Goal: Task Accomplishment & Management: Manage account settings

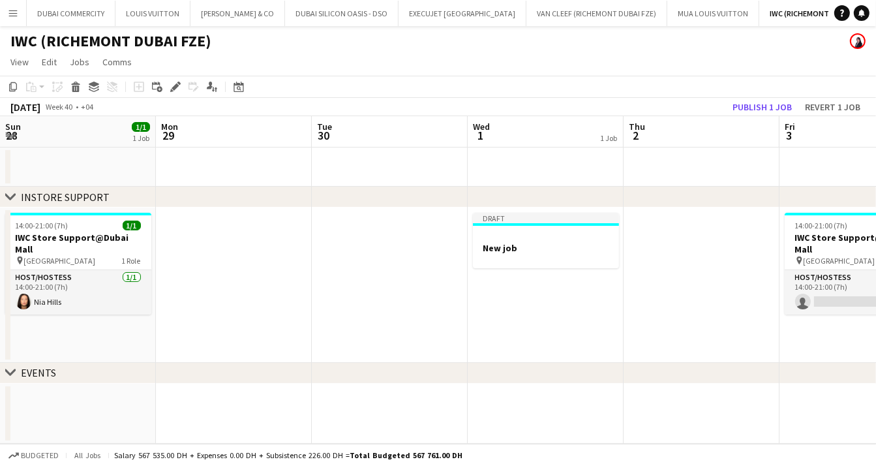
scroll to position [0, 271]
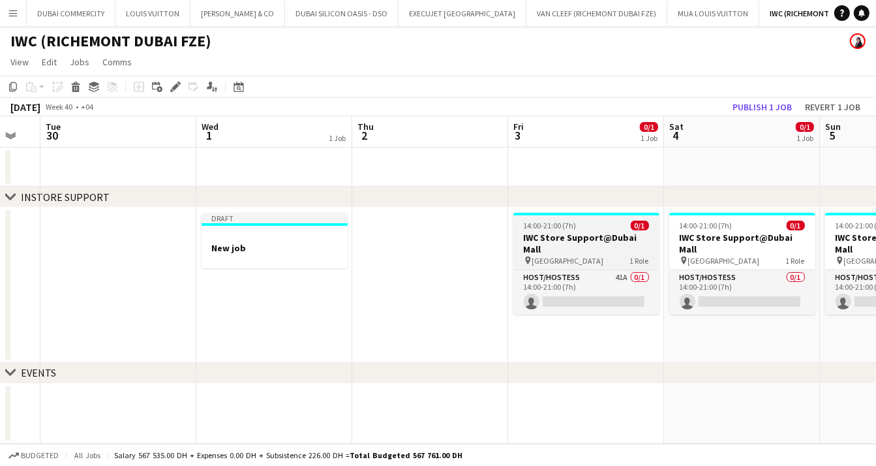
click at [566, 226] on span "14:00-21:00 (7h)" at bounding box center [550, 225] width 53 height 10
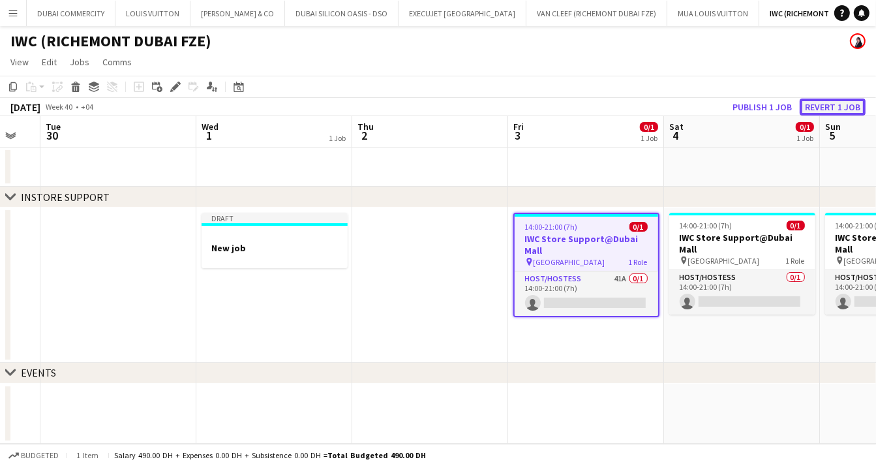
click at [821, 104] on button "Revert 1 job" at bounding box center [832, 106] width 66 height 17
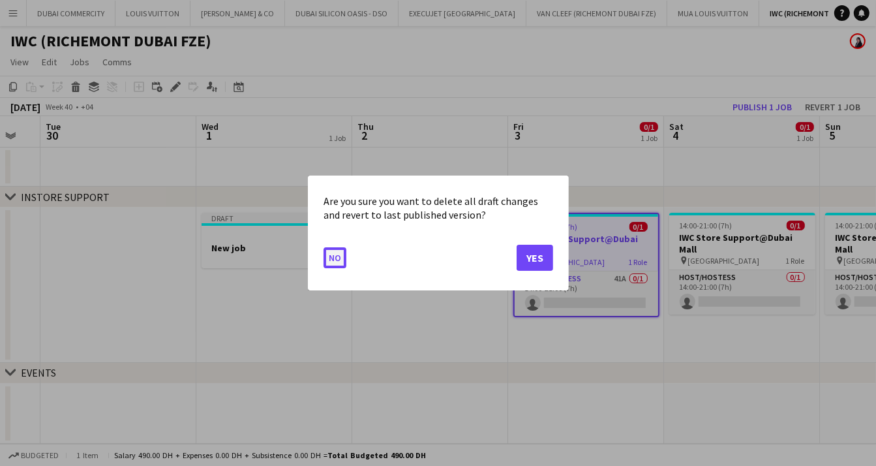
click at [335, 260] on button "No" at bounding box center [334, 257] width 23 height 21
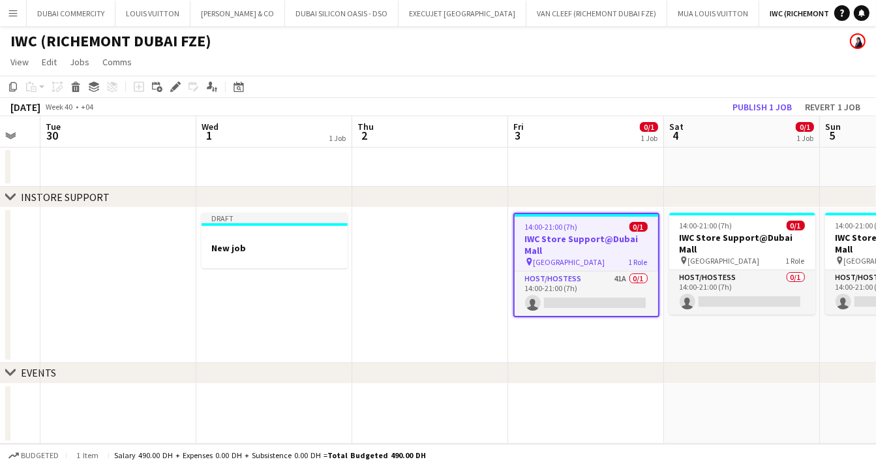
click at [420, 302] on app-date-cell at bounding box center [430, 284] width 156 height 155
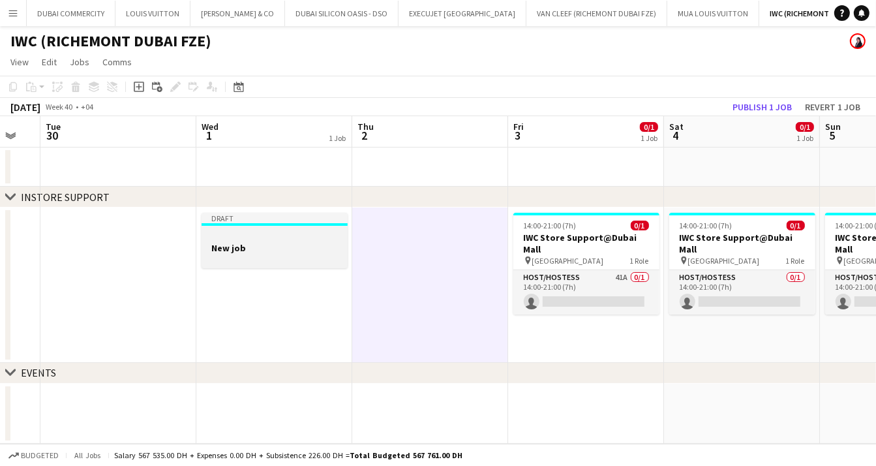
click at [275, 251] on h3 "New job" at bounding box center [275, 248] width 146 height 12
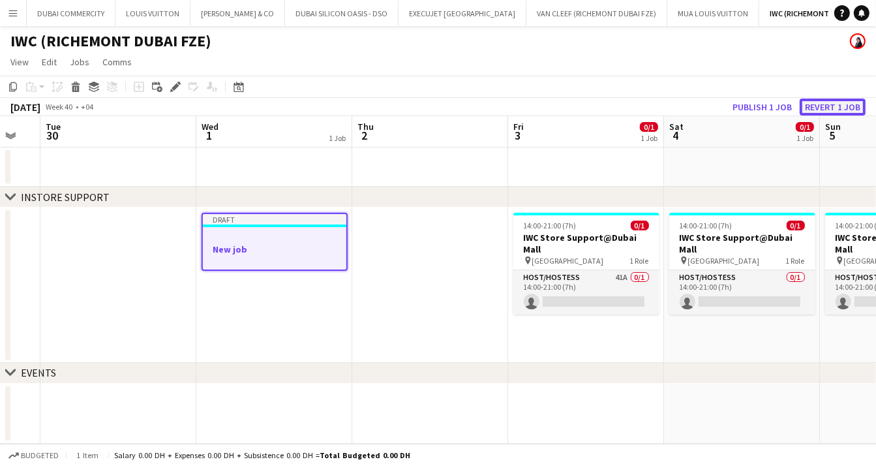
click at [824, 105] on button "Revert 1 job" at bounding box center [832, 106] width 66 height 17
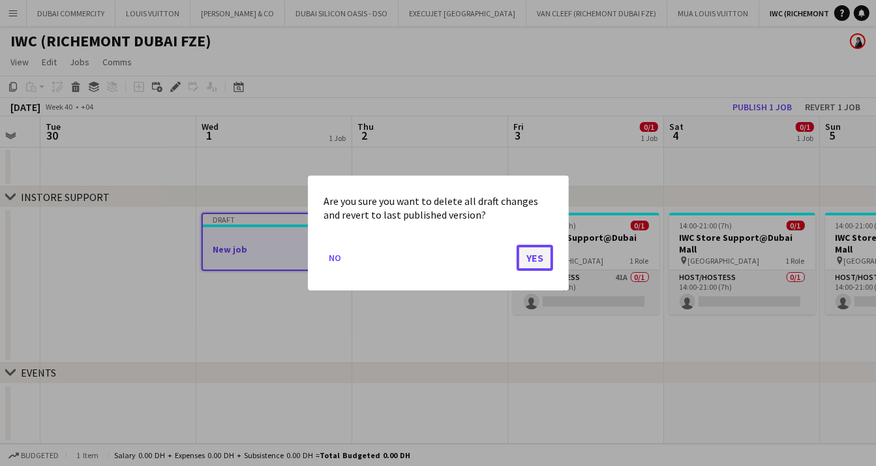
click at [534, 258] on button "Yes" at bounding box center [534, 258] width 37 height 26
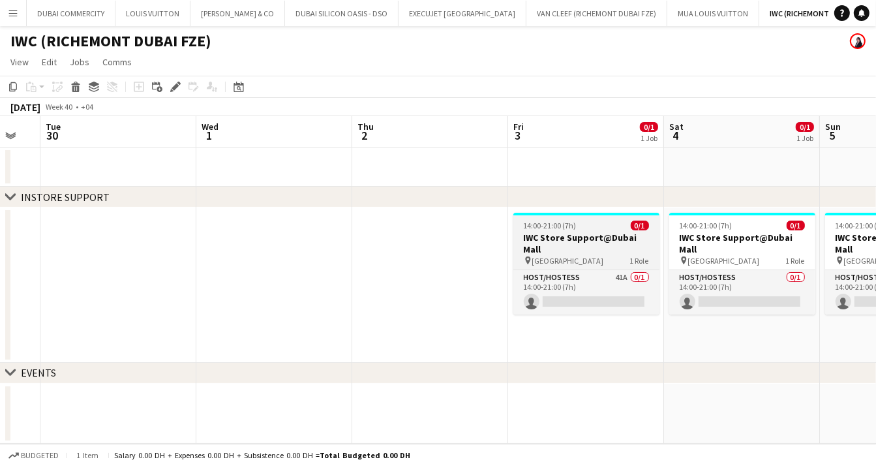
click at [573, 225] on span "14:00-21:00 (7h)" at bounding box center [550, 225] width 53 height 10
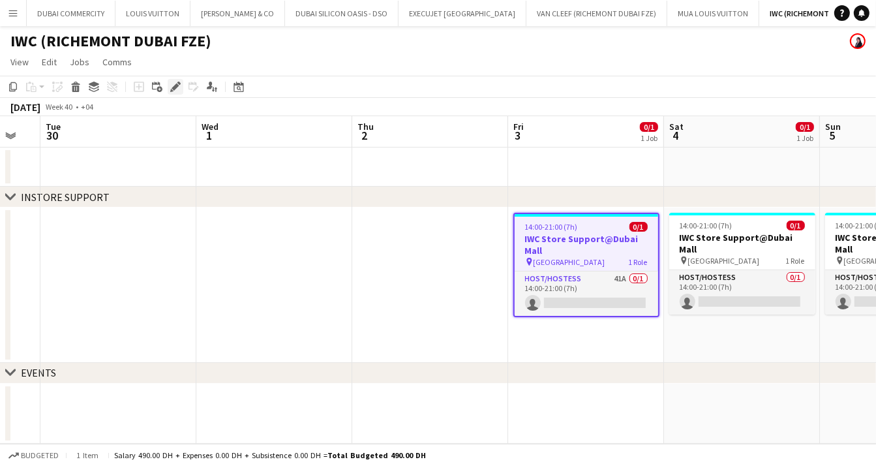
click at [177, 83] on icon "Edit" at bounding box center [175, 87] width 10 height 10
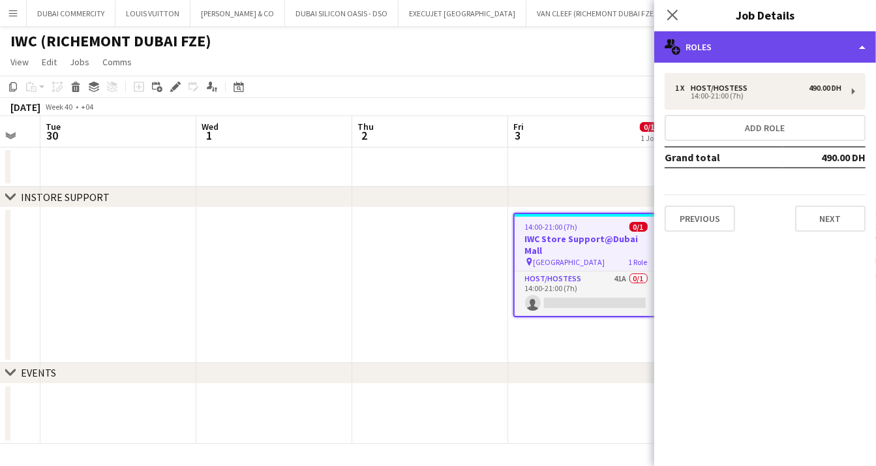
click at [749, 41] on div "multiple-users-add Roles" at bounding box center [765, 46] width 222 height 31
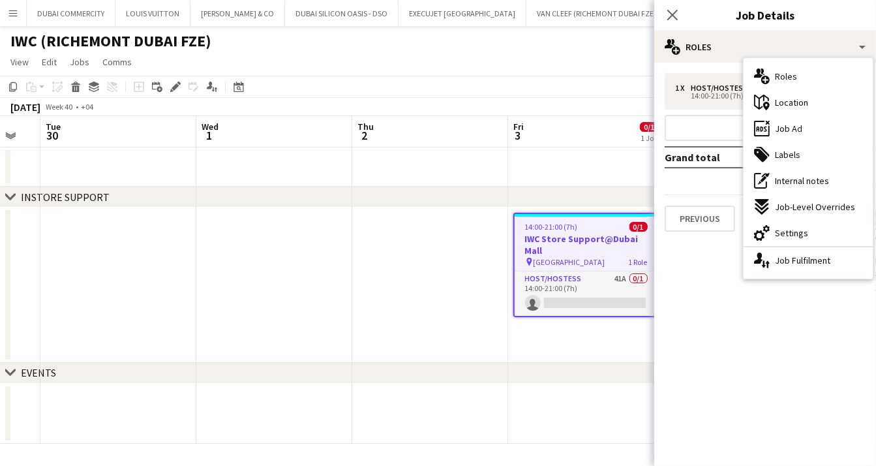
click at [280, 290] on app-date-cell at bounding box center [274, 284] width 156 height 155
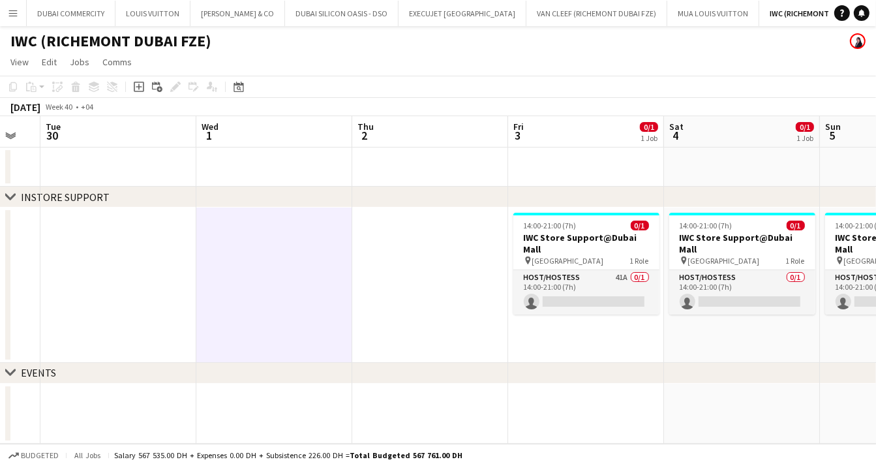
click at [261, 260] on app-date-cell at bounding box center [274, 284] width 156 height 155
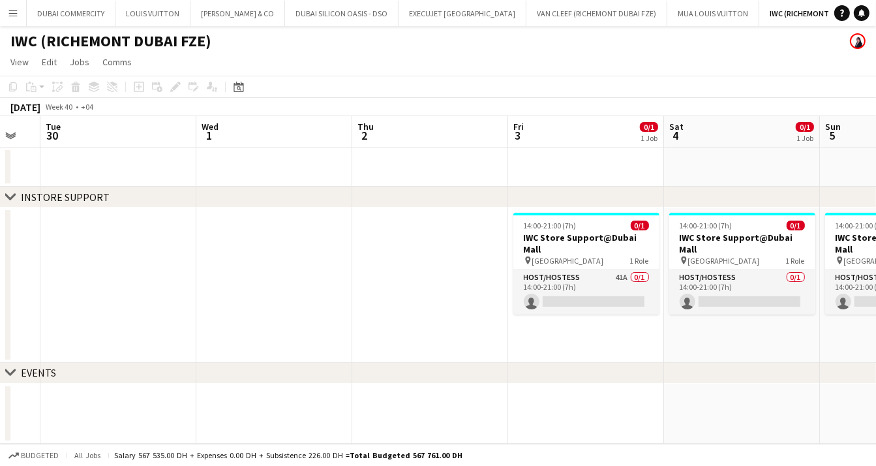
click at [275, 271] on app-date-cell at bounding box center [274, 284] width 156 height 155
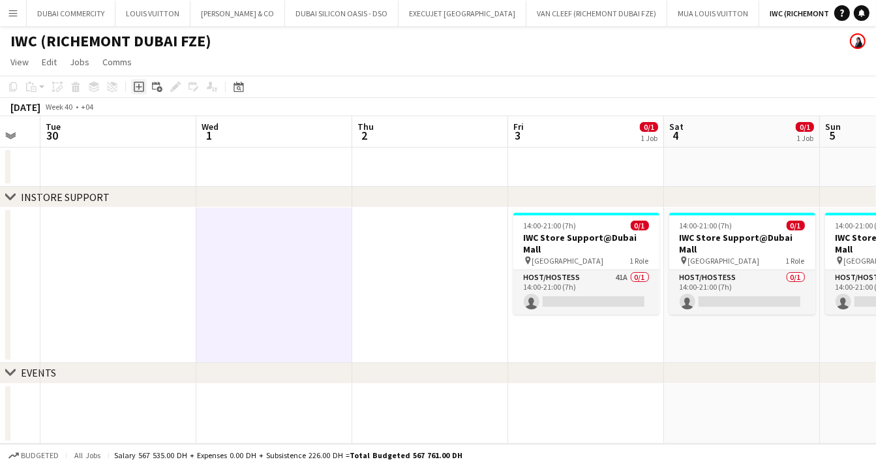
click at [138, 85] on icon "Add job" at bounding box center [139, 87] width 10 height 10
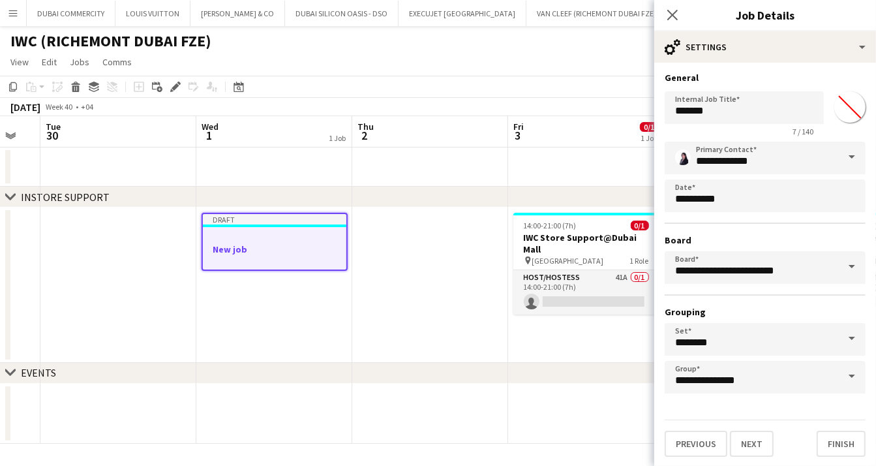
scroll to position [2, 0]
click at [846, 269] on span at bounding box center [851, 265] width 27 height 31
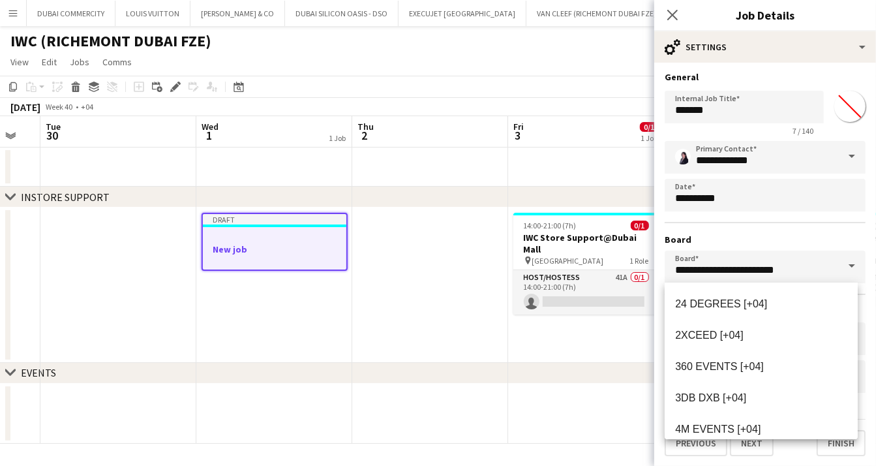
click at [846, 269] on span at bounding box center [851, 265] width 27 height 31
click at [797, 226] on div "**********" at bounding box center [764, 267] width 201 height 252
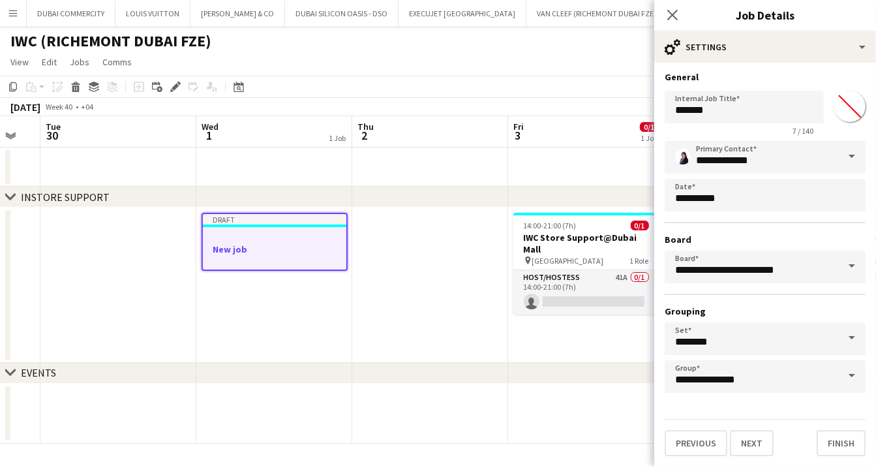
scroll to position [0, 0]
click at [682, 441] on button "Previous" at bounding box center [695, 443] width 63 height 26
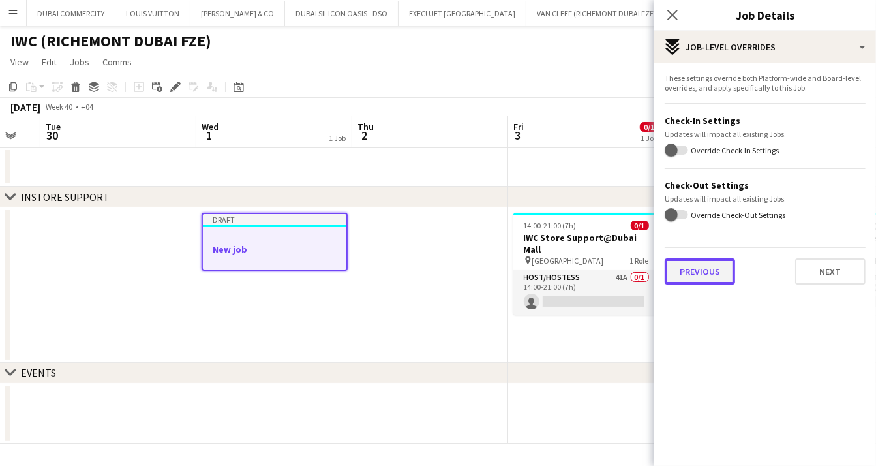
click at [709, 261] on button "Previous" at bounding box center [699, 271] width 70 height 26
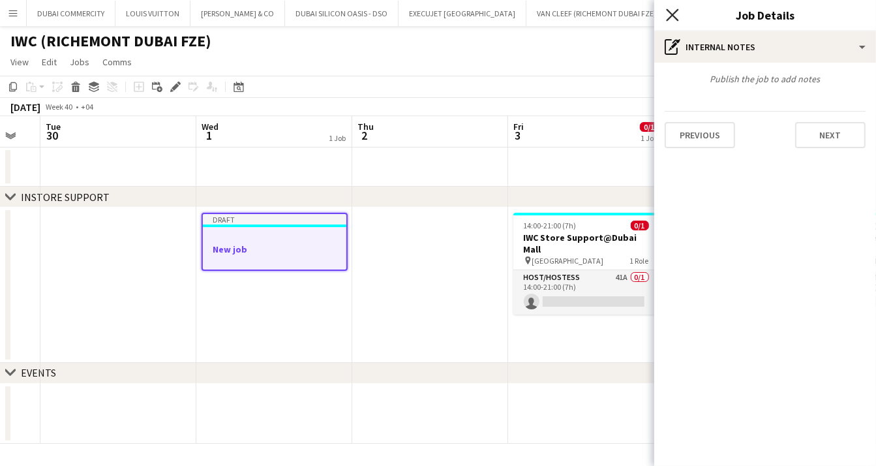
click at [672, 10] on icon "Close pop-in" at bounding box center [672, 14] width 12 height 12
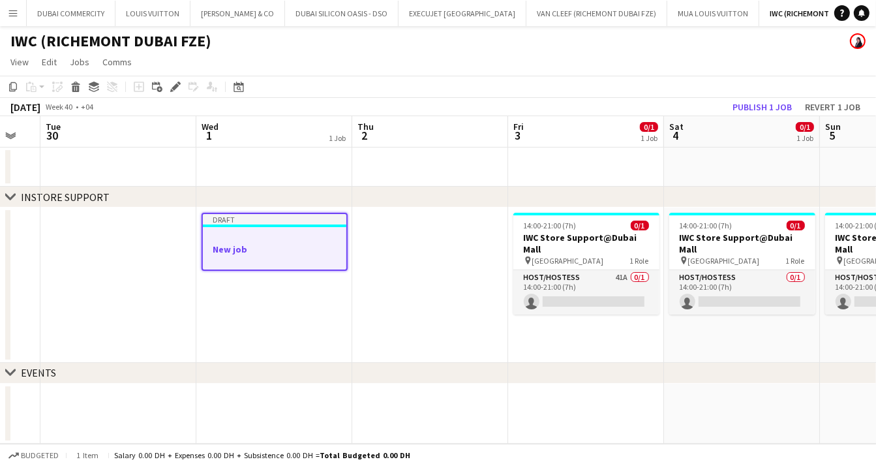
click at [408, 269] on app-date-cell at bounding box center [430, 284] width 156 height 155
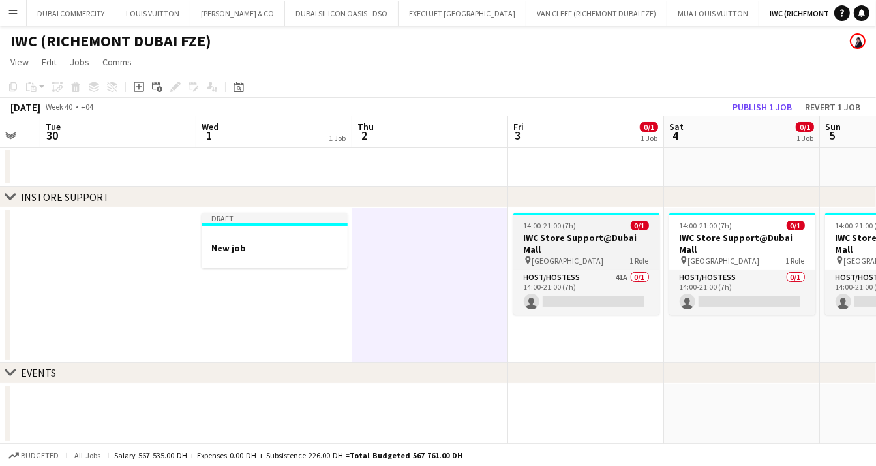
click at [592, 226] on div "14:00-21:00 (7h) 0/1" at bounding box center [586, 225] width 146 height 10
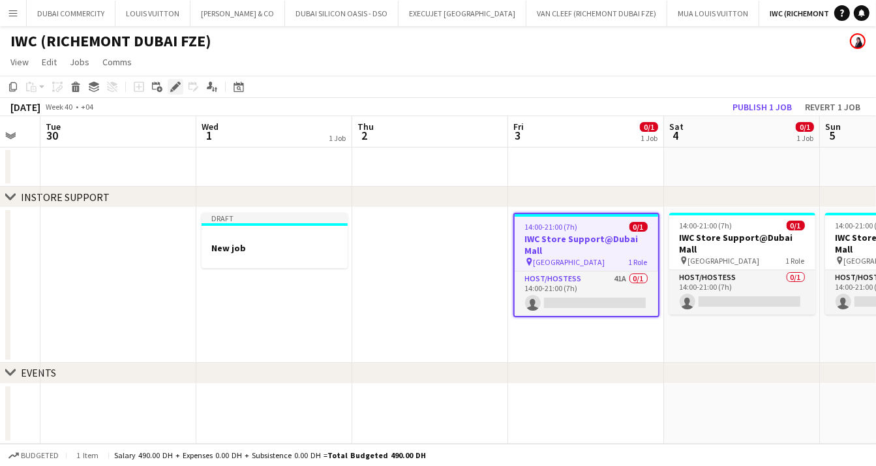
click at [174, 83] on icon "Edit" at bounding box center [175, 87] width 10 height 10
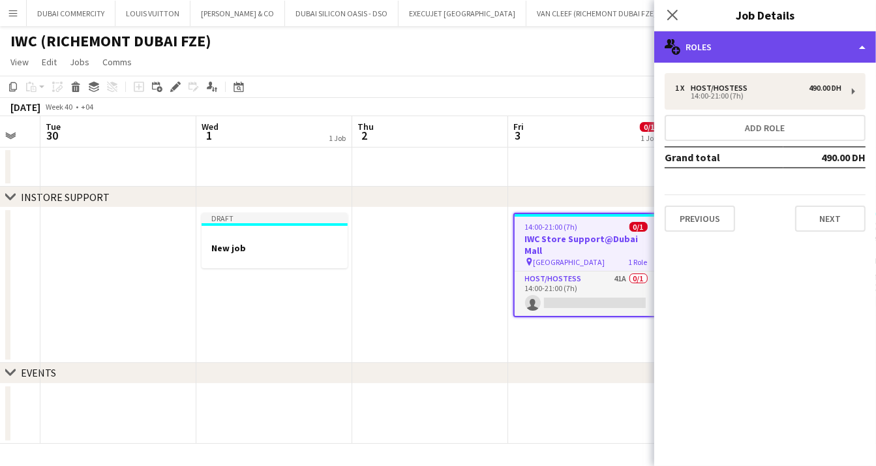
click at [861, 47] on div "multiple-users-add Roles" at bounding box center [765, 46] width 222 height 31
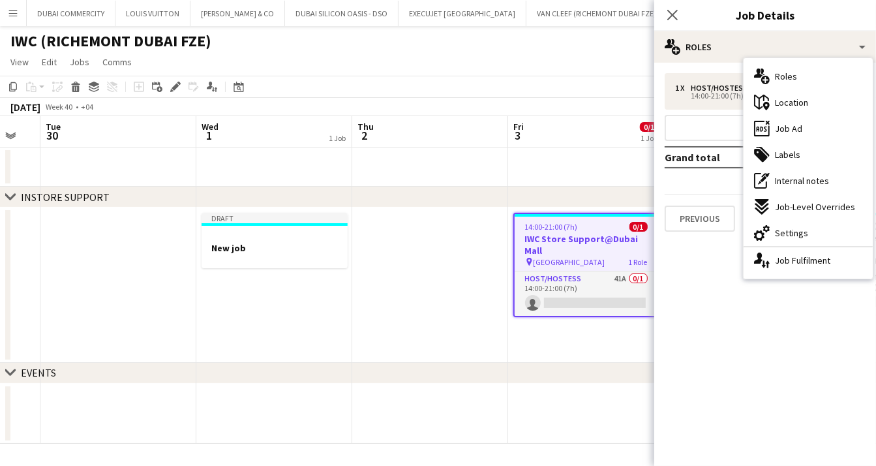
click at [574, 37] on div "IWC (RICHEMONT DUBAI FZE)" at bounding box center [438, 38] width 876 height 25
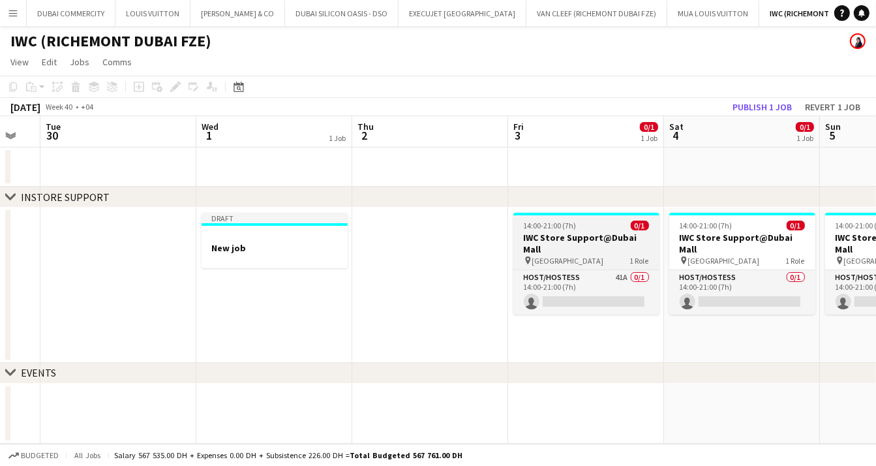
click at [565, 236] on h3 "IWC Store Support@Dubai Mall" at bounding box center [586, 242] width 146 height 23
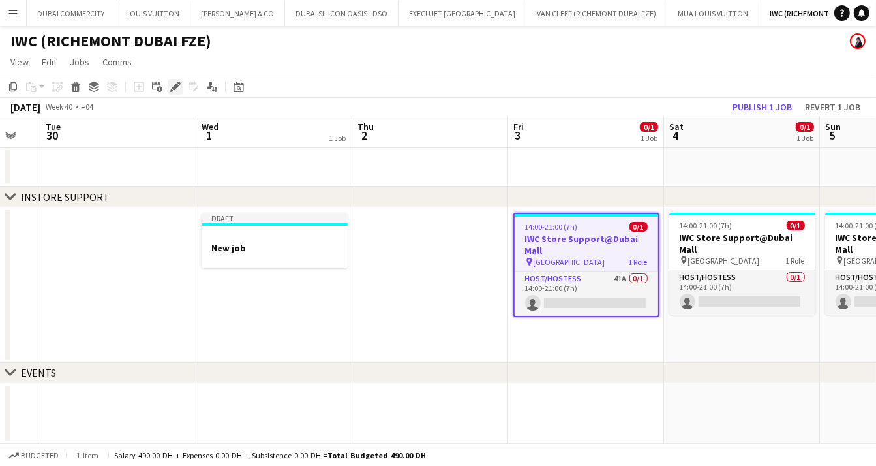
click at [172, 87] on icon at bounding box center [175, 86] width 7 height 7
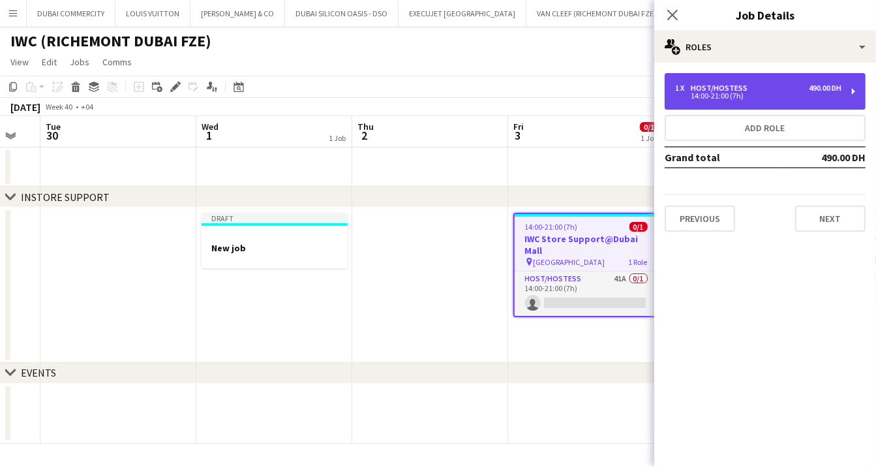
click at [847, 95] on div "1 x Host/Hostess 490.00 DH 14:00-21:00 (7h)" at bounding box center [764, 91] width 201 height 37
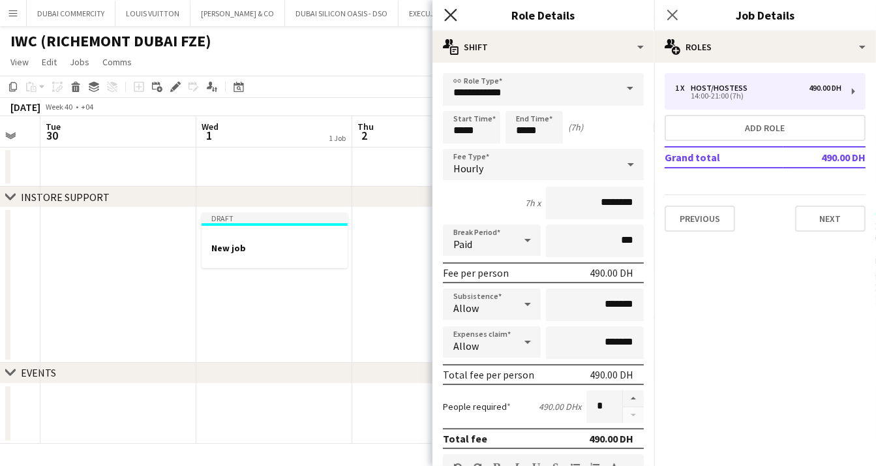
click at [451, 17] on icon "Close pop-in" at bounding box center [450, 14] width 12 height 12
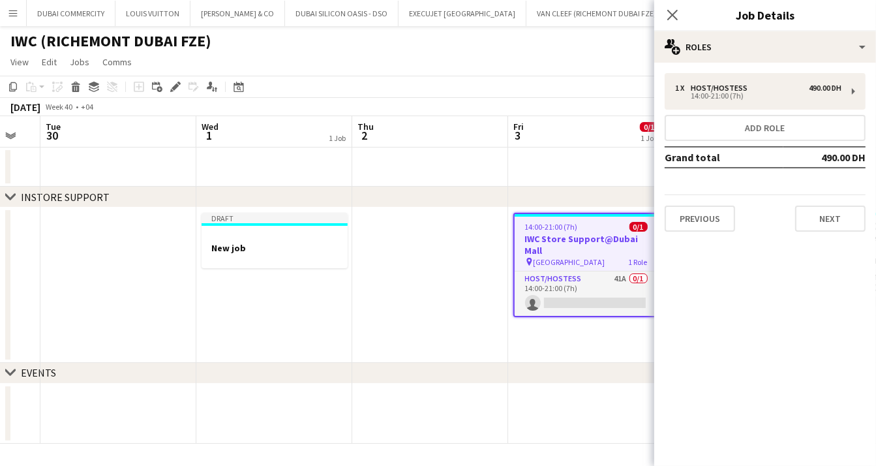
click at [408, 297] on app-date-cell at bounding box center [430, 284] width 156 height 155
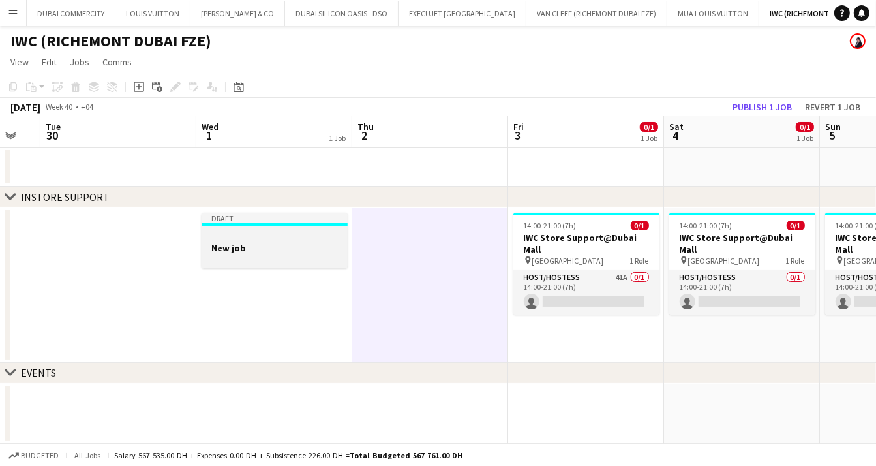
click at [285, 256] on div at bounding box center [275, 259] width 146 height 10
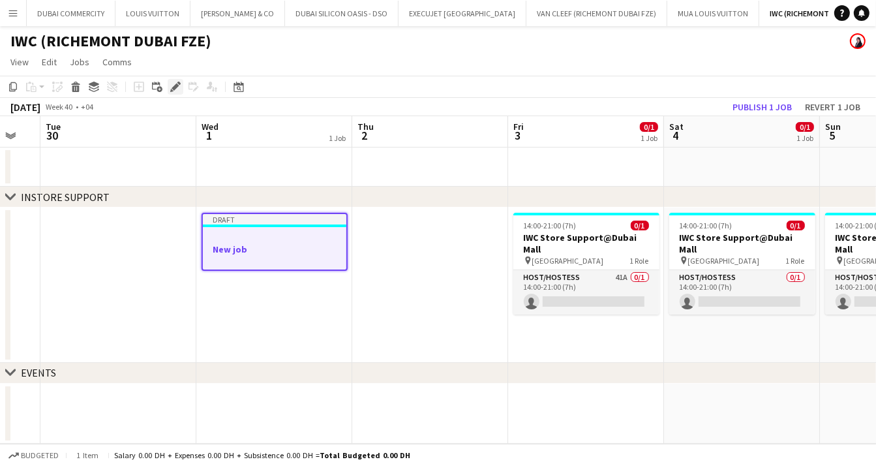
click at [173, 87] on icon at bounding box center [175, 86] width 7 height 7
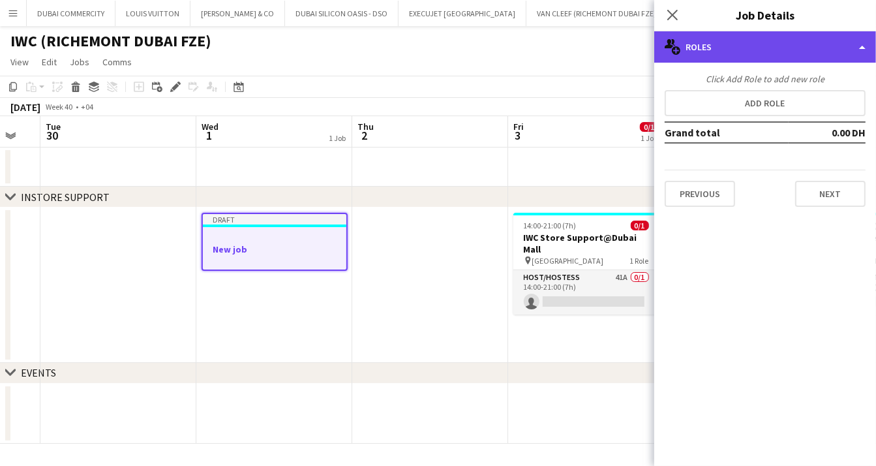
click at [839, 45] on div "multiple-users-add Roles" at bounding box center [765, 46] width 222 height 31
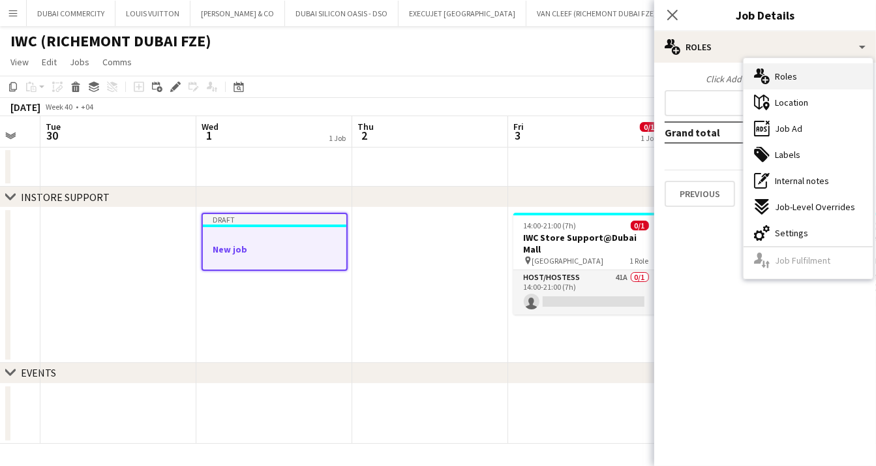
click at [783, 71] on span "Roles" at bounding box center [786, 76] width 22 height 12
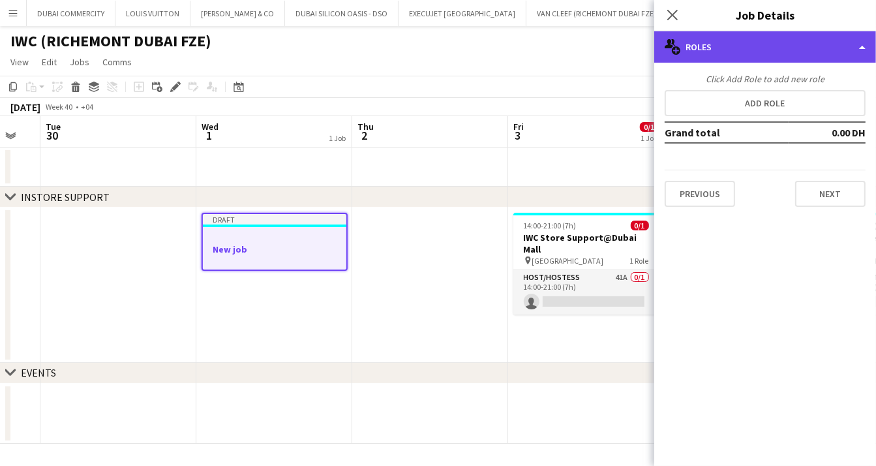
click at [852, 42] on div "multiple-users-add Roles" at bounding box center [765, 46] width 222 height 31
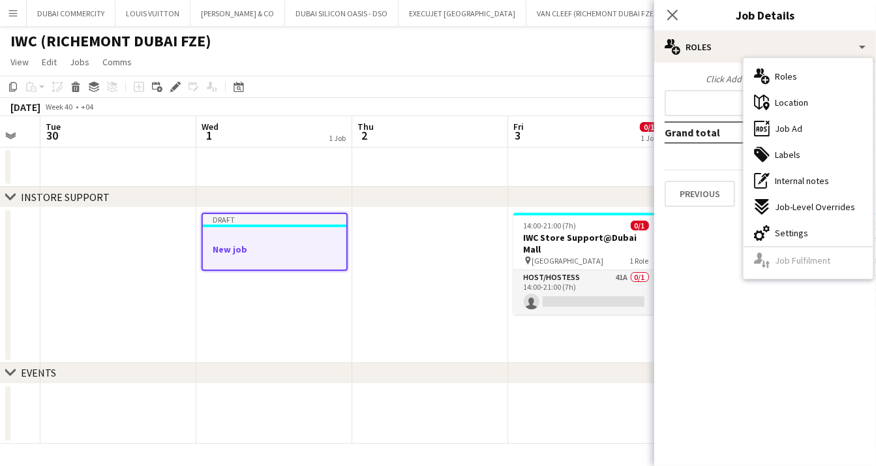
click at [675, 72] on div "Click Add Role to add new role Add role Grand total 0.00 DH Previous Next" at bounding box center [765, 140] width 222 height 155
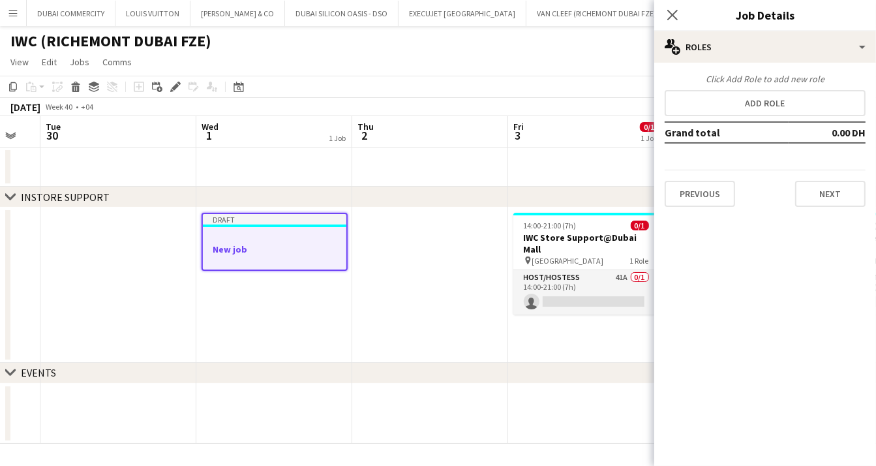
click at [550, 327] on app-date-cell "14:00-21:00 (7h) 0/1 IWC Store Support@Dubai Mall pin Dubai Mall 1 Role Host/Ho…" at bounding box center [586, 284] width 156 height 155
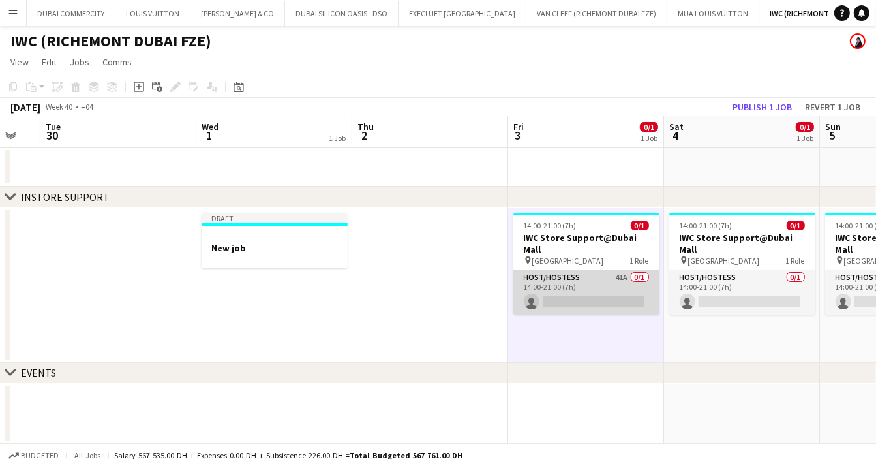
click at [591, 292] on app-card-role "Host/Hostess 41A 0/1 14:00-21:00 (7h) single-neutral-actions" at bounding box center [586, 292] width 146 height 44
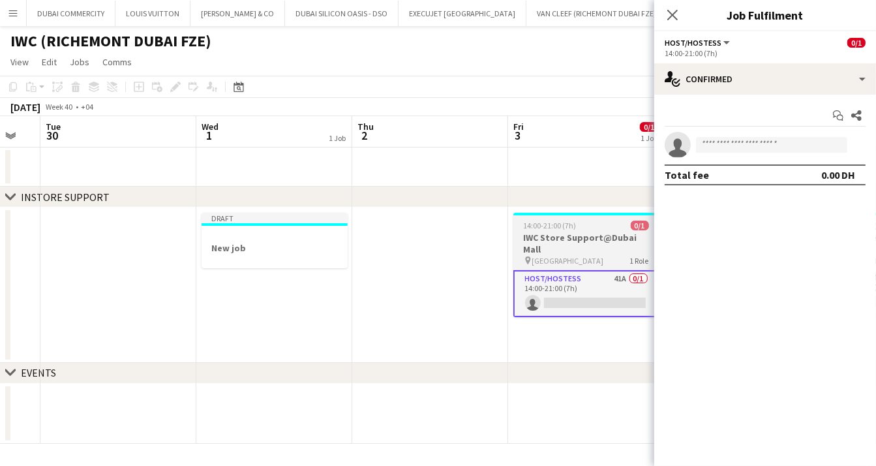
click at [560, 238] on h3 "IWC Store Support@Dubai Mall" at bounding box center [586, 242] width 146 height 23
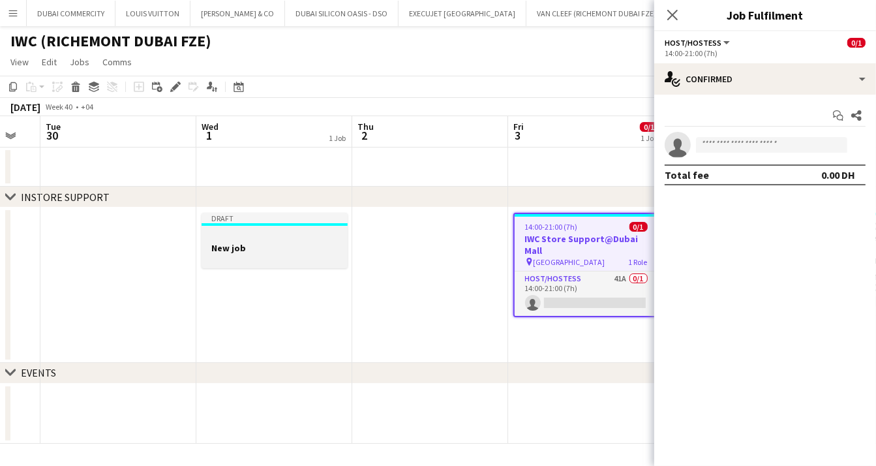
click at [258, 246] on h3 "New job" at bounding box center [275, 248] width 146 height 12
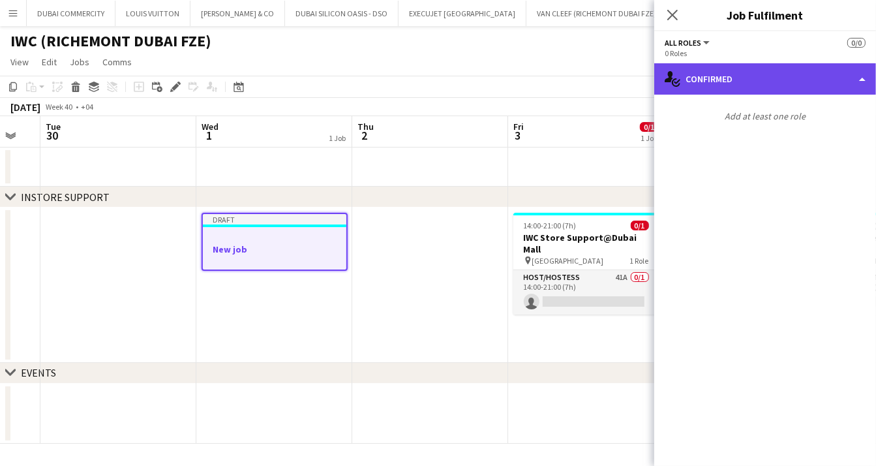
click at [834, 78] on div "single-neutral-actions-check-2 Confirmed" at bounding box center [765, 78] width 222 height 31
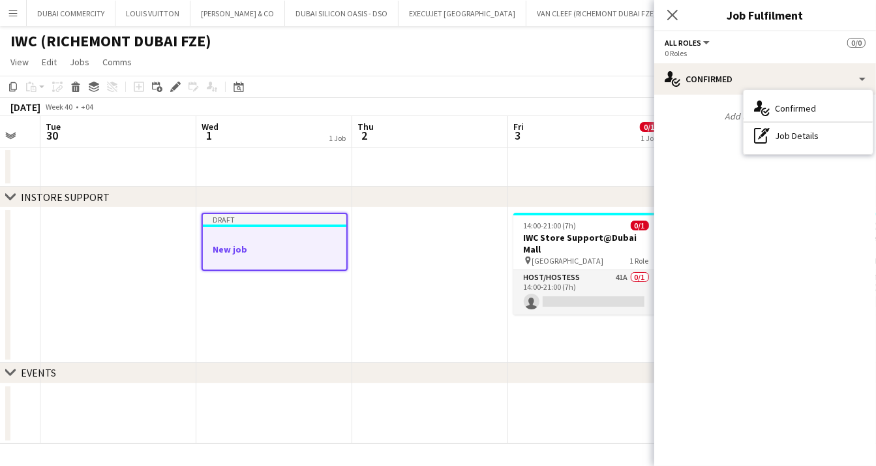
click at [788, 240] on mat-expansion-panel "check Confirmed Add at least one role" at bounding box center [765, 280] width 222 height 371
click at [699, 41] on span "All roles" at bounding box center [682, 43] width 37 height 10
click at [360, 282] on app-date-cell at bounding box center [430, 284] width 156 height 155
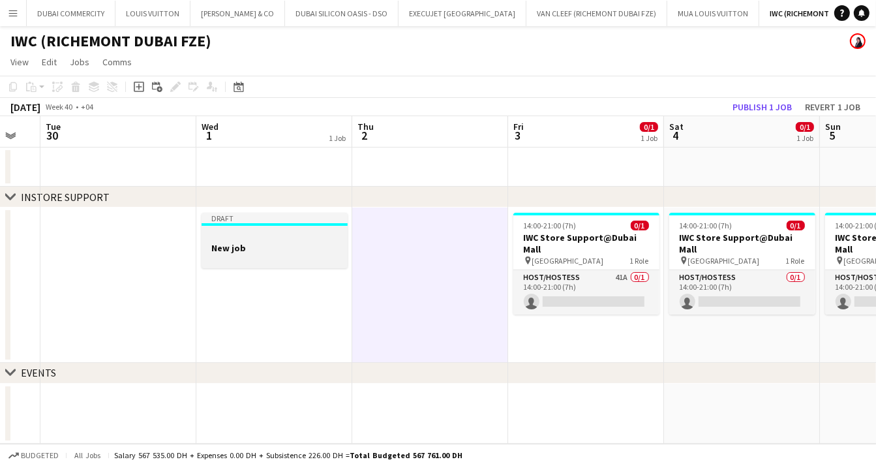
click at [236, 245] on h3 "New job" at bounding box center [275, 248] width 146 height 12
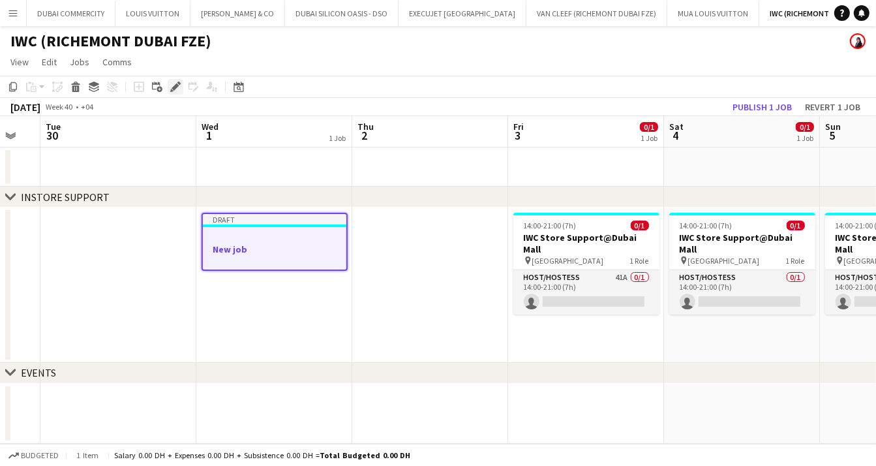
click at [176, 87] on icon at bounding box center [175, 86] width 7 height 7
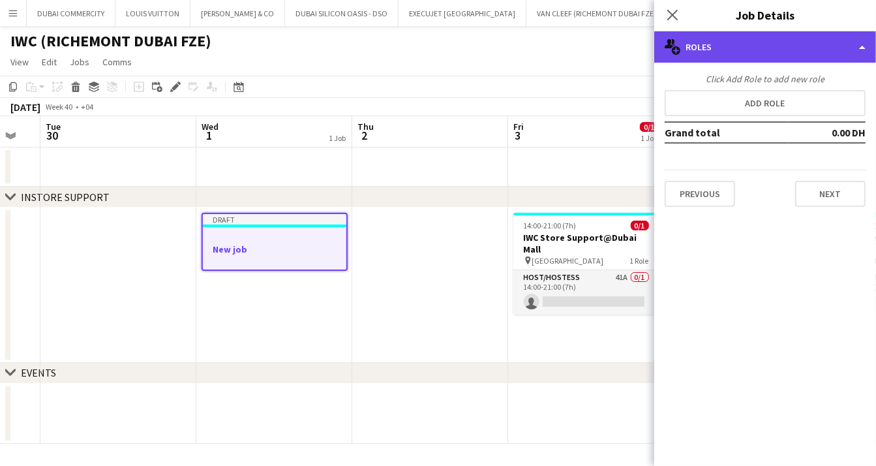
click at [850, 50] on div "multiple-users-add Roles" at bounding box center [765, 46] width 222 height 31
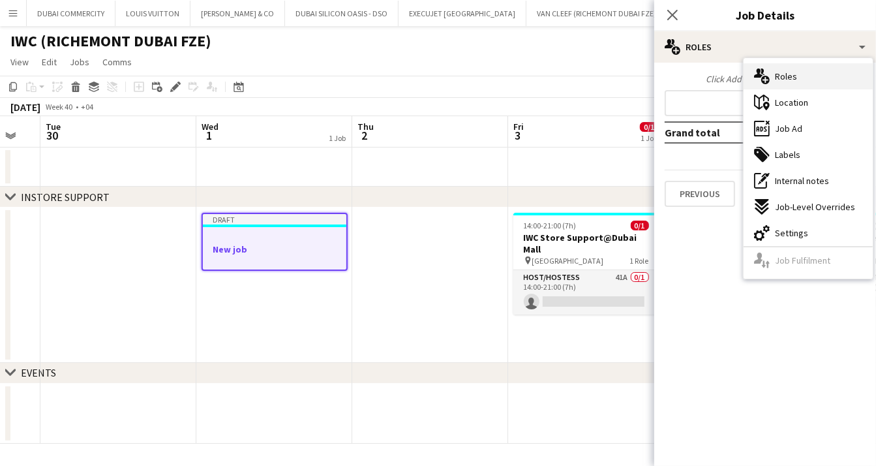
click at [790, 80] on span "Roles" at bounding box center [786, 76] width 22 height 12
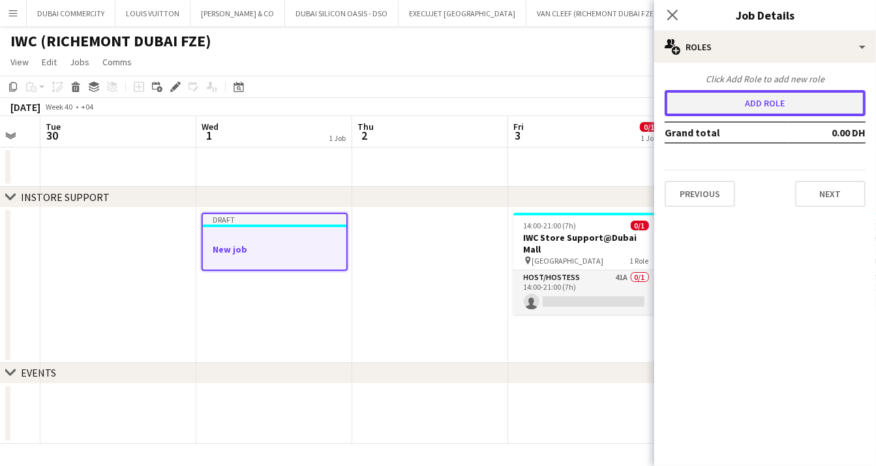
click at [754, 100] on button "Add role" at bounding box center [764, 103] width 201 height 26
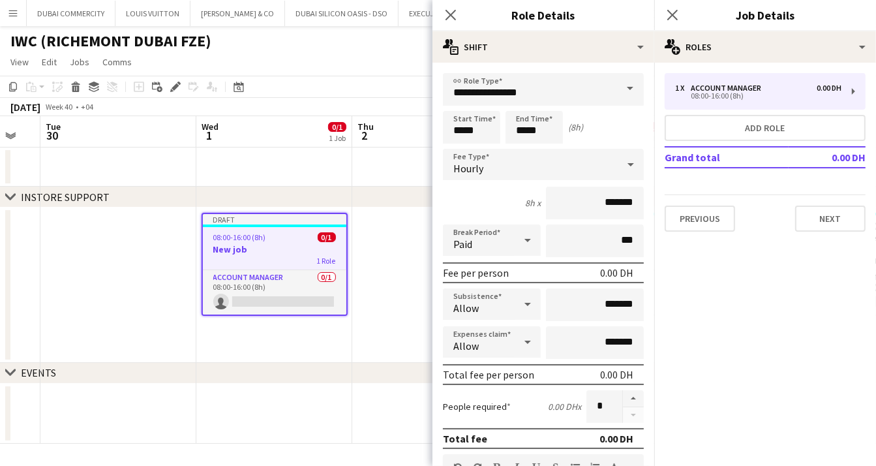
click at [618, 164] on div at bounding box center [631, 164] width 26 height 26
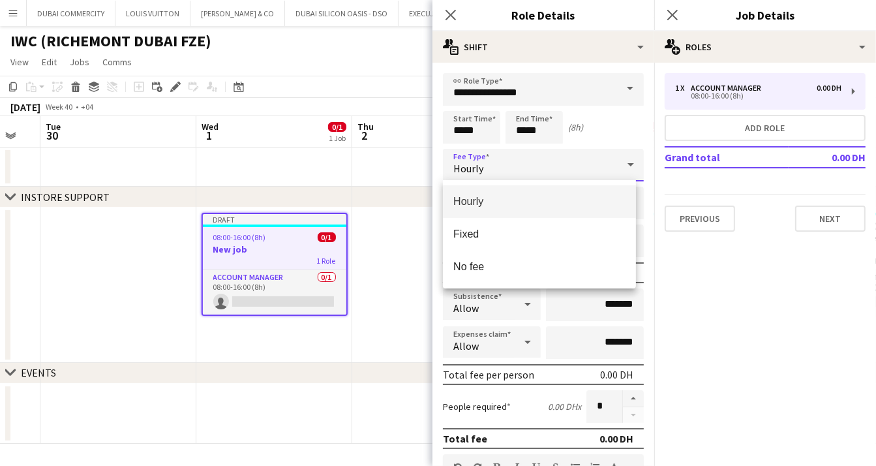
click at [623, 119] on div at bounding box center [438, 233] width 876 height 466
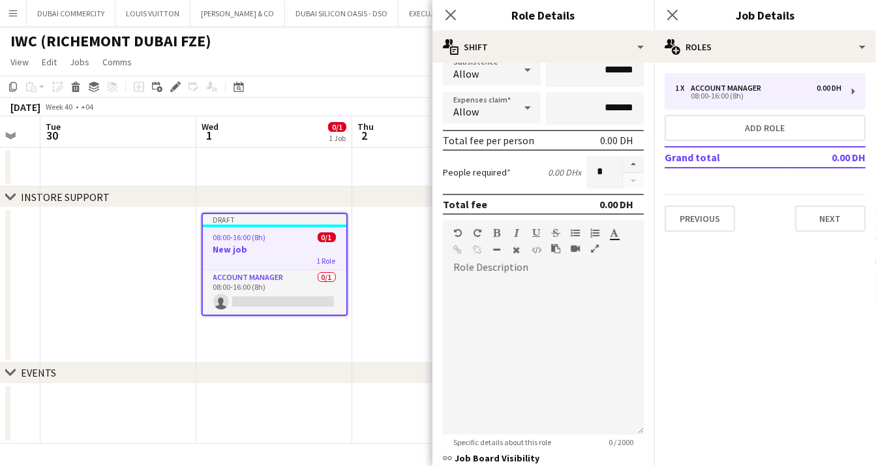
scroll to position [350, 0]
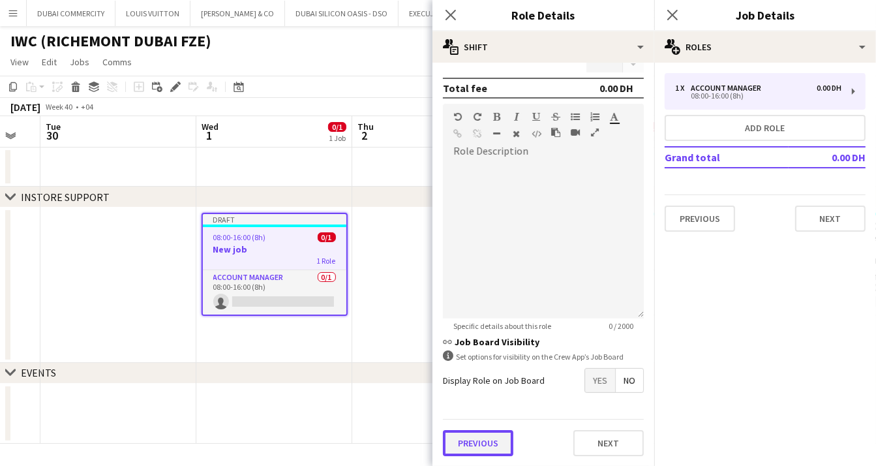
click at [472, 443] on button "Previous" at bounding box center [478, 443] width 70 height 26
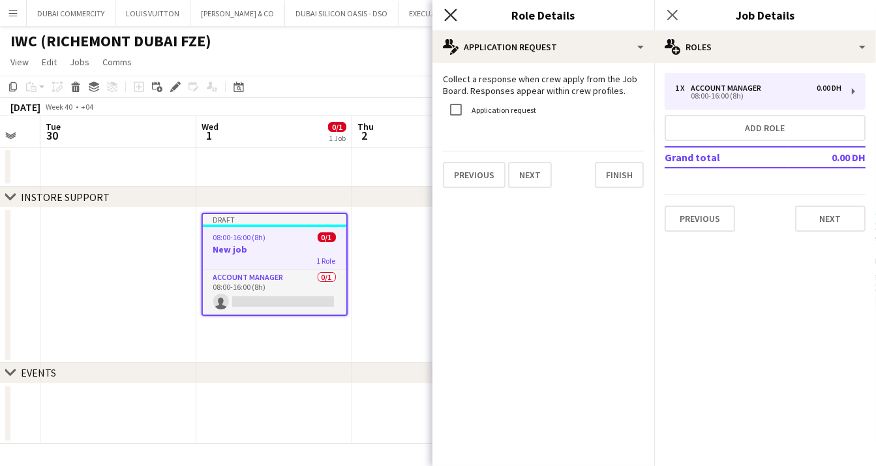
click at [451, 12] on icon "Close pop-in" at bounding box center [450, 14] width 12 height 12
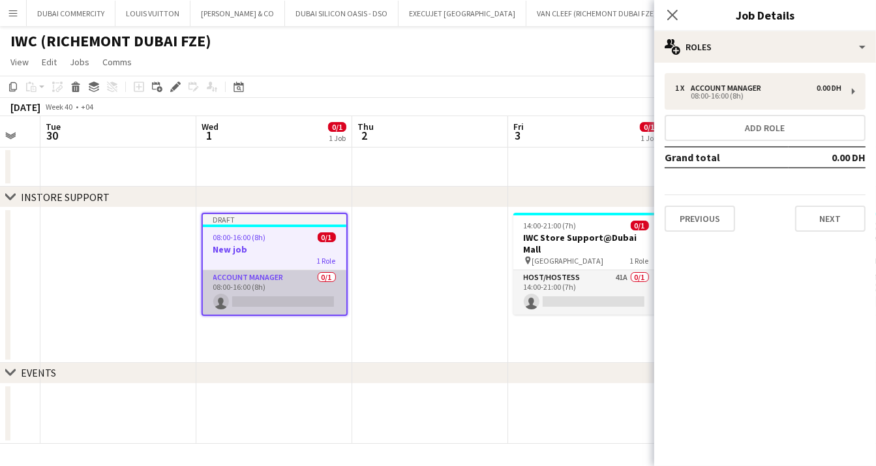
click at [282, 300] on app-card-role "Account Manager 0/1 08:00-16:00 (8h) single-neutral-actions" at bounding box center [274, 292] width 143 height 44
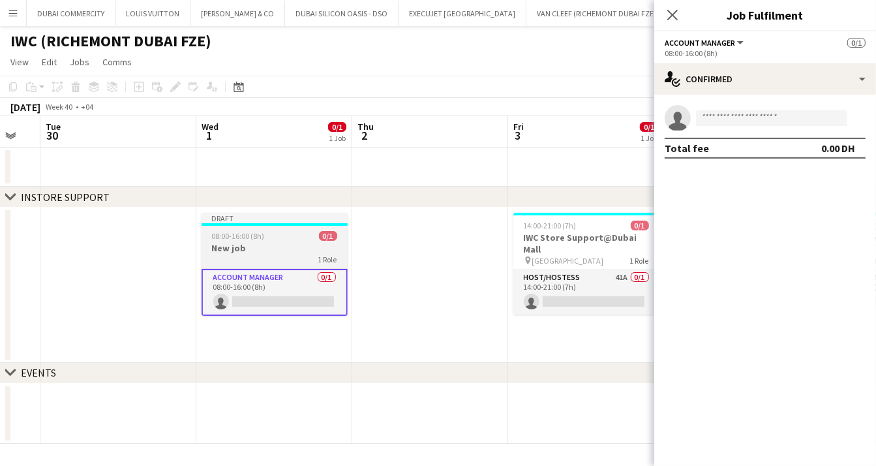
click at [276, 237] on div "08:00-16:00 (8h) 0/1" at bounding box center [275, 236] width 146 height 10
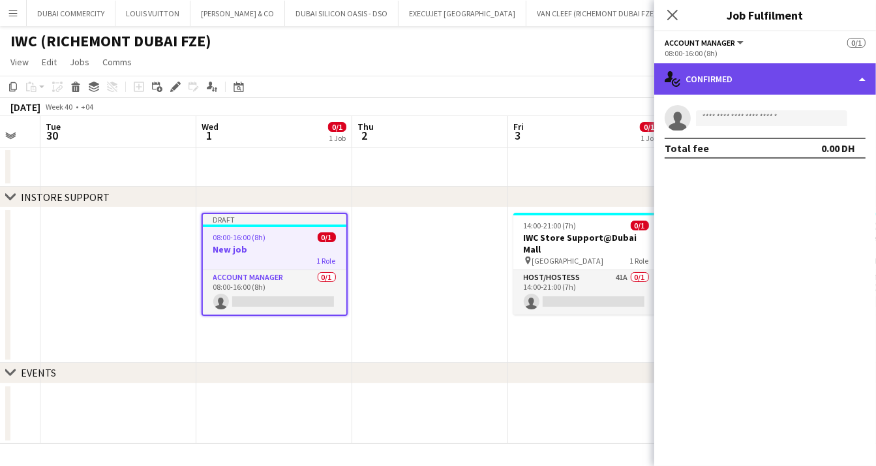
click at [829, 83] on div "single-neutral-actions-check-2 Confirmed" at bounding box center [765, 78] width 222 height 31
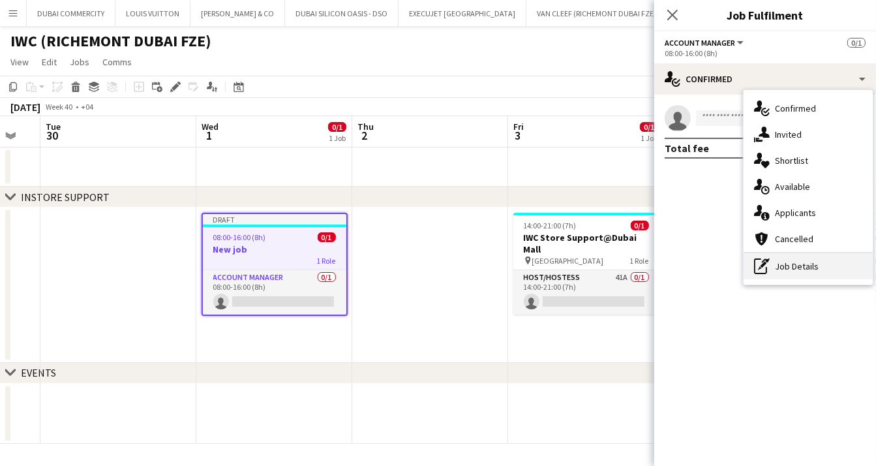
click at [781, 273] on div "pen-write Job Details" at bounding box center [807, 266] width 129 height 26
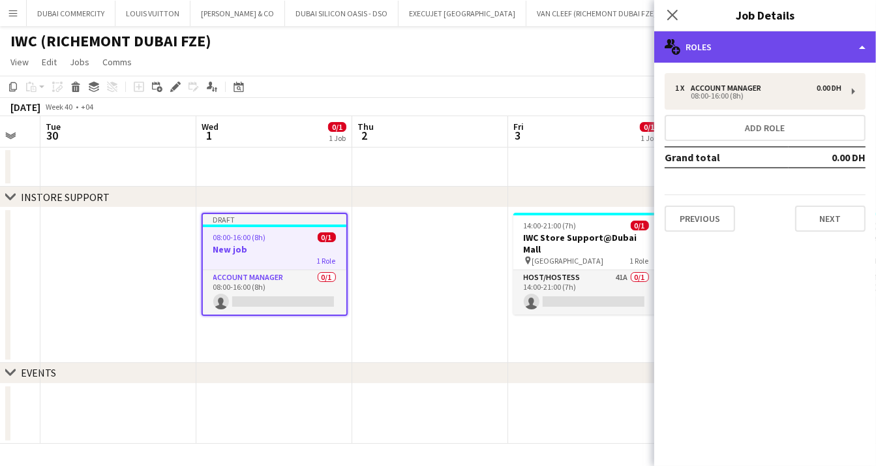
click at [861, 43] on div "multiple-users-add Roles" at bounding box center [765, 46] width 222 height 31
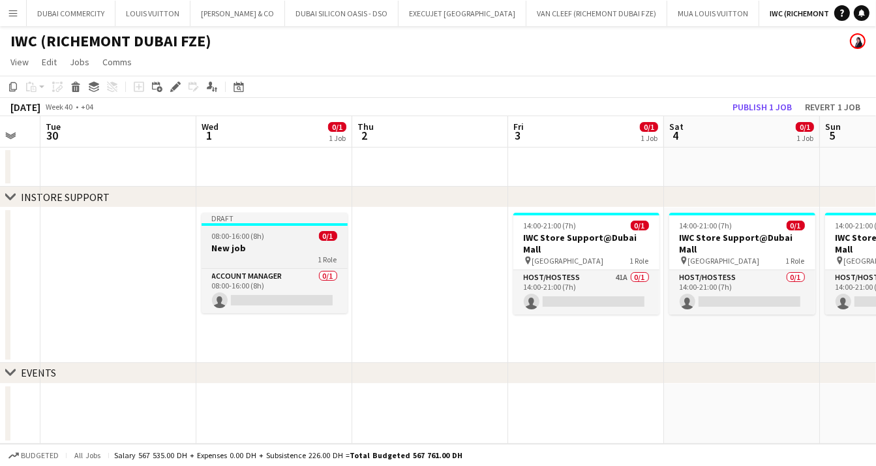
click at [284, 242] on h3 "New job" at bounding box center [275, 248] width 146 height 12
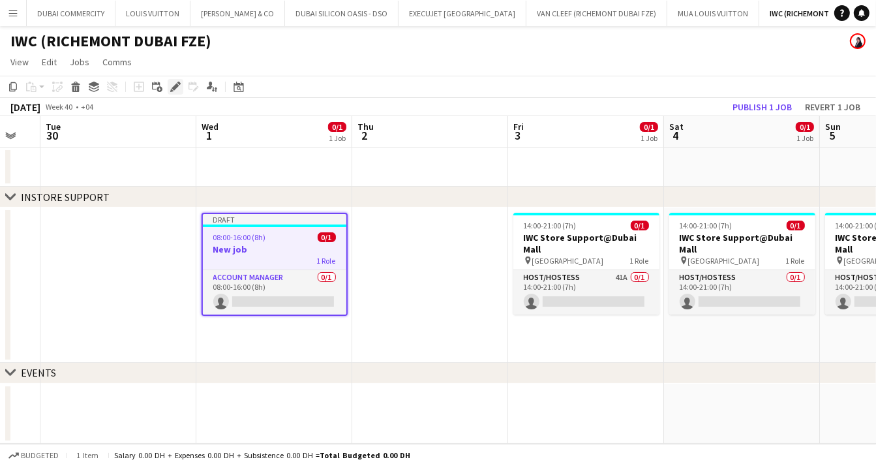
click at [174, 89] on icon "Edit" at bounding box center [175, 87] width 10 height 10
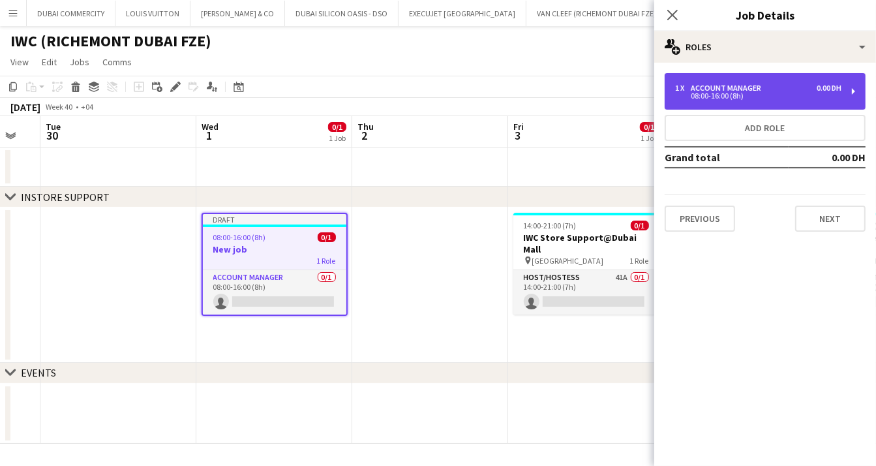
click at [739, 88] on div "Account Manager" at bounding box center [729, 87] width 76 height 9
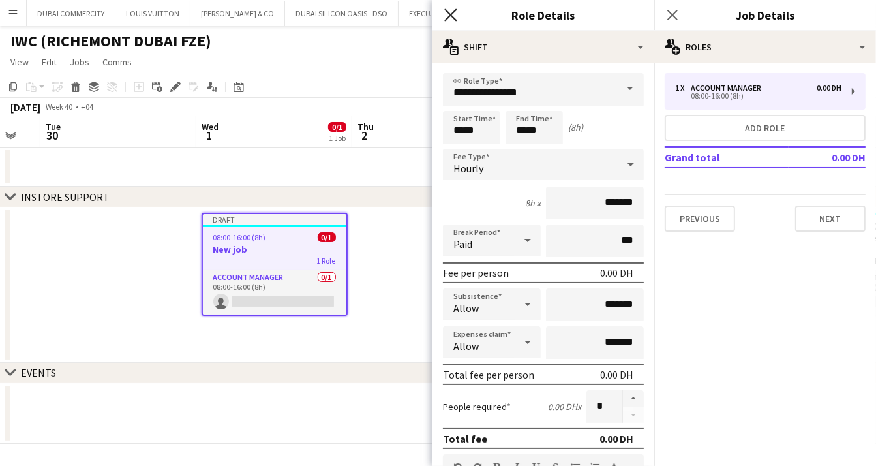
click at [453, 16] on icon "Close pop-in" at bounding box center [450, 14] width 12 height 12
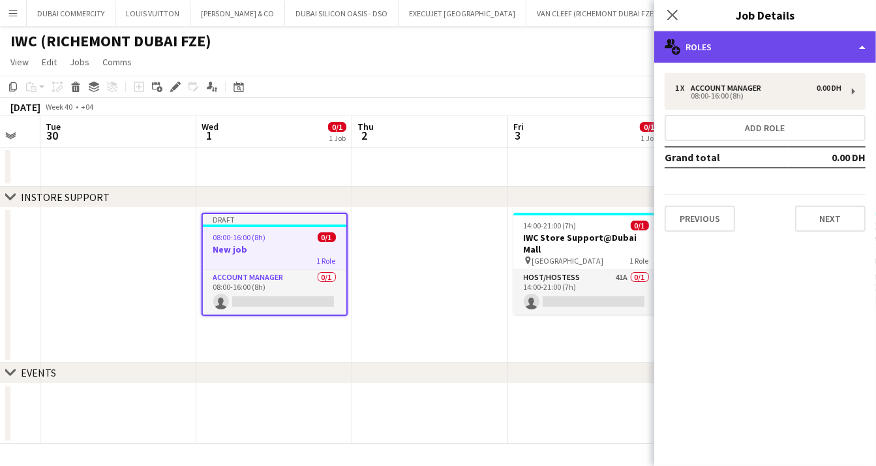
click at [791, 45] on div "multiple-users-add Roles" at bounding box center [765, 46] width 222 height 31
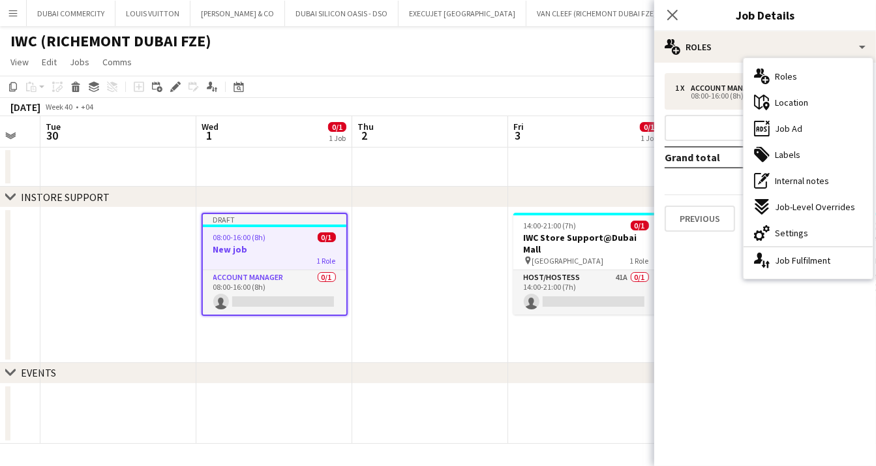
click at [790, 128] on span "Job Ad" at bounding box center [788, 129] width 27 height 12
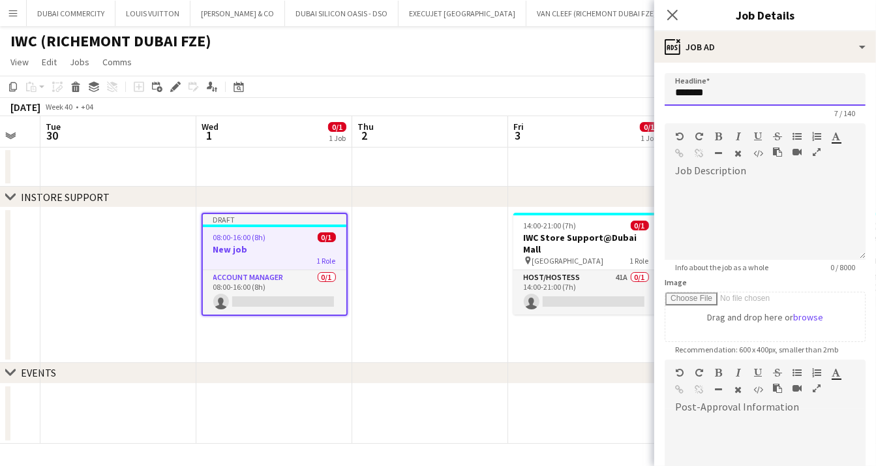
click at [735, 93] on input "*******" at bounding box center [764, 89] width 201 height 33
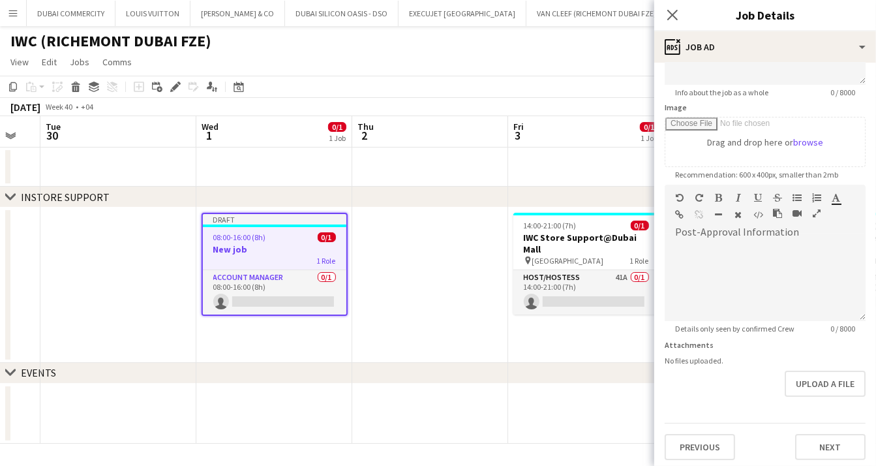
scroll to position [179, 0]
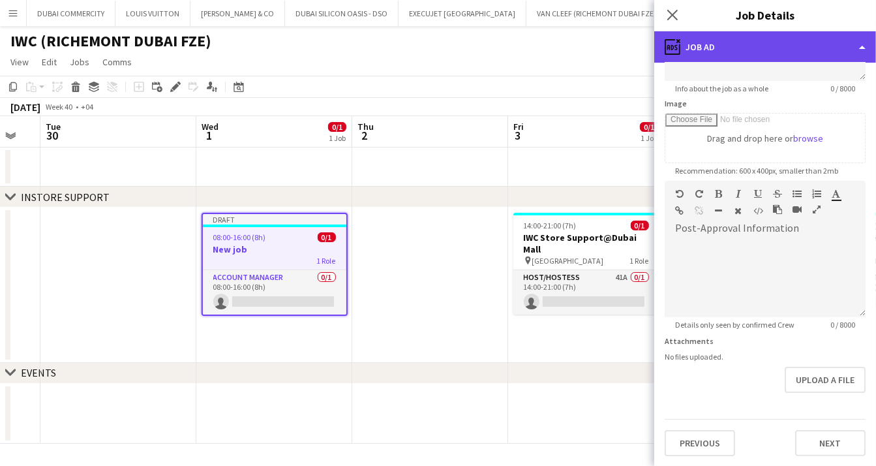
click at [832, 51] on div "ads-window Job Ad" at bounding box center [765, 46] width 222 height 31
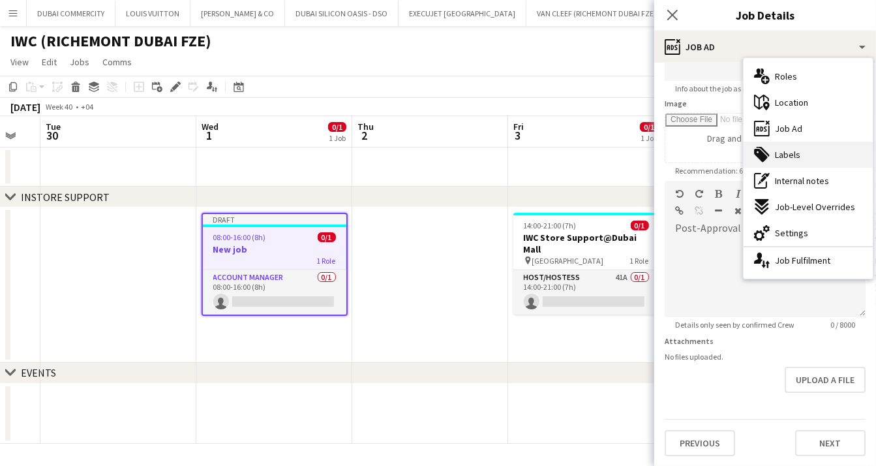
click at [792, 157] on span "Labels" at bounding box center [787, 155] width 25 height 12
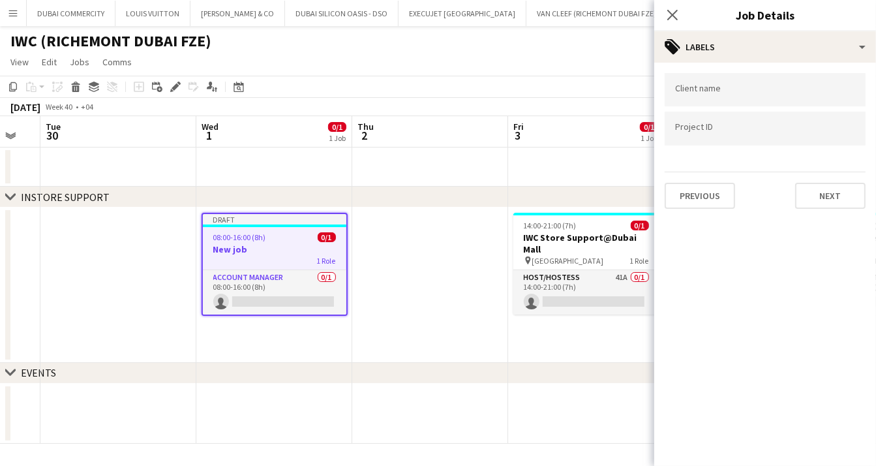
click at [723, 87] on form at bounding box center [765, 89] width 180 height 14
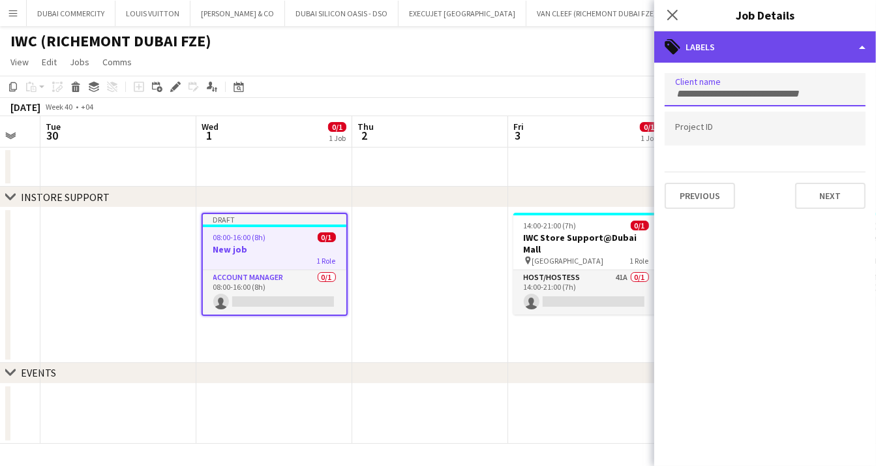
click at [834, 47] on div "tags-double Labels" at bounding box center [765, 46] width 222 height 31
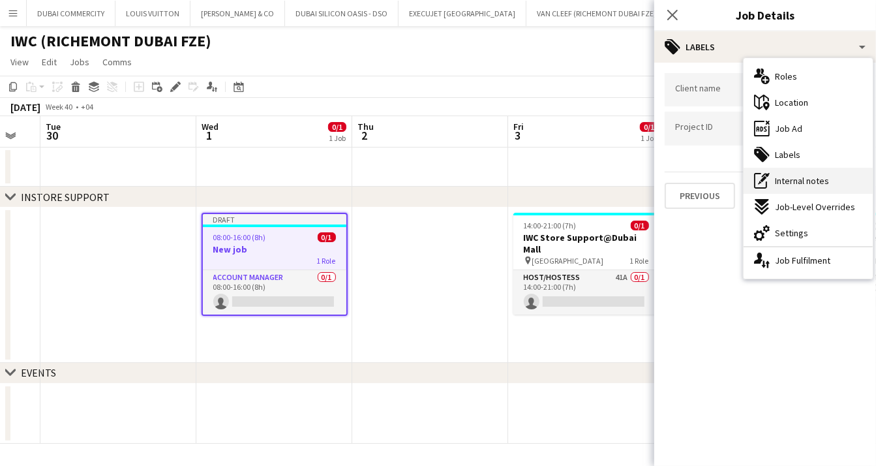
click at [812, 183] on span "Internal notes" at bounding box center [802, 181] width 54 height 12
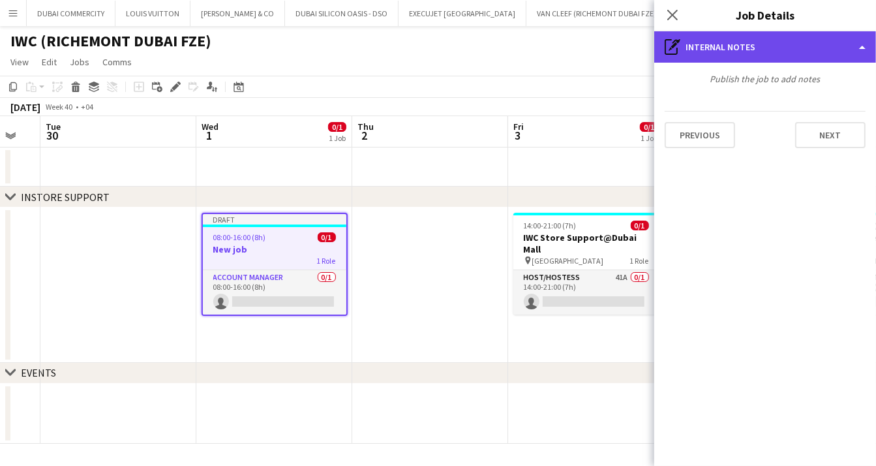
click at [833, 52] on div "pen-write Internal notes" at bounding box center [765, 46] width 222 height 31
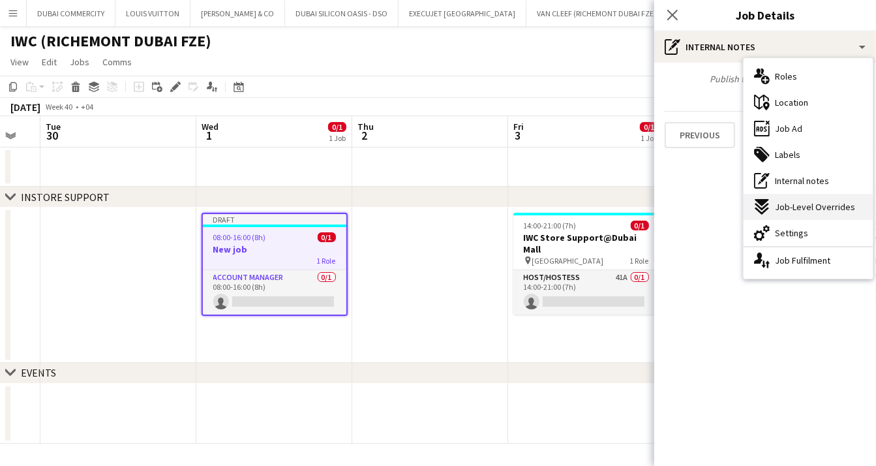
click at [814, 210] on span "Job-Level Overrides" at bounding box center [815, 207] width 80 height 12
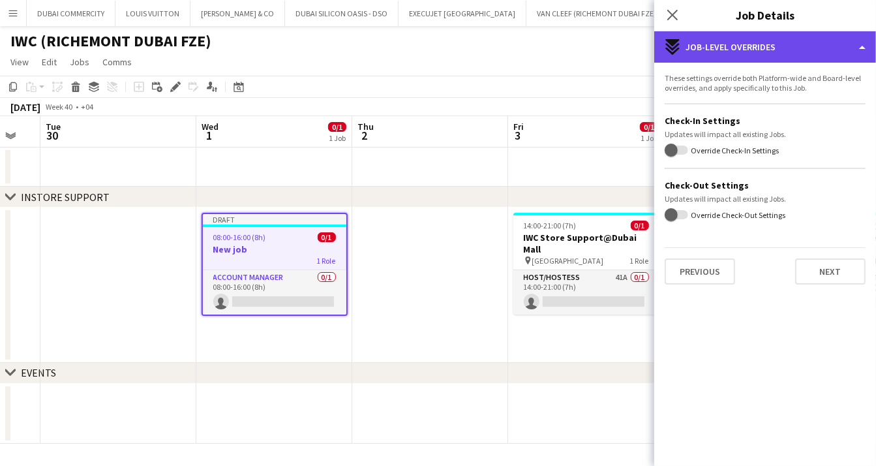
click at [839, 50] on div "expand-all-down Job-Level Overrides" at bounding box center [765, 46] width 222 height 31
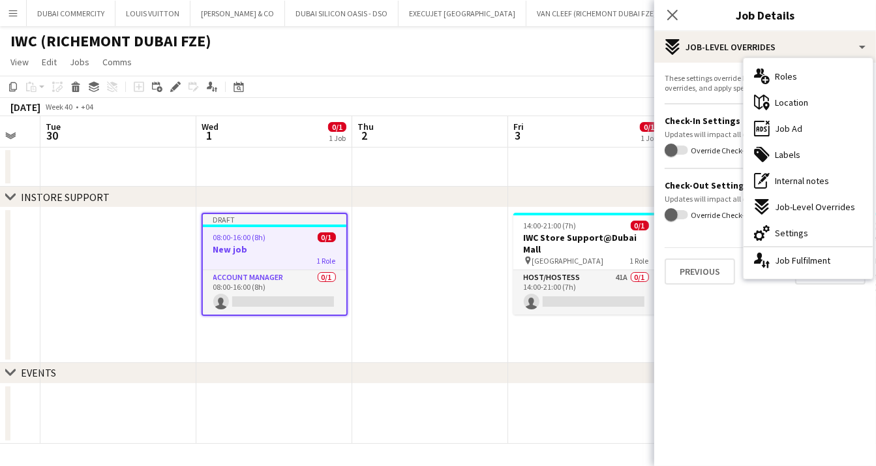
click at [754, 340] on mat-expansion-panel "pencil3 Settings These settings override both Platform-wide and Board-level ove…" at bounding box center [765, 264] width 222 height 403
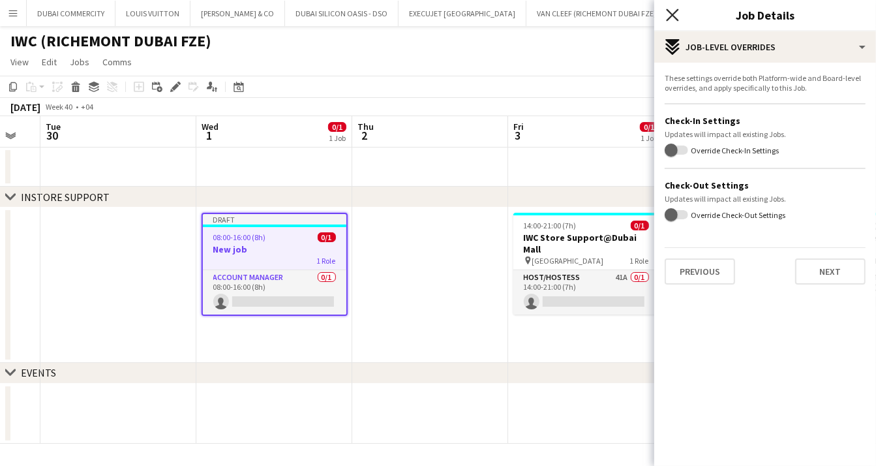
click at [673, 19] on icon "Close pop-in" at bounding box center [672, 14] width 12 height 12
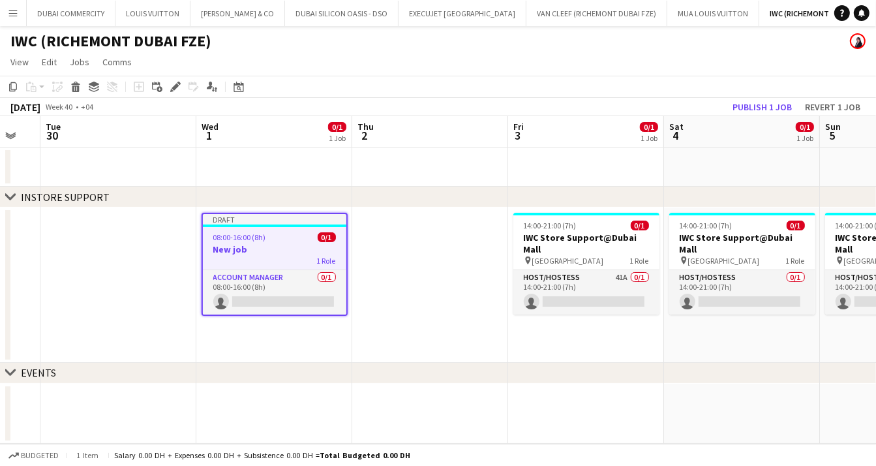
click at [262, 259] on div "1 Role" at bounding box center [274, 260] width 143 height 10
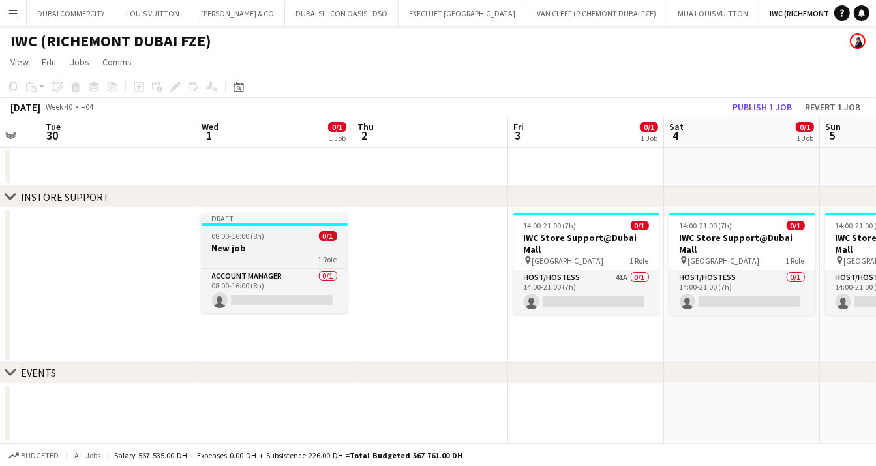
click at [262, 259] on div "1 Role" at bounding box center [275, 259] width 146 height 10
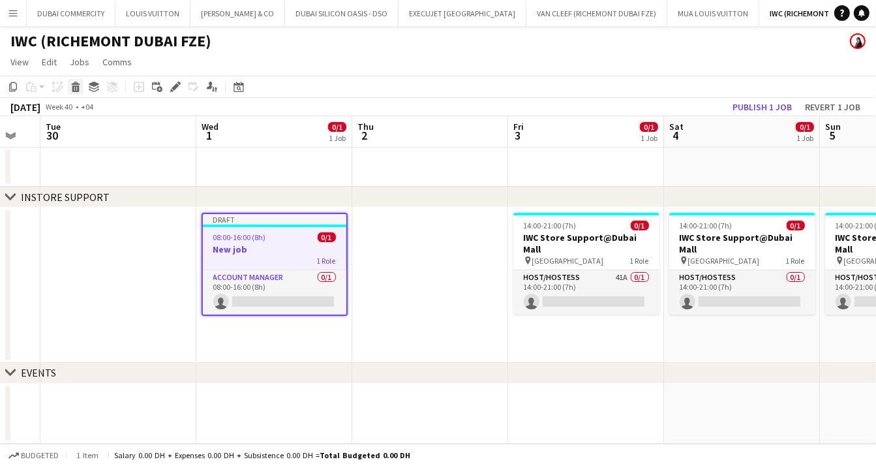
click at [73, 88] on icon at bounding box center [75, 88] width 7 height 7
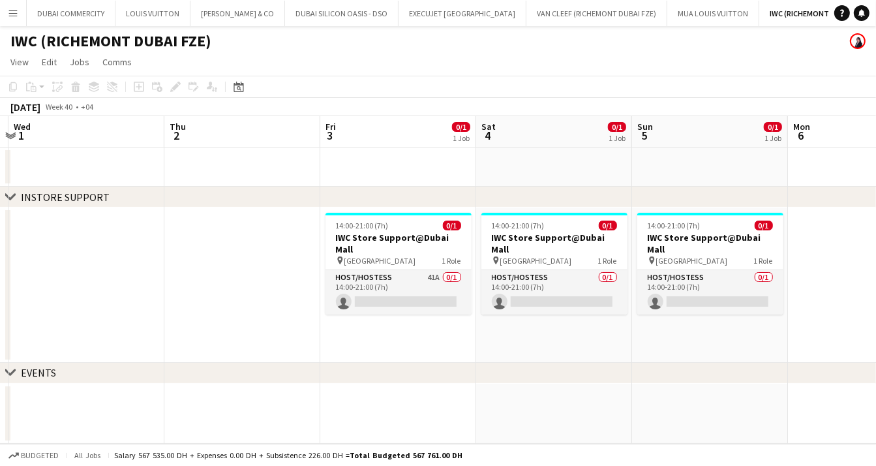
scroll to position [0, 471]
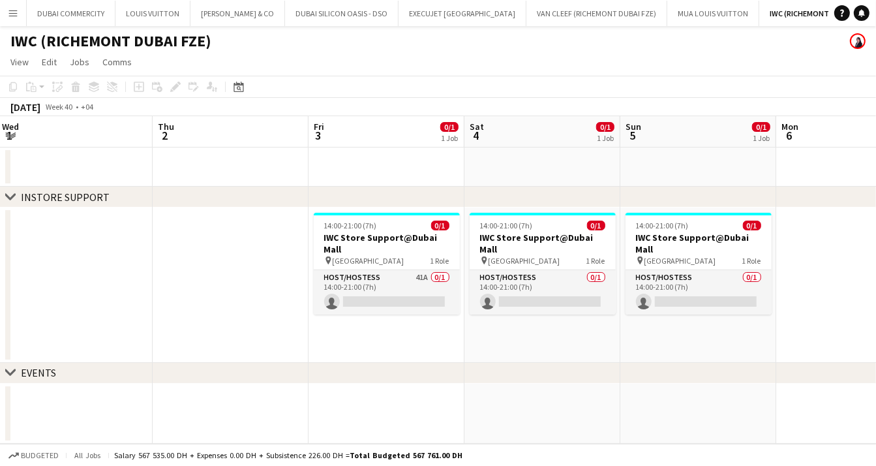
drag, startPoint x: 388, startPoint y: 302, endPoint x: 189, endPoint y: 282, distance: 199.9
click at [189, 282] on app-calendar-viewport "Sun 28 1/1 1 Job Mon 29 Tue 30 Wed 1 Thu 2 Fri 3 0/1 1 Job Sat 4 0/1 1 Job Sun …" at bounding box center [438, 279] width 876 height 327
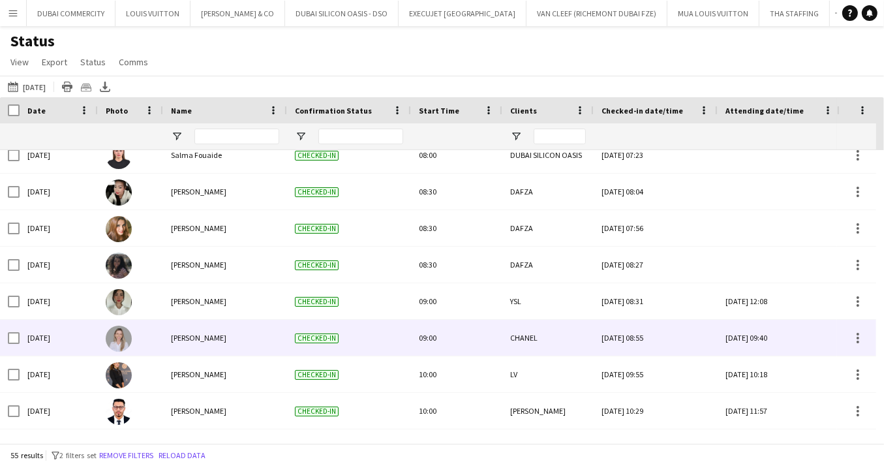
scroll to position [687, 0]
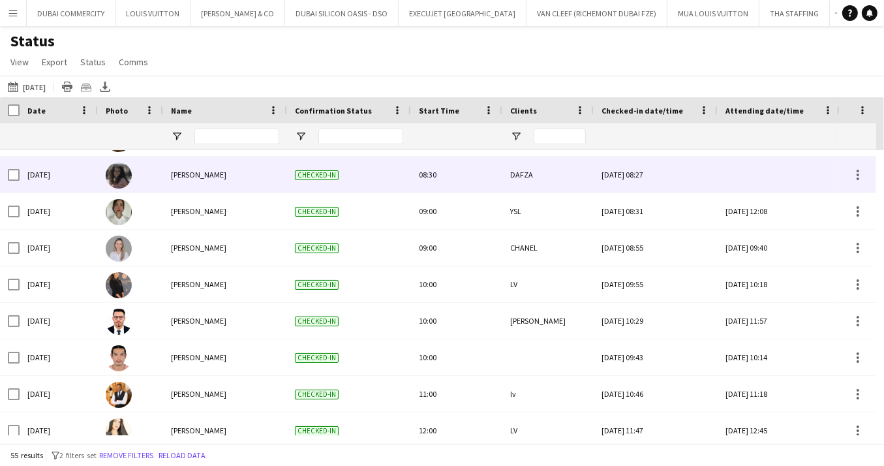
drag, startPoint x: 573, startPoint y: 177, endPoint x: 525, endPoint y: 177, distance: 47.6
click at [525, 177] on div "DAFZA" at bounding box center [547, 175] width 91 height 36
click at [364, 187] on div "Checked-in" at bounding box center [349, 175] width 124 height 36
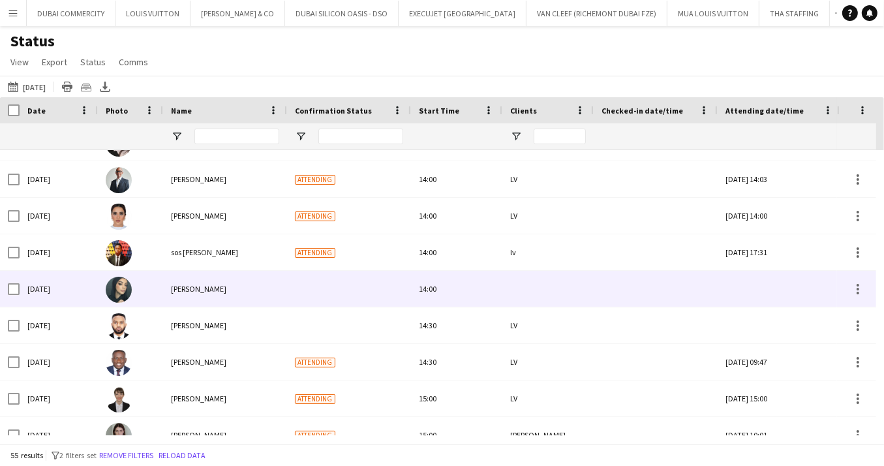
scroll to position [1225, 0]
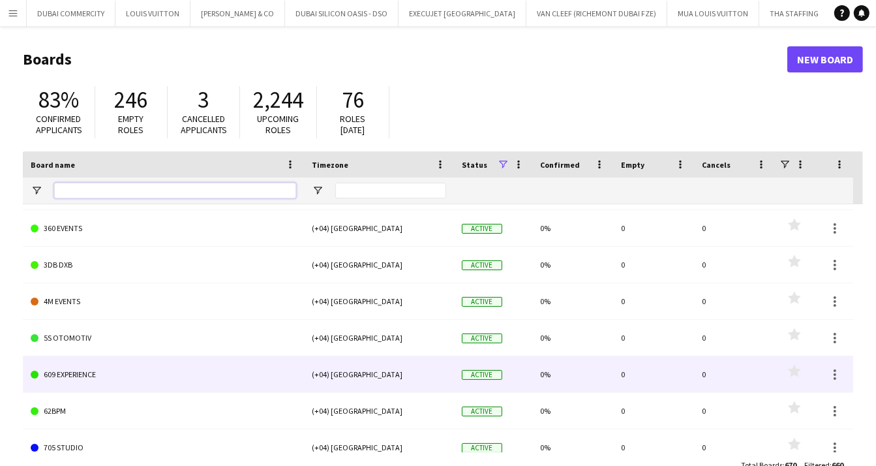
scroll to position [210, 0]
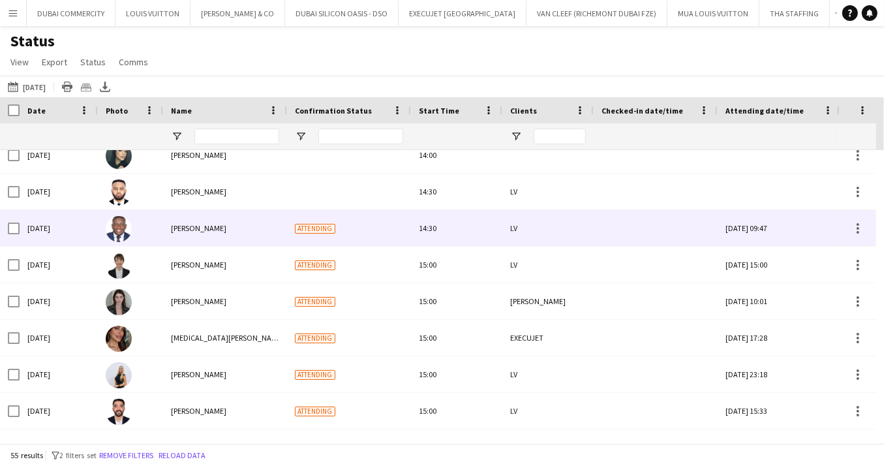
scroll to position [1372, 0]
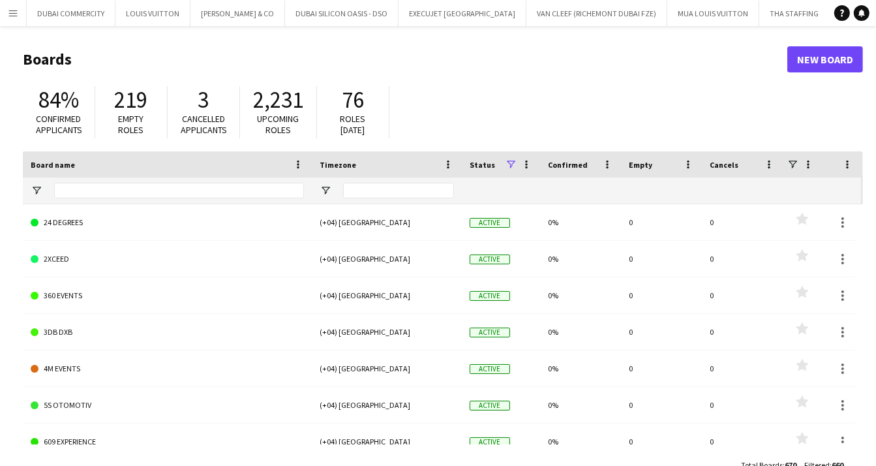
click at [10, 12] on app-icon "Menu" at bounding box center [13, 13] width 10 height 10
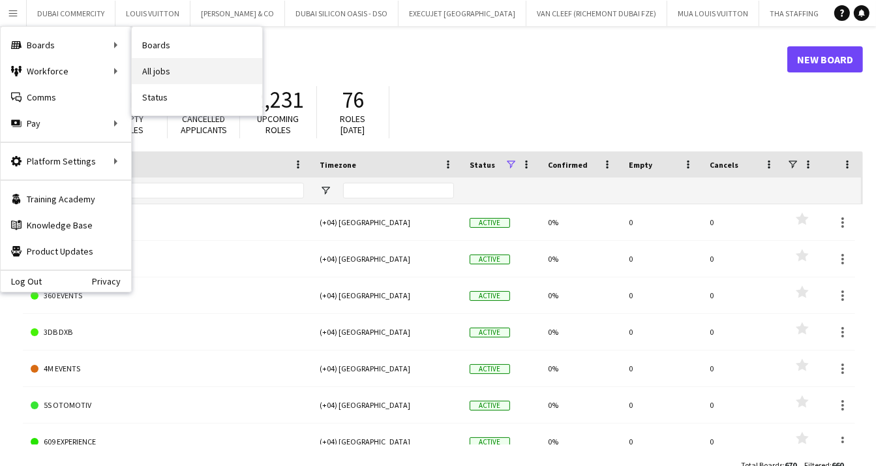
click at [159, 70] on link "All jobs" at bounding box center [197, 71] width 130 height 26
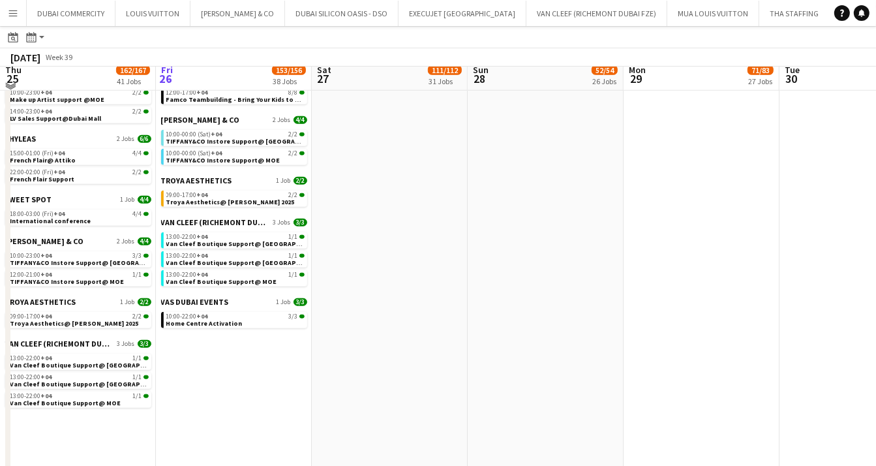
scroll to position [1036, 0]
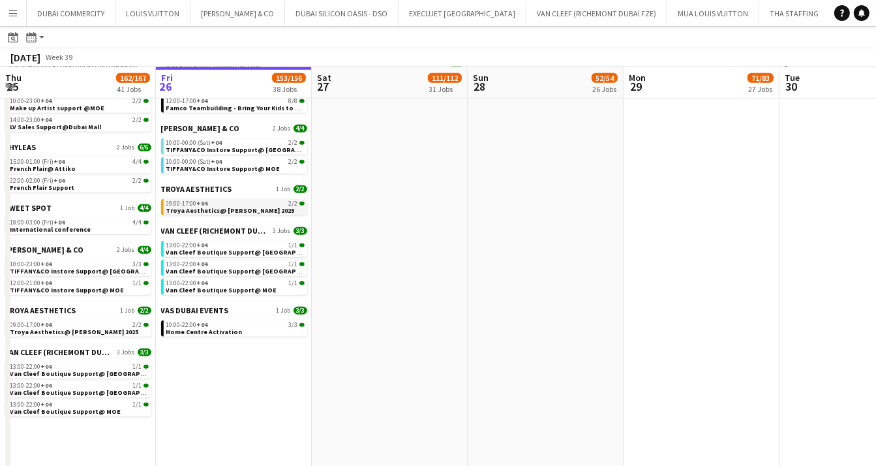
click at [226, 207] on span "Troya Aesthetics@ [PERSON_NAME] 2025" at bounding box center [230, 210] width 128 height 8
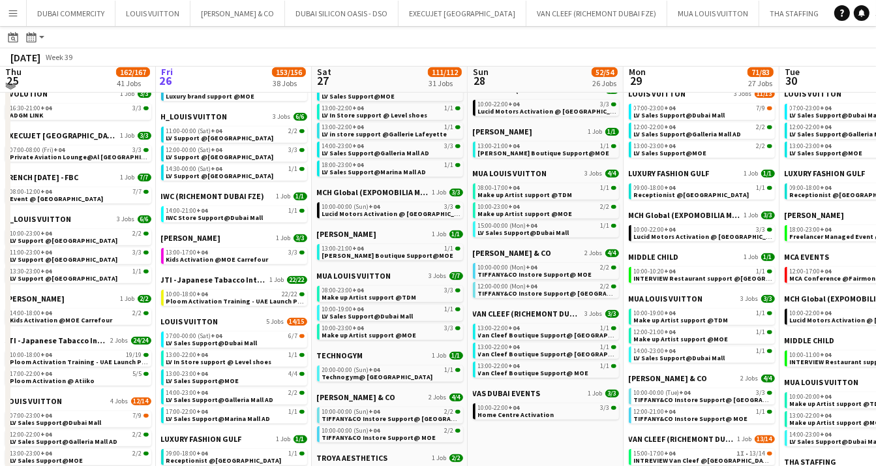
scroll to position [522, 0]
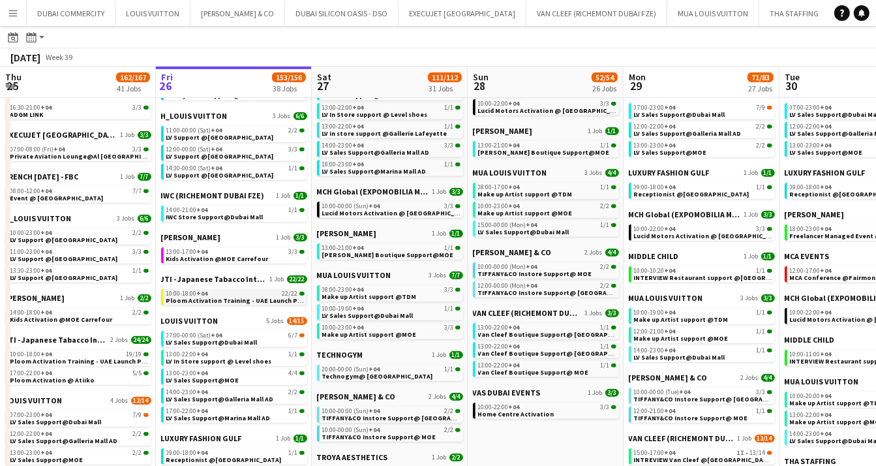
click at [213, 301] on span "Ploom Activation Training - UAE Launch Program" at bounding box center [244, 300] width 156 height 8
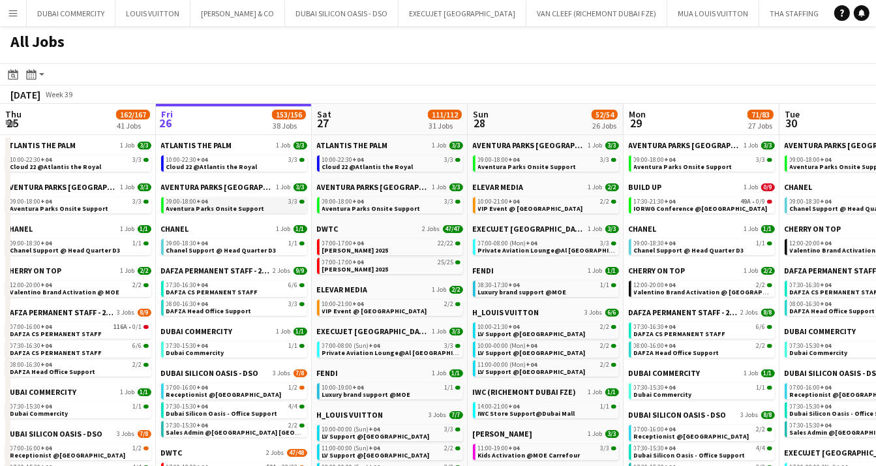
scroll to position [0, 0]
click at [216, 169] on span "Cloud 22 @Atlantis the Royal" at bounding box center [211, 167] width 91 height 8
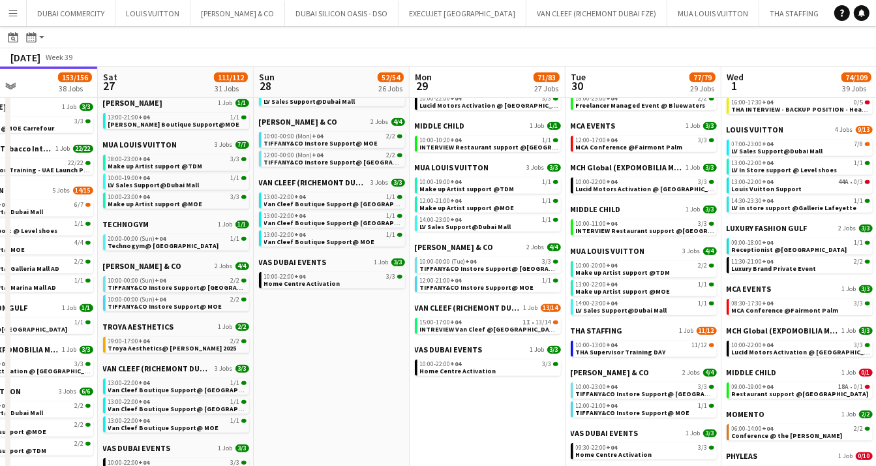
scroll to position [0, 533]
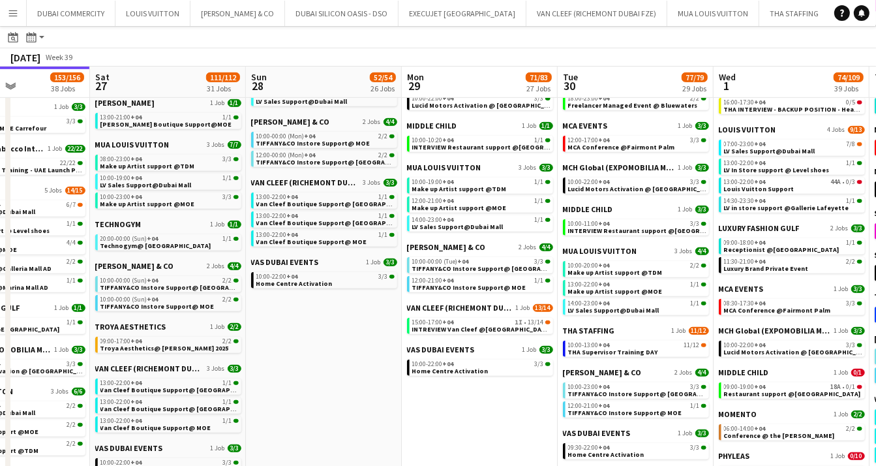
drag, startPoint x: 564, startPoint y: 400, endPoint x: 342, endPoint y: 395, distance: 221.8
click at [342, 395] on app-calendar-viewport "Tue 23 102/107 33 Jobs Wed 24 167/174 39 Jobs Thu 25 162/167 41 Jobs Fri 26 153…" at bounding box center [438, 149] width 876 height 1474
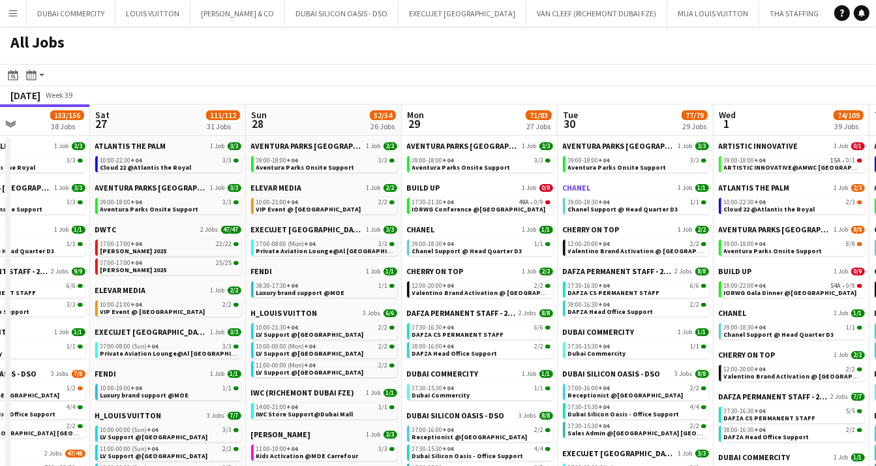
scroll to position [0, 535]
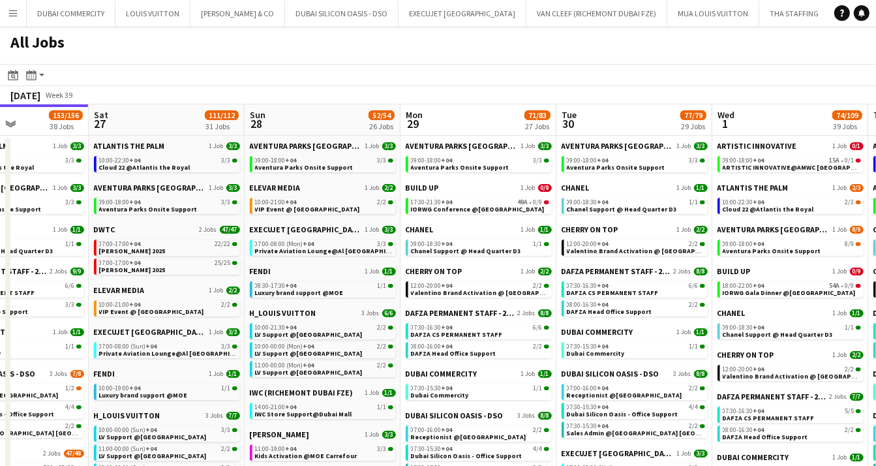
drag, startPoint x: 619, startPoint y: 53, endPoint x: 497, endPoint y: 47, distance: 122.1
click at [498, 47] on div "All Jobs" at bounding box center [438, 45] width 876 height 38
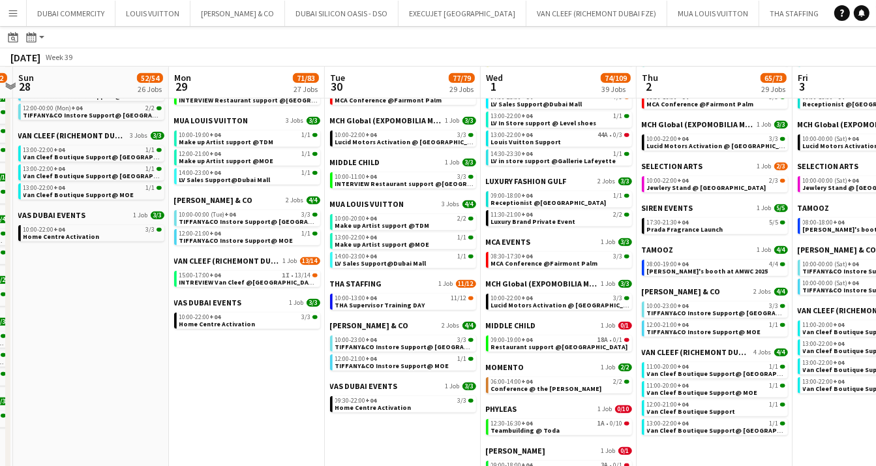
scroll to position [0, 478]
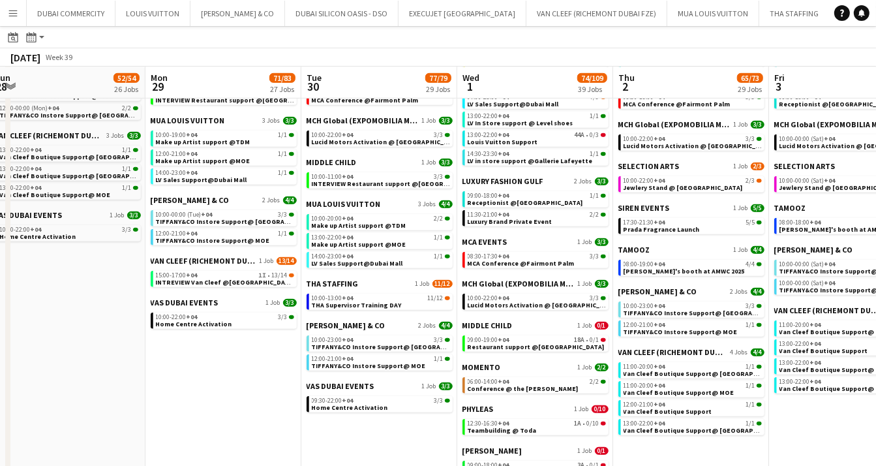
drag, startPoint x: 488, startPoint y: 426, endPoint x: 234, endPoint y: 411, distance: 254.8
click at [234, 411] on app-calendar-viewport "Thu 25 162/167 41 Jobs Fri 26 153/156 38 Jobs Sat 27 111/112 31 Jobs Sun 28 52/…" at bounding box center [438, 102] width 876 height 1474
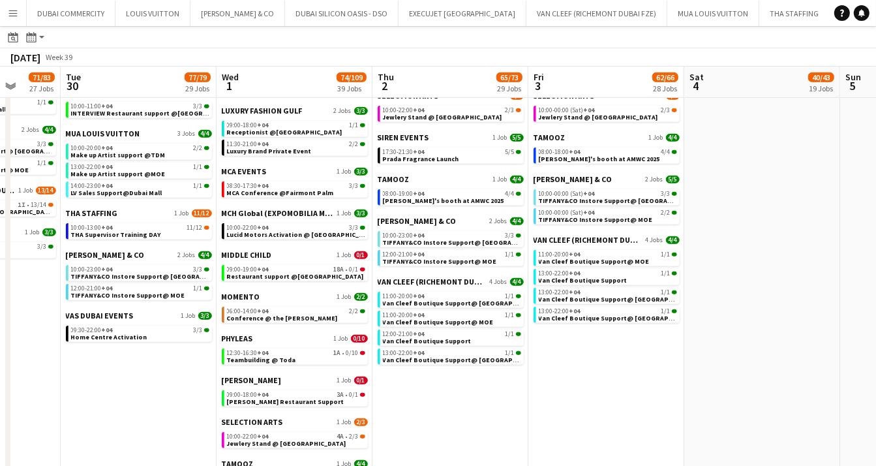
scroll to position [0, 417]
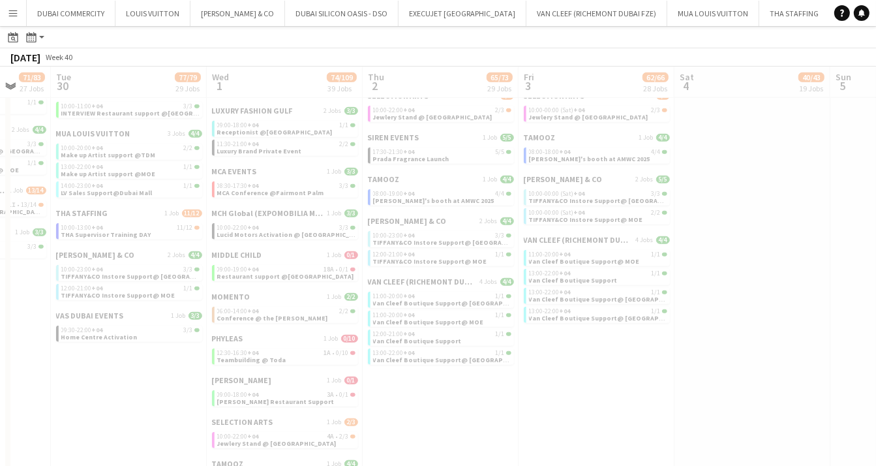
drag, startPoint x: 810, startPoint y: 415, endPoint x: 473, endPoint y: 412, distance: 336.5
click at [473, 412] on app-all-jobs "All Jobs Date picker SEP 2025 SEP 2025 Monday M Tuesday T Wednesday W Thursday …" at bounding box center [438, 13] width 876 height 1512
click at [695, 391] on div at bounding box center [438, 50] width 876 height 1512
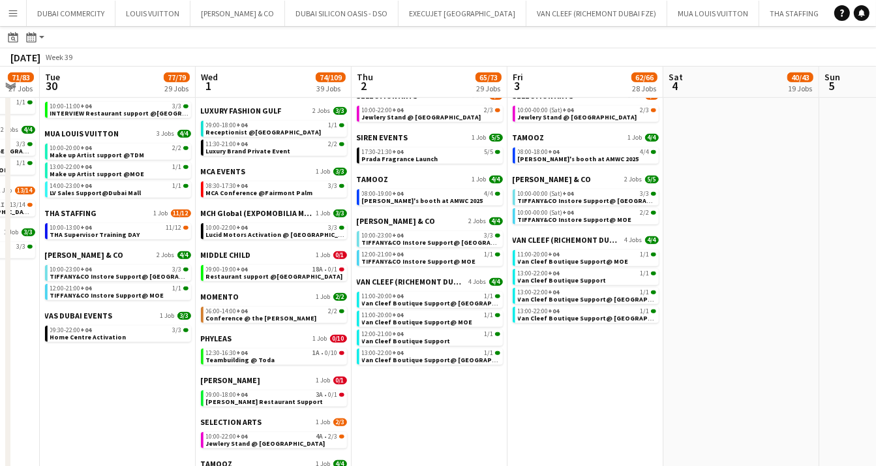
drag, startPoint x: 536, startPoint y: 411, endPoint x: 525, endPoint y: 407, distance: 11.8
click at [525, 407] on app-calendar-viewport "Sat 27 111/112 31 Jobs Sun 28 52/54 26 Jobs Mon 29 71/83 27 Jobs Tue 30 77/79 2…" at bounding box center [438, 31] width 876 height 1474
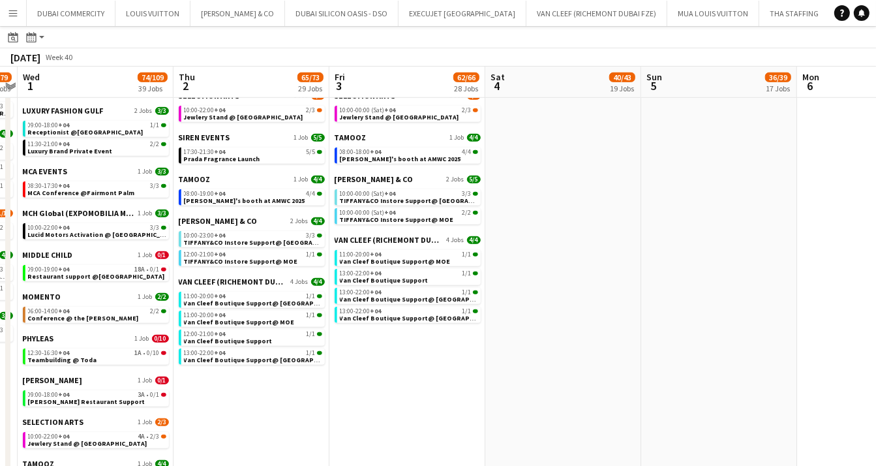
scroll to position [0, 505]
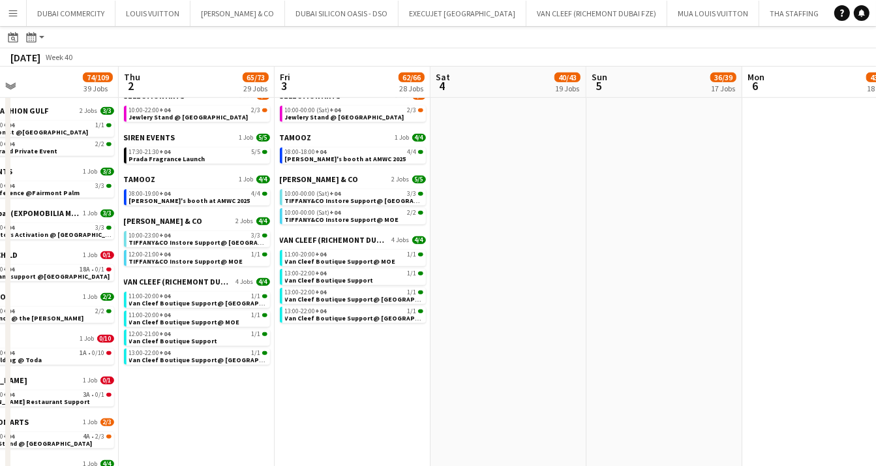
drag, startPoint x: 675, startPoint y: 390, endPoint x: 478, endPoint y: 397, distance: 197.1
click at [478, 397] on app-calendar-viewport "Sun 28 52/54 26 Jobs Mon 29 71/83 27 Jobs Tue 30 77/79 29 Jobs Wed 1 74/109 39 …" at bounding box center [438, 31] width 876 height 1474
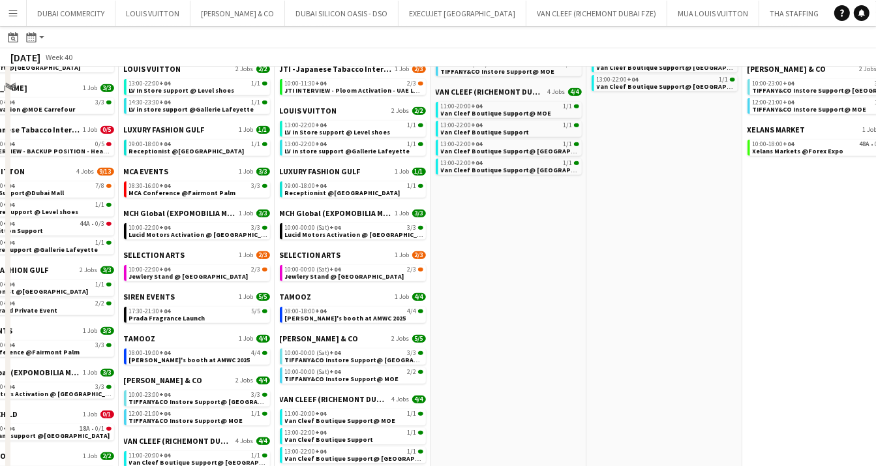
scroll to position [424, 0]
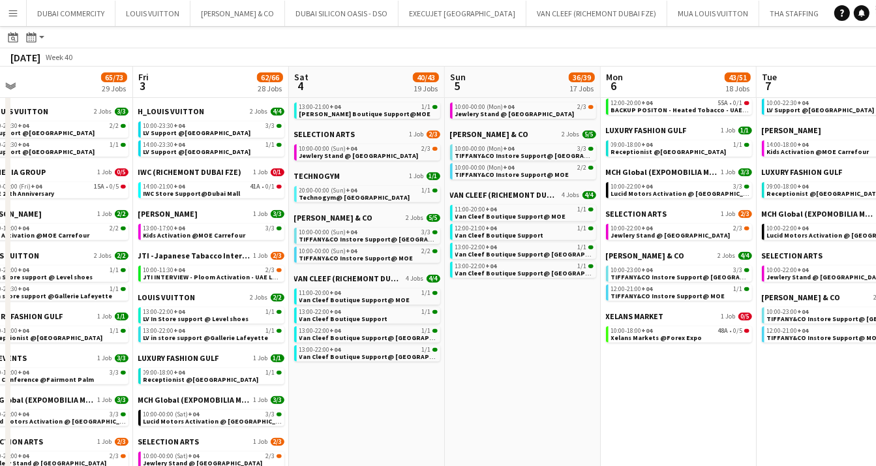
drag, startPoint x: 552, startPoint y: 381, endPoint x: 402, endPoint y: 385, distance: 150.0
click at [402, 385] on app-calendar-viewport "Mon 29 71/83 27 Jobs Tue 30 77/79 29 Jobs Wed 1 74/109 39 Jobs Thu 2 65/73 29 J…" at bounding box center [438, 377] width 876 height 1474
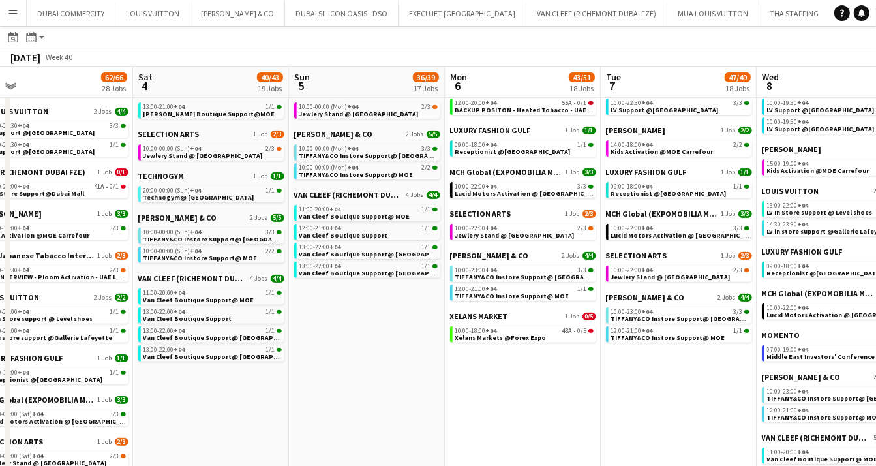
scroll to position [0, 419]
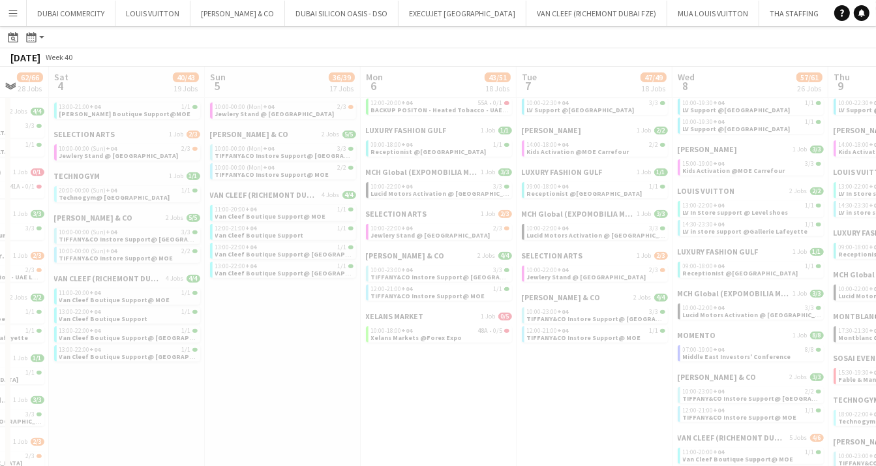
drag, startPoint x: 584, startPoint y: 395, endPoint x: 200, endPoint y: 385, distance: 384.2
click at [200, 385] on app-all-jobs "All Jobs Date picker SEP 2025 SEP 2025 Monday M Tuesday T Wednesday W Thursday …" at bounding box center [438, 358] width 876 height 1512
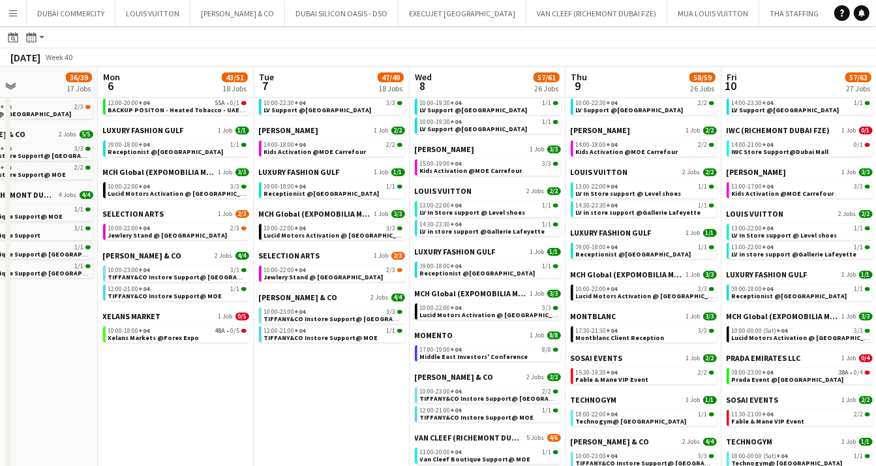
scroll to position [0, 461]
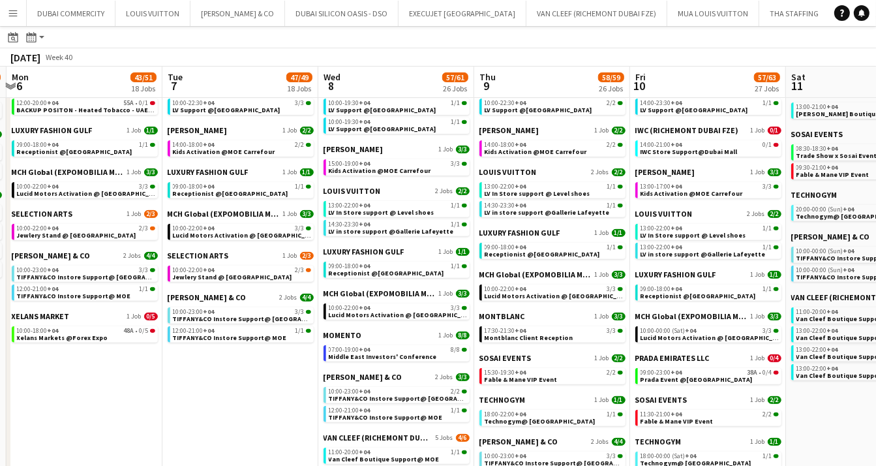
drag, startPoint x: 491, startPoint y: 409, endPoint x: 194, endPoint y: 404, distance: 297.4
click at [194, 404] on app-calendar-viewport "Fri 3 62/66 28 Jobs Sat 4 40/43 19 Jobs Sun 5 36/39 17 Jobs Mon 6 43/51 18 Jobs…" at bounding box center [438, 377] width 876 height 1474
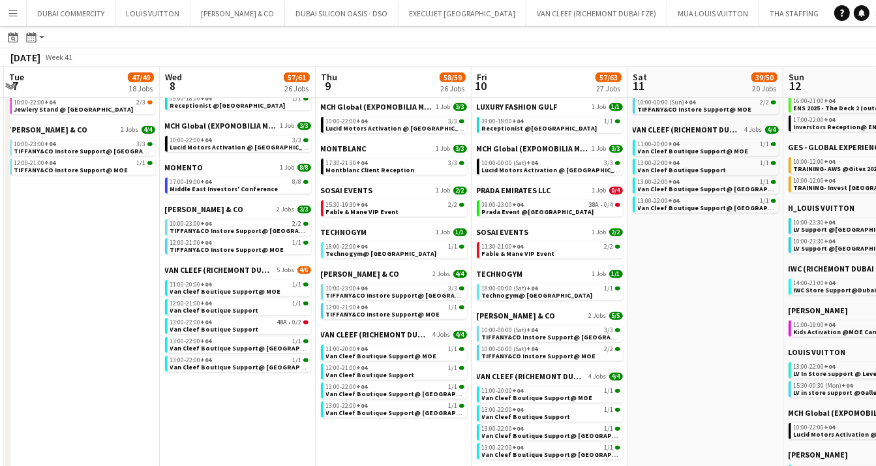
scroll to position [0, 567]
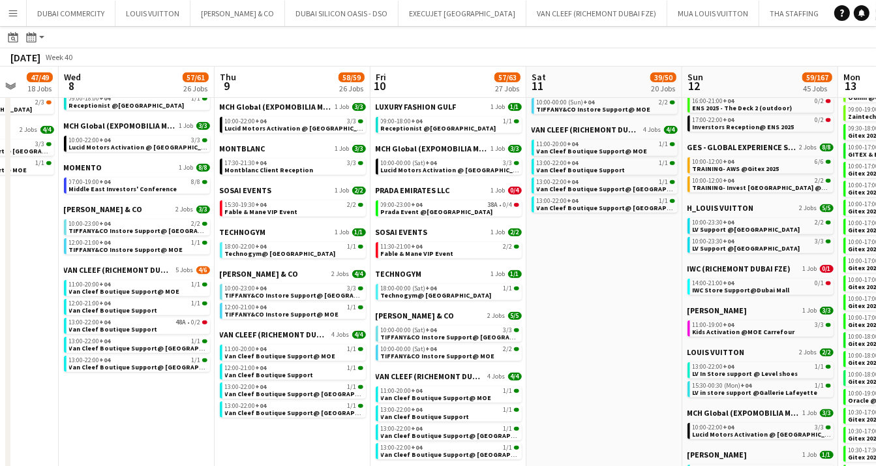
drag, startPoint x: 351, startPoint y: 436, endPoint x: 92, endPoint y: 415, distance: 260.3
click at [92, 415] on app-calendar-viewport "Sat 4 40/43 19 Jobs Sun 5 36/39 17 Jobs Mon 6 43/51 18 Jobs Tue 7 47/49 18 Jobs…" at bounding box center [438, 209] width 876 height 1474
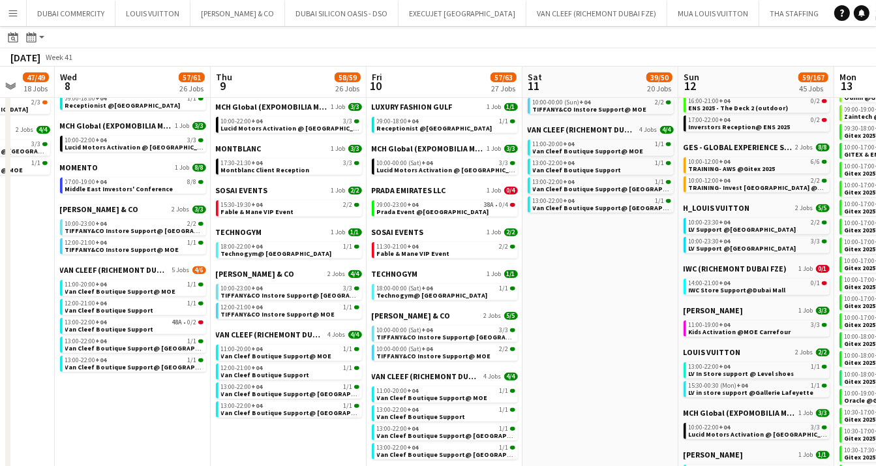
drag, startPoint x: 594, startPoint y: 376, endPoint x: 591, endPoint y: 360, distance: 15.9
click at [591, 360] on app-date-cell "ATLANTIS THE PALM 1 Job 3/3 10:00-22:30 +04 3/3 Cloud 22 @Atlantis the Royal AV…" at bounding box center [600, 245] width 156 height 1404
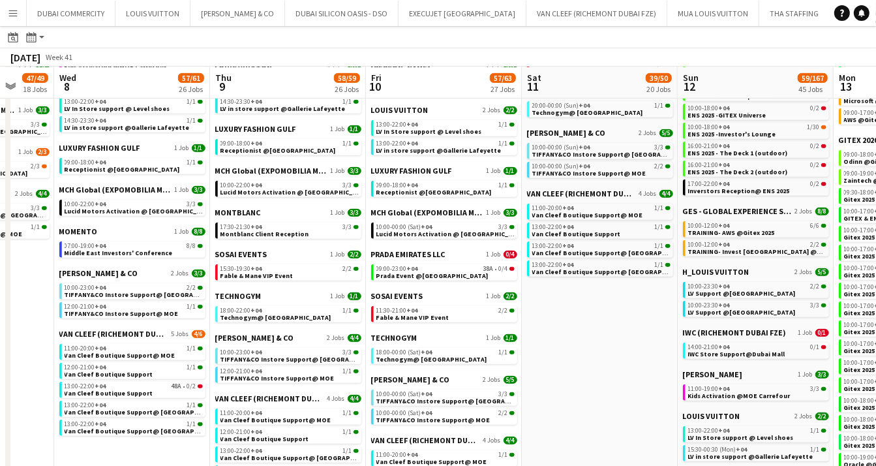
scroll to position [0, 415]
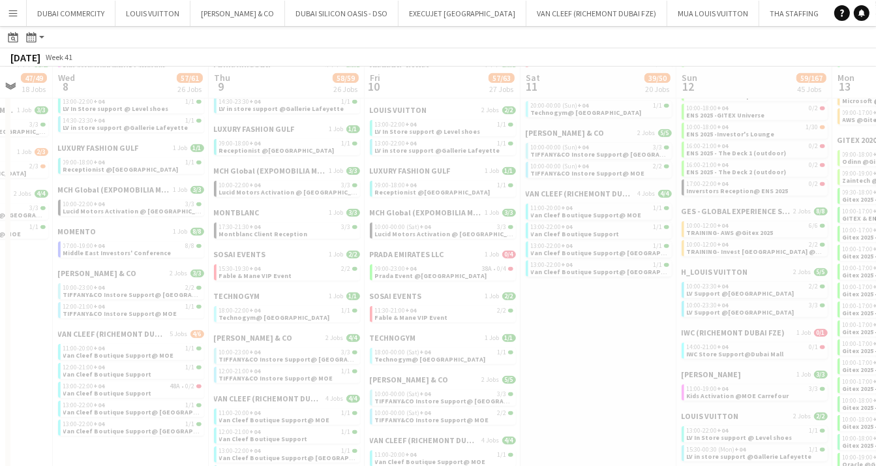
drag, startPoint x: 599, startPoint y: 363, endPoint x: 528, endPoint y: 354, distance: 71.6
click at [529, 354] on app-all-jobs "All Jobs Date picker SEP 2025 SEP 2025 Monday M Tuesday T Wednesday W Thursday …" at bounding box center [438, 255] width 876 height 1512
click at [590, 356] on div at bounding box center [438, 292] width 876 height 1512
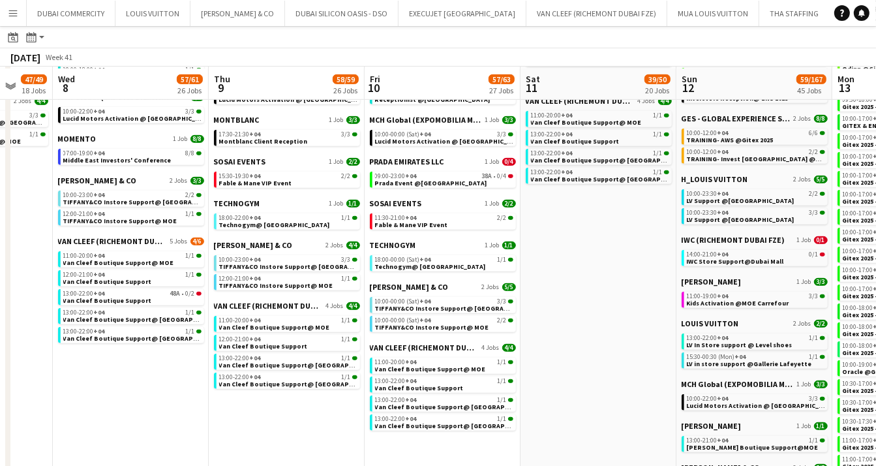
scroll to position [614, 0]
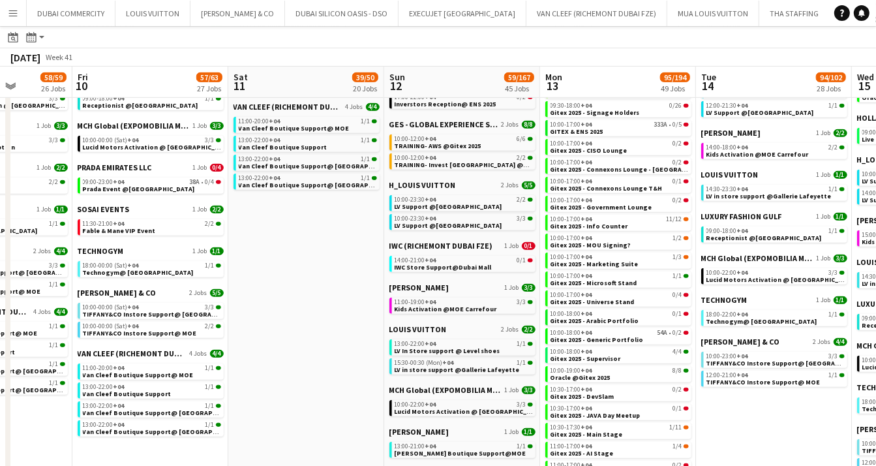
drag, startPoint x: 477, startPoint y: 455, endPoint x: 185, endPoint y: 415, distance: 294.1
click at [185, 415] on app-calendar-viewport "Mon 6 43/51 18 Jobs Tue 7 47/49 18 Jobs Wed 8 57/61 26 Jobs Thu 9 58/59 26 Jobs…" at bounding box center [438, 187] width 876 height 1474
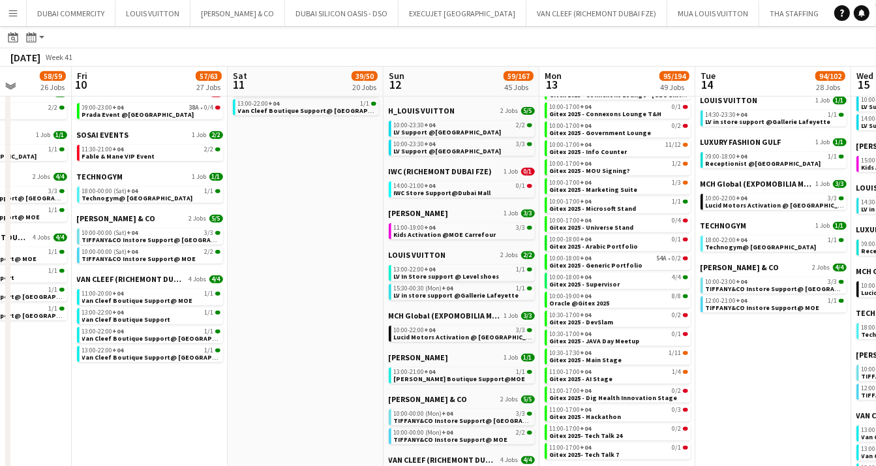
scroll to position [601, 0]
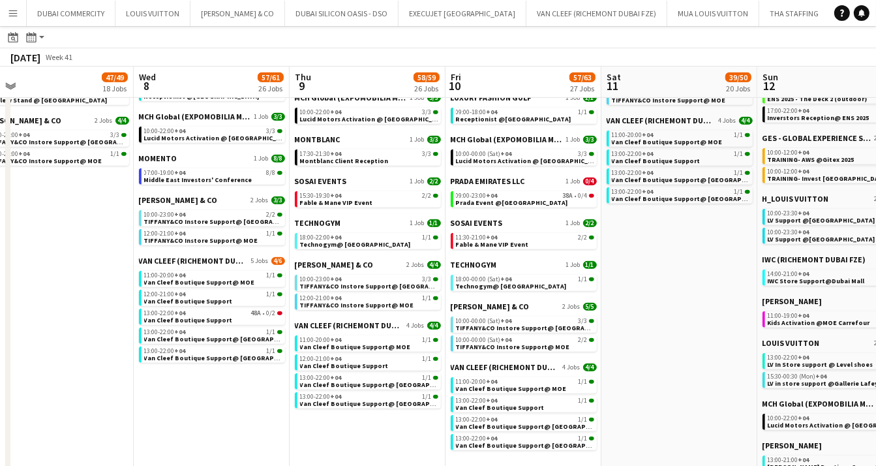
drag, startPoint x: 314, startPoint y: 316, endPoint x: 693, endPoint y: 310, distance: 379.6
click at [693, 310] on app-calendar-viewport "Sun 5 36/39 17 Jobs Mon 6 43/51 18 Jobs Tue 7 47/49 18 Jobs Wed 8 57/61 26 Jobs…" at bounding box center [438, 200] width 876 height 1474
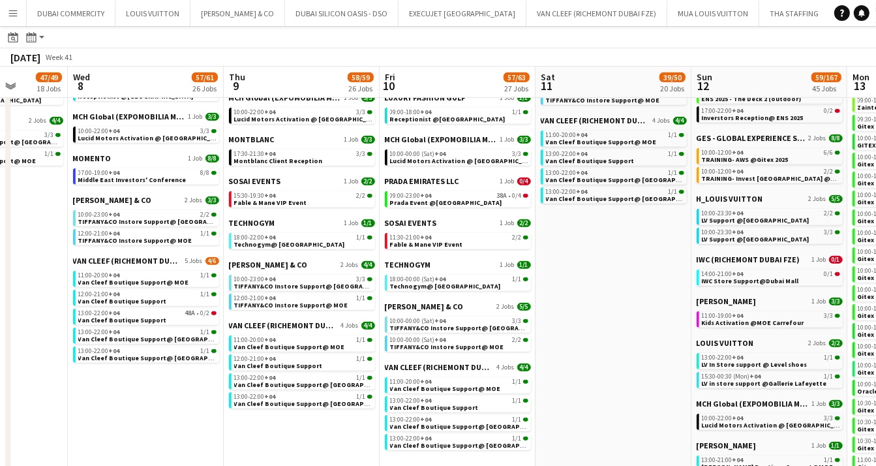
scroll to position [0, 416]
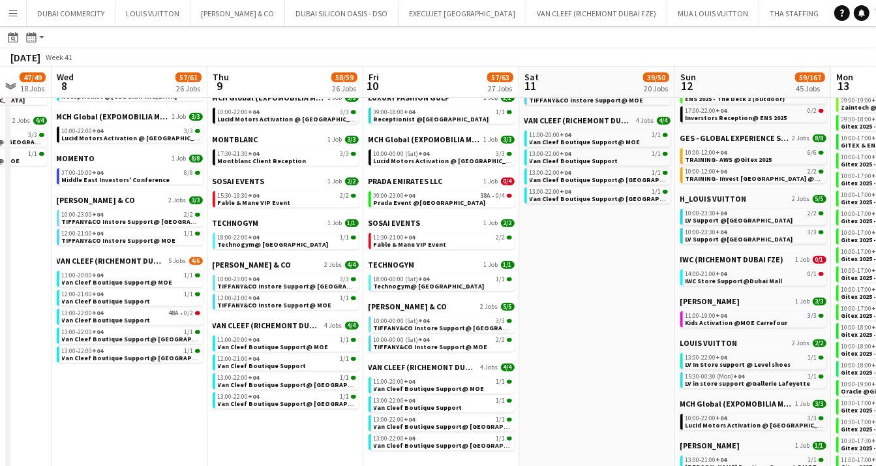
drag, startPoint x: 722, startPoint y: 335, endPoint x: 634, endPoint y: 351, distance: 89.5
click at [634, 351] on app-calendar-viewport "Sun 5 36/39 17 Jobs Mon 6 43/51 18 Jobs Tue 7 47/49 18 Jobs Wed 8 57/61 26 Jobs…" at bounding box center [438, 200] width 876 height 1474
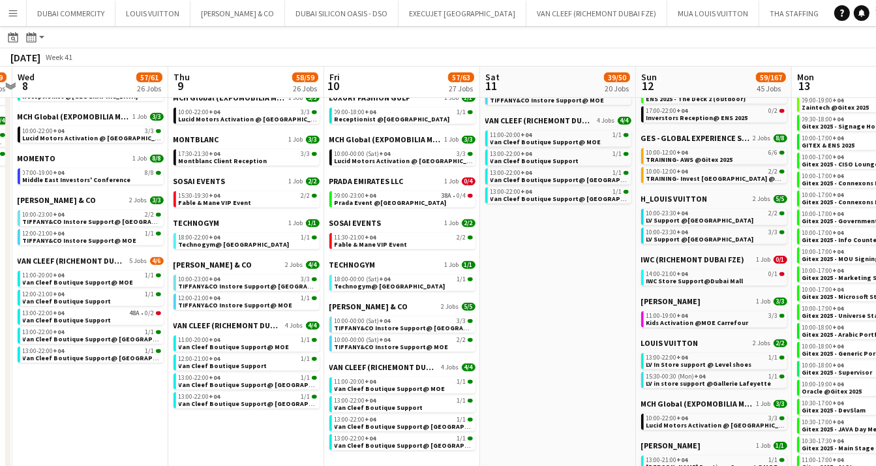
drag, startPoint x: 657, startPoint y: 323, endPoint x: 454, endPoint y: 311, distance: 203.1
click at [454, 311] on app-calendar-viewport "Sun 5 36/39 17 Jobs Mon 6 43/51 18 Jobs Tue 7 47/49 18 Jobs Wed 8 57/61 26 Jobs…" at bounding box center [438, 200] width 876 height 1474
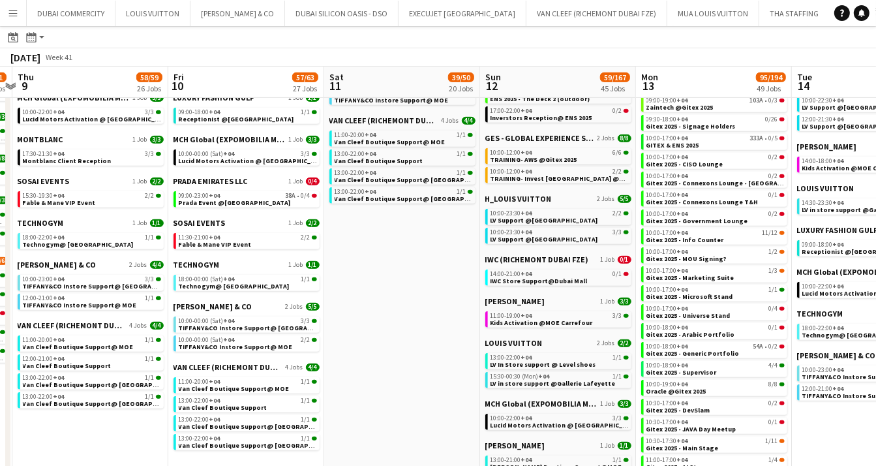
scroll to position [0, 463]
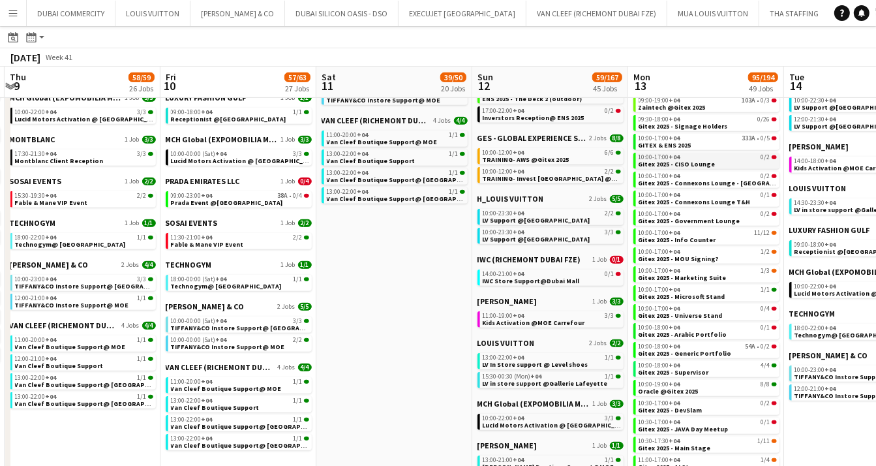
click at [683, 166] on span "Gitex 2025 - CISO Lounge" at bounding box center [676, 164] width 77 height 8
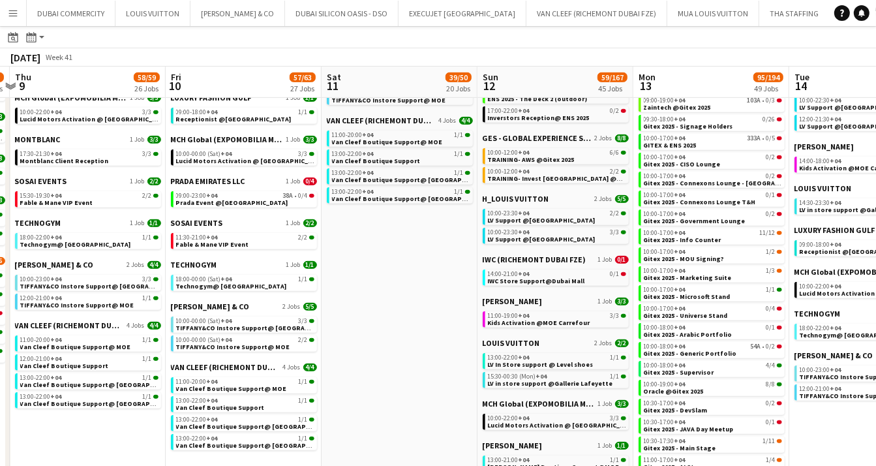
scroll to position [0, 453]
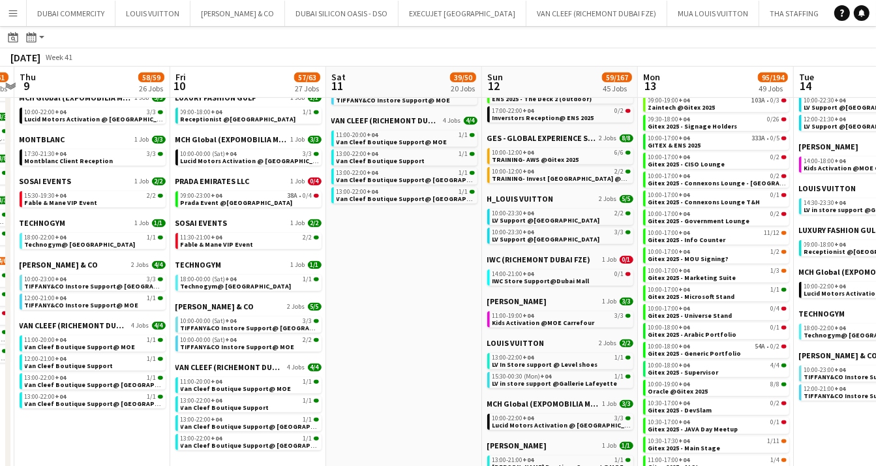
drag, startPoint x: 422, startPoint y: 330, endPoint x: 432, endPoint y: 265, distance: 66.0
click at [432, 265] on app-calendar-viewport "Mon 6 43/51 18 Jobs Tue 7 47/49 18 Jobs Wed 8 57/61 26 Jobs Thu 9 58/59 26 Jobs…" at bounding box center [438, 200] width 876 height 1474
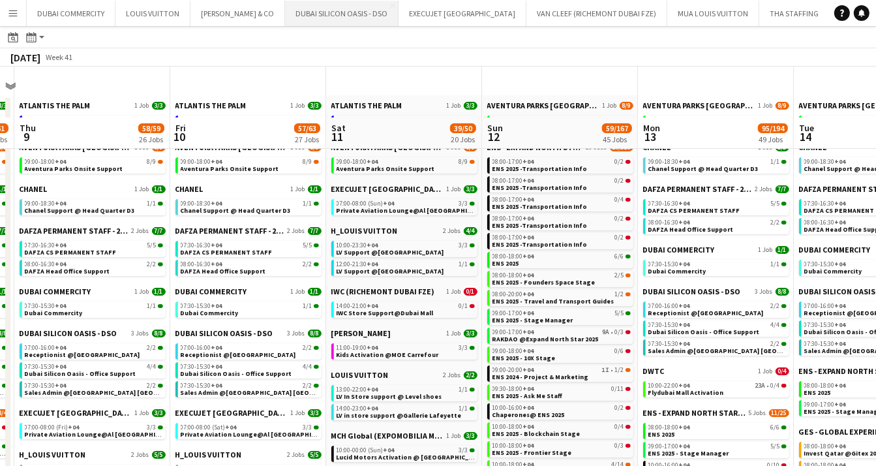
scroll to position [90, 0]
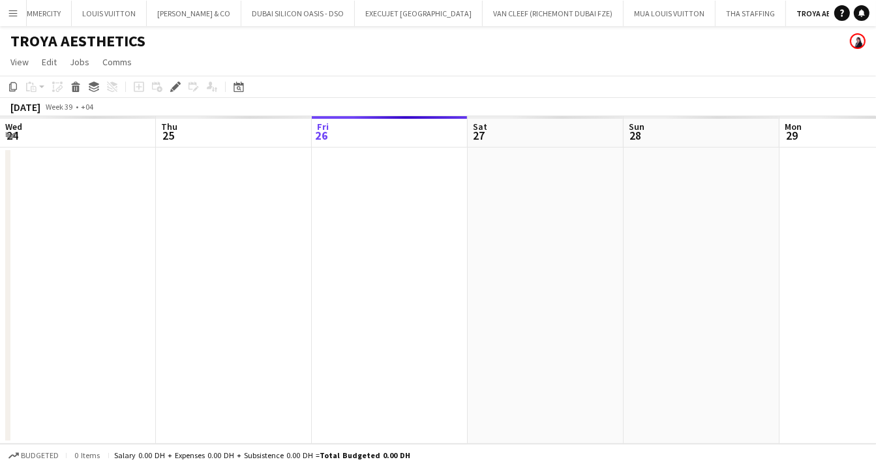
scroll to position [0, 448]
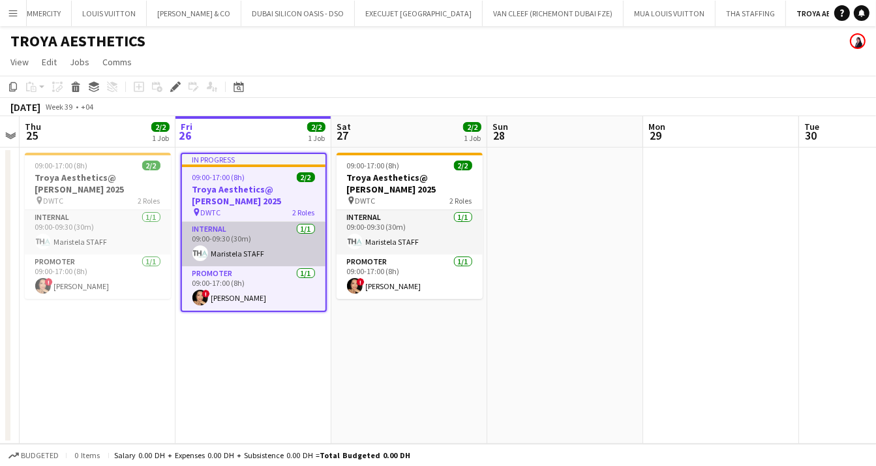
click at [233, 247] on app-card-role "Internal [DATE] 09:00-09:30 (30m) Maristela STAFF" at bounding box center [253, 244] width 143 height 44
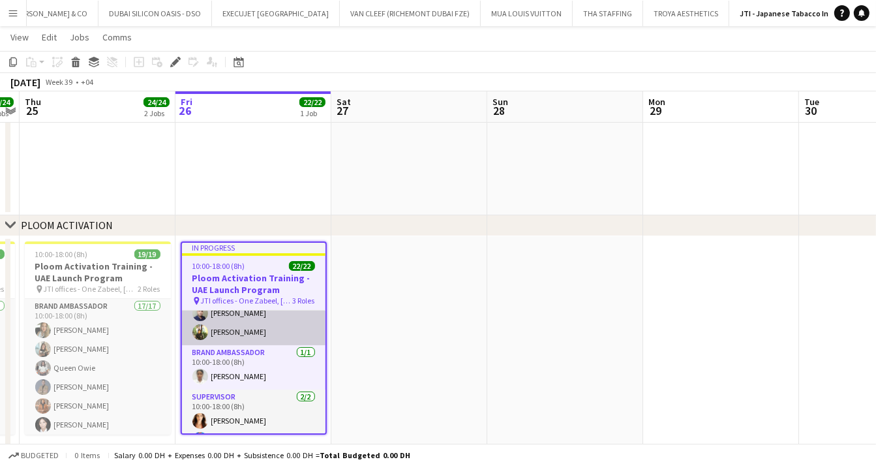
scroll to position [369, 0]
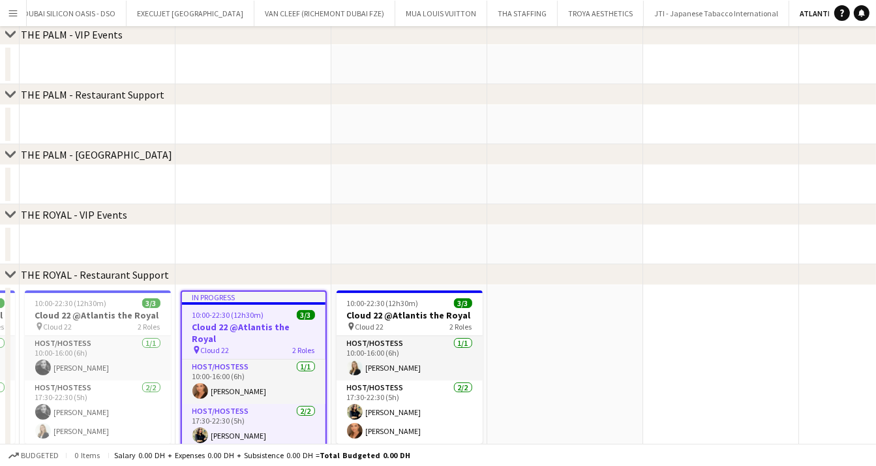
scroll to position [270, 0]
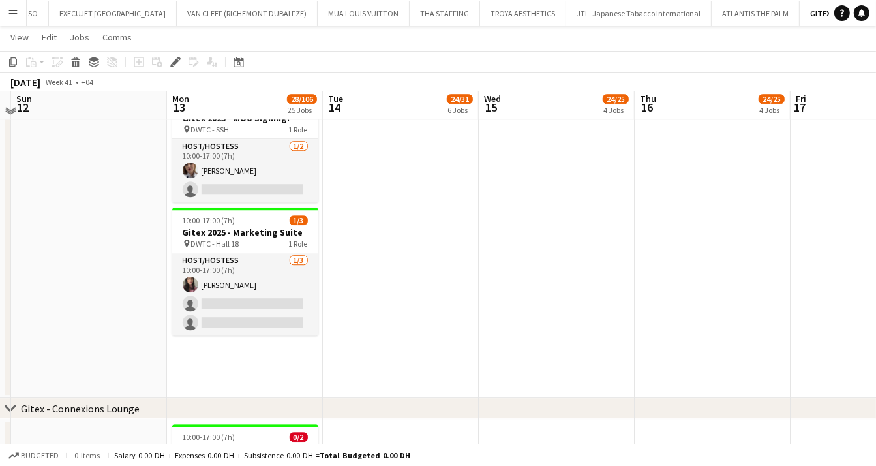
scroll to position [3239, 0]
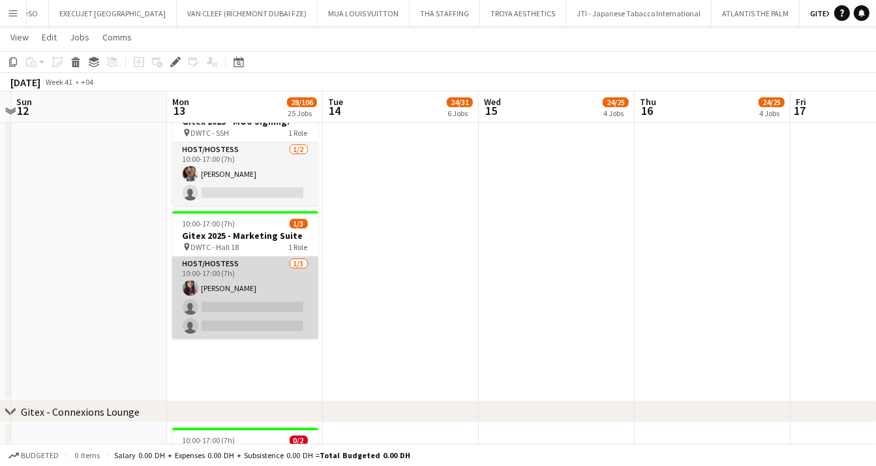
click at [222, 305] on app-card-role "Host/Hostess [DATE] 10:00-17:00 (7h) [PERSON_NAME] single-neutral-actions singl…" at bounding box center [245, 297] width 146 height 82
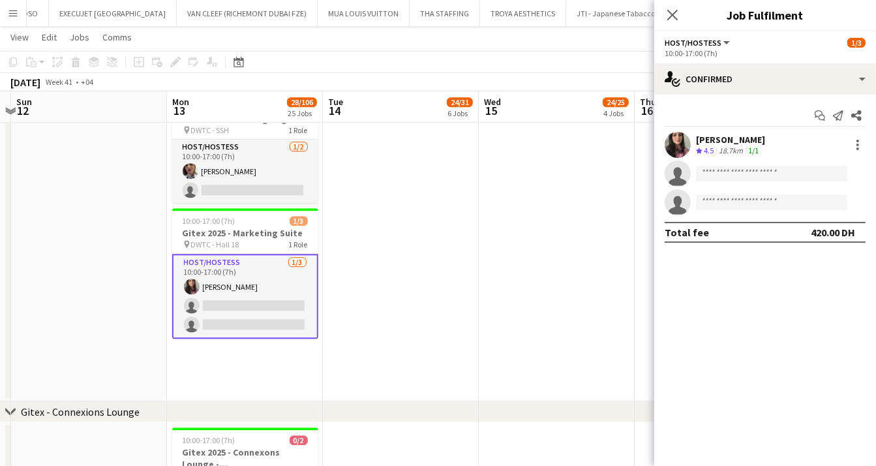
click at [673, 142] on app-user-avatar at bounding box center [677, 145] width 26 height 26
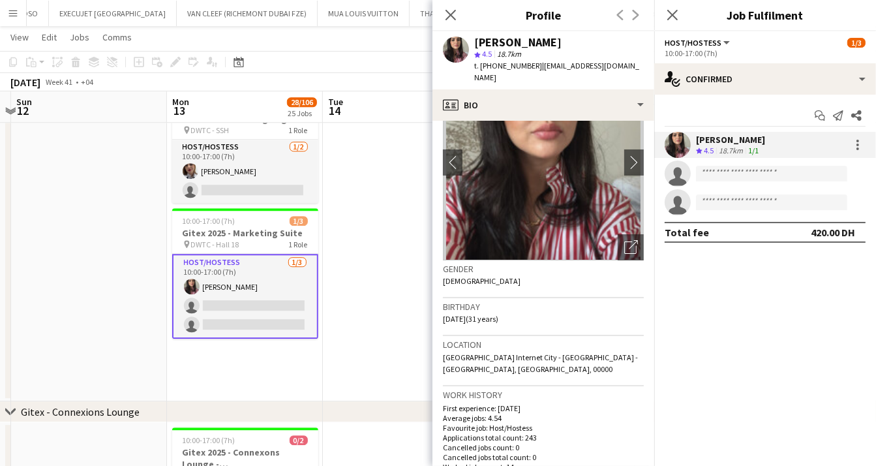
scroll to position [68, 0]
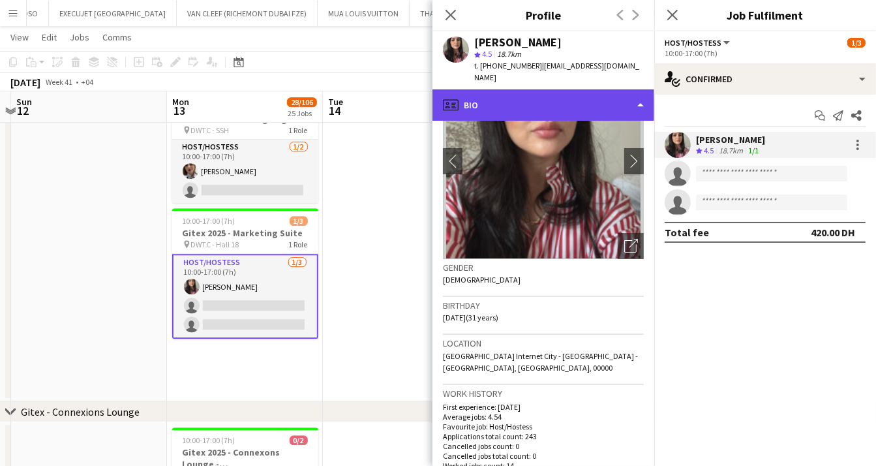
click at [638, 91] on div "profile Bio" at bounding box center [543, 104] width 222 height 31
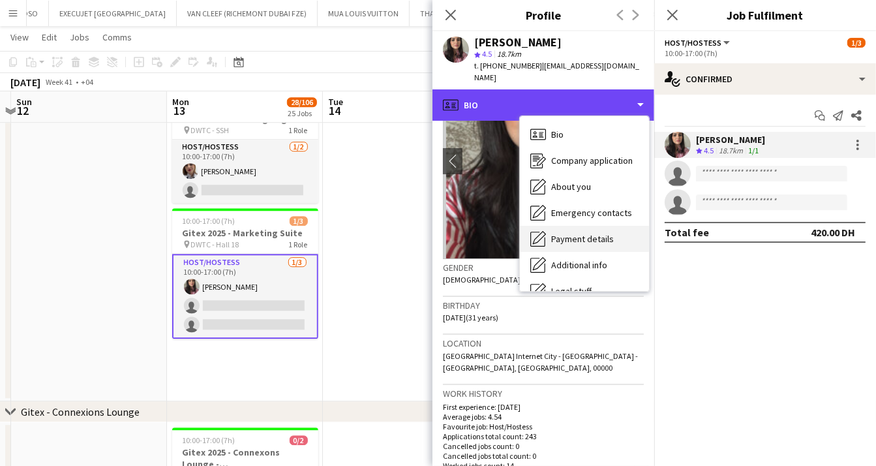
scroll to position [70, 0]
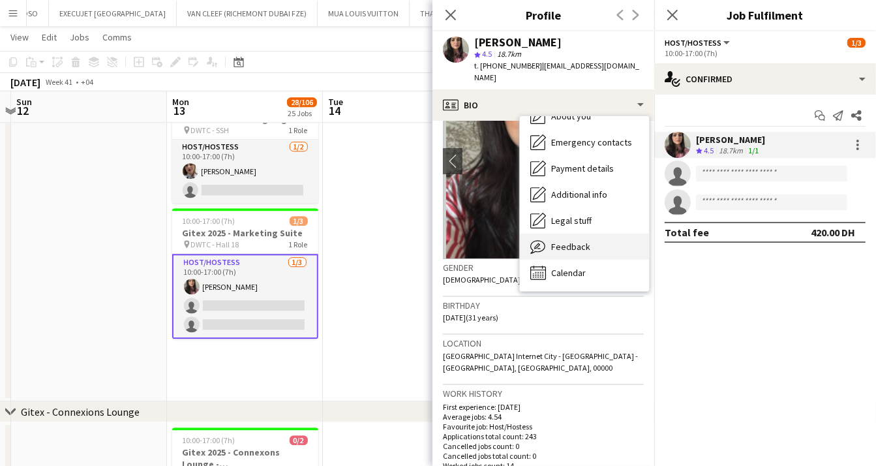
click at [570, 233] on div "Feedback Feedback" at bounding box center [584, 246] width 129 height 26
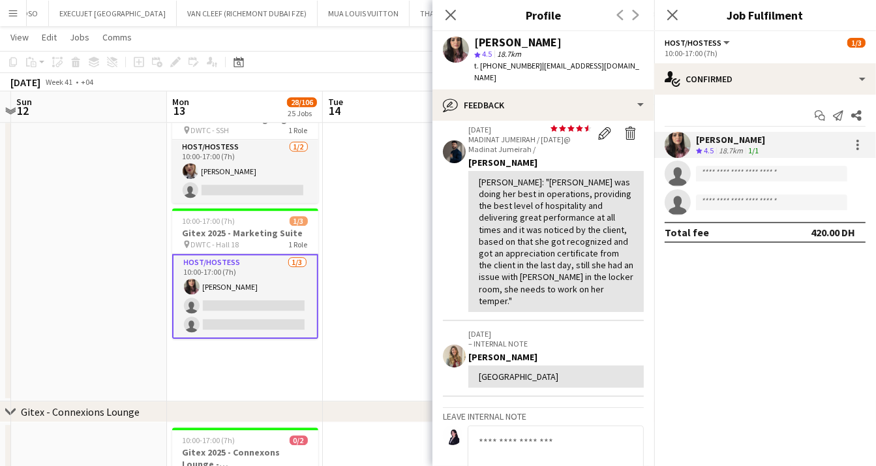
scroll to position [66, 0]
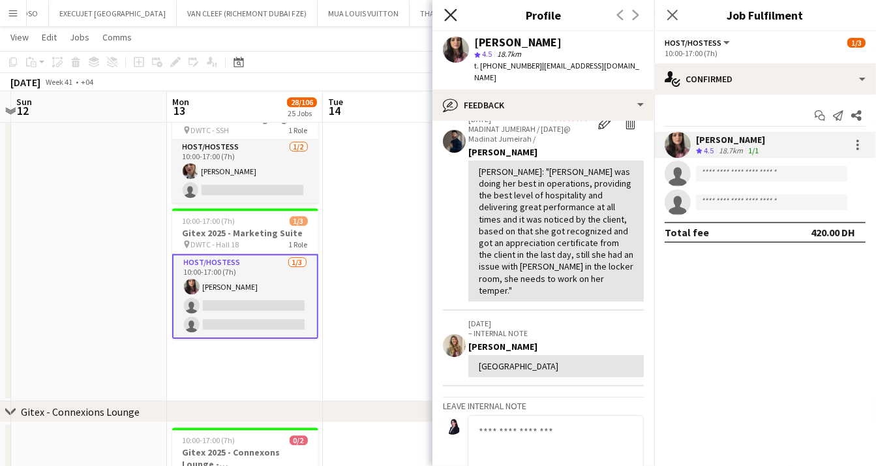
click at [449, 18] on icon "Close pop-in" at bounding box center [450, 14] width 12 height 12
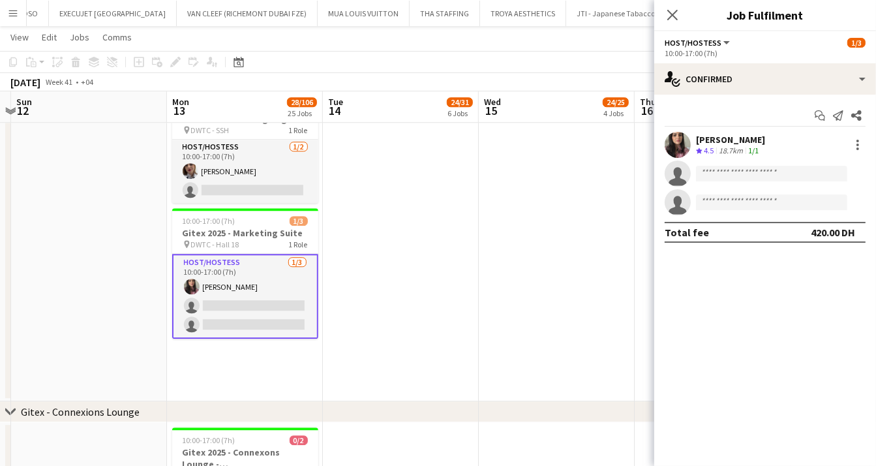
click at [441, 266] on app-date-cell "10:00-18:00 (8h) 0/3 Gitex 2025 - Media Lounge pin DWTC - Bubble Lounge 2 Roles…" at bounding box center [401, 112] width 156 height 578
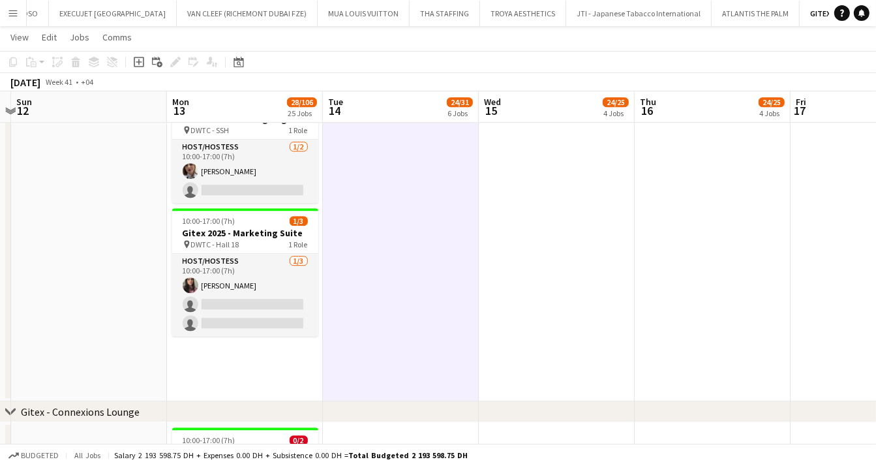
click at [592, 273] on app-date-cell at bounding box center [557, 112] width 156 height 578
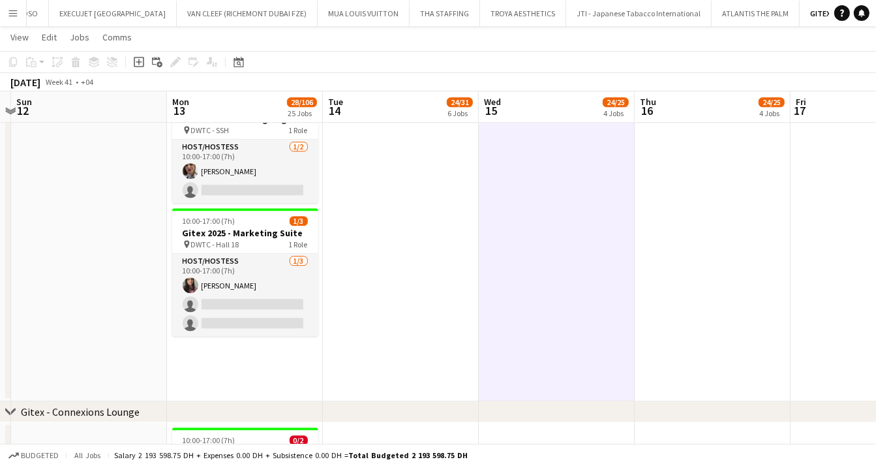
click at [389, 246] on app-date-cell "10:00-18:00 (8h) 0/3 Gitex 2025 - Media Lounge pin DWTC - Bubble Lounge 2 Roles…" at bounding box center [401, 112] width 156 height 578
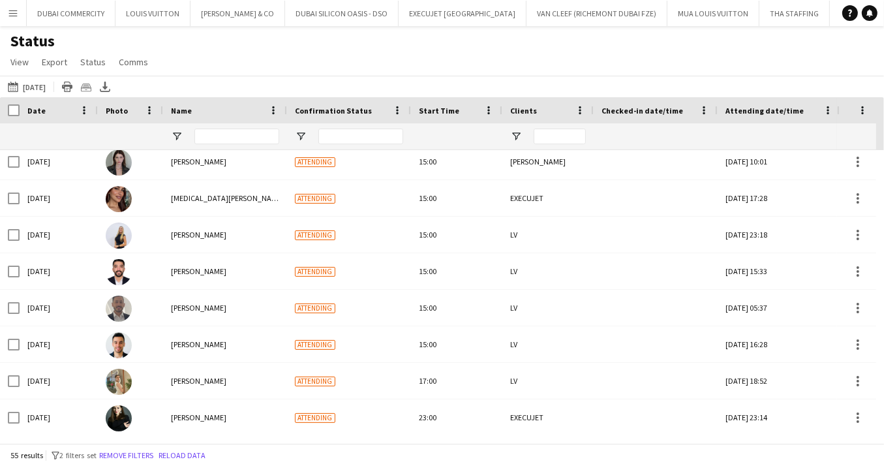
click at [14, 12] on app-icon "Menu" at bounding box center [13, 13] width 10 height 10
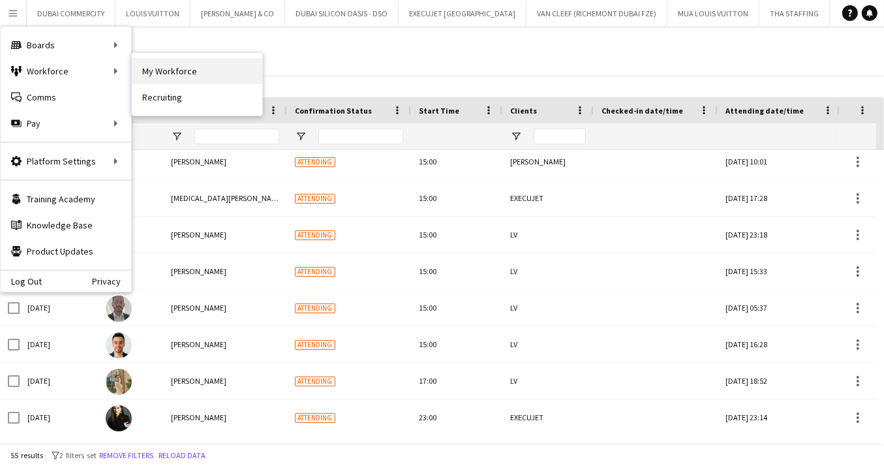
click at [180, 76] on link "My Workforce" at bounding box center [197, 71] width 130 height 26
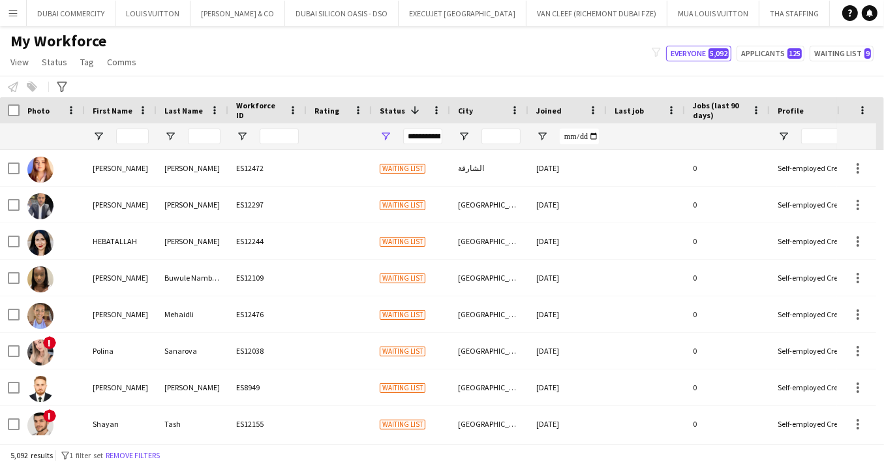
click at [15, 12] on app-icon "Menu" at bounding box center [13, 13] width 10 height 10
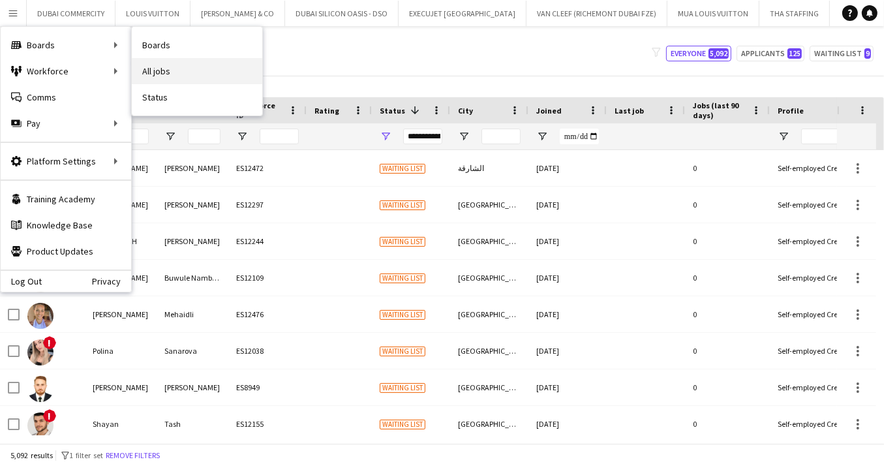
click at [164, 67] on link "All jobs" at bounding box center [197, 71] width 130 height 26
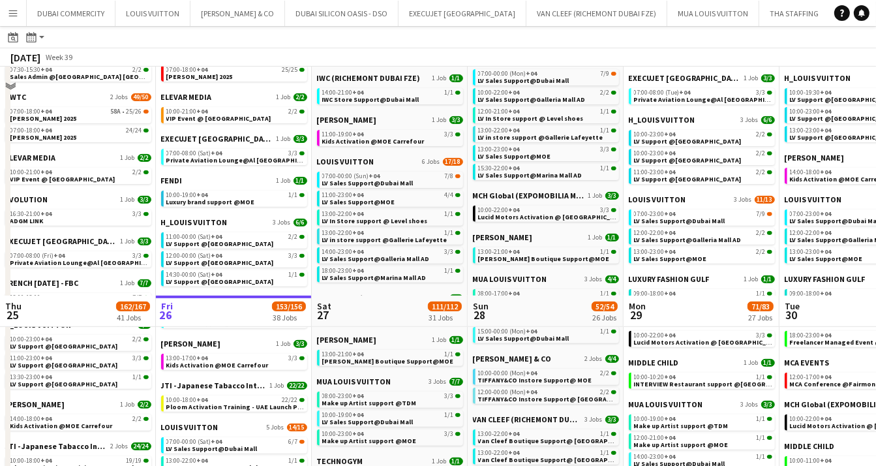
scroll to position [1, 0]
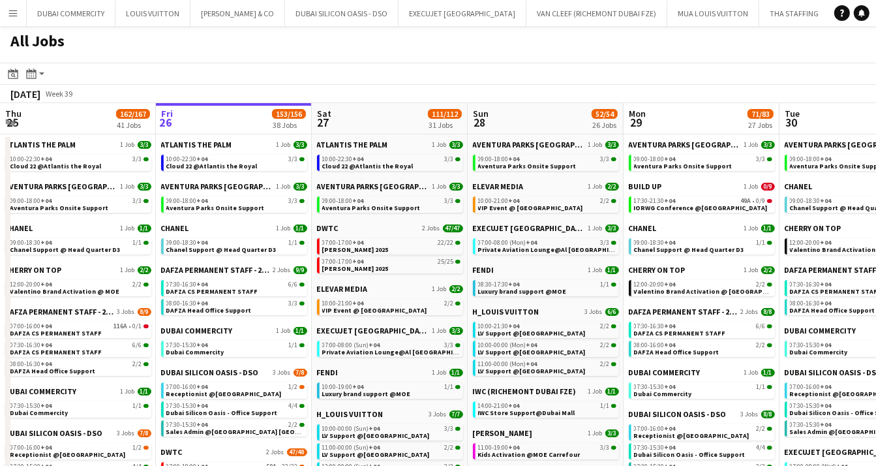
click at [829, 11] on button "TROYA AESTHETICS Close" at bounding box center [872, 13] width 86 height 25
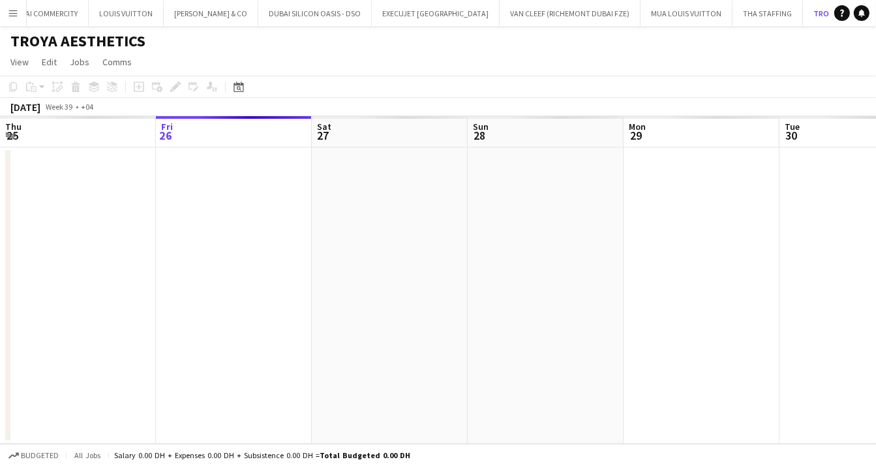
scroll to position [0, 28]
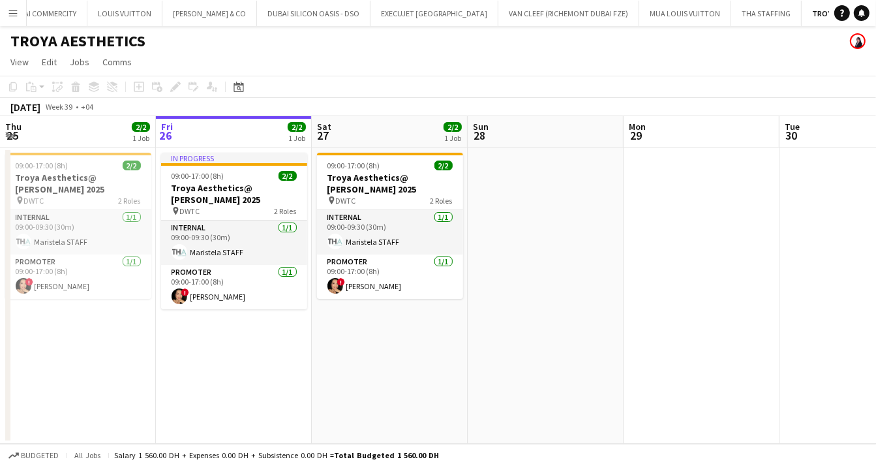
click at [883, 7] on app-icon "Close" at bounding box center [886, 5] width 5 height 5
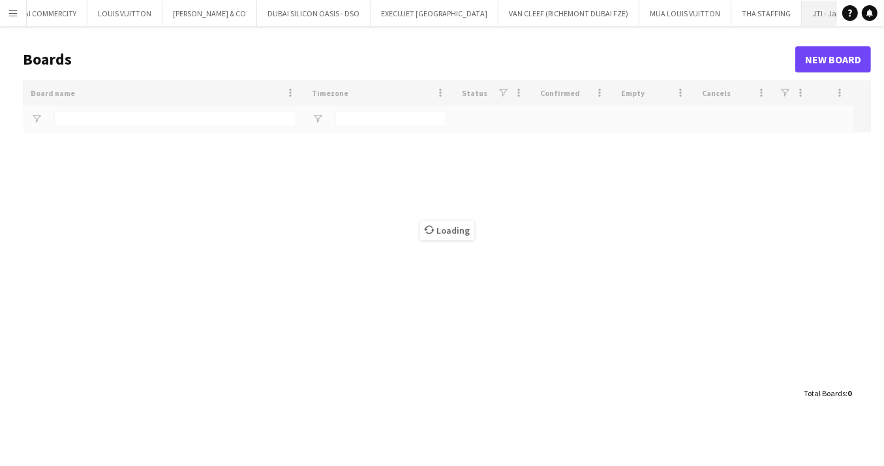
click at [810, 9] on button "JTI - Japanese Tabacco International Close" at bounding box center [873, 13] width 145 height 25
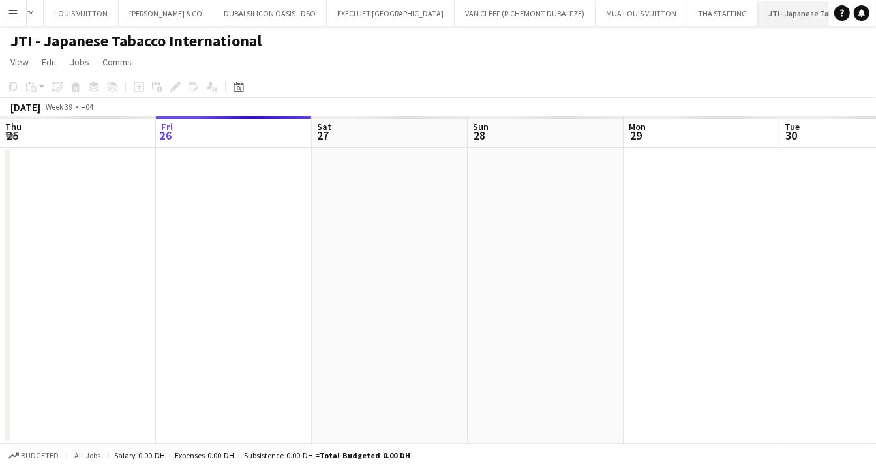
scroll to position [0, 85]
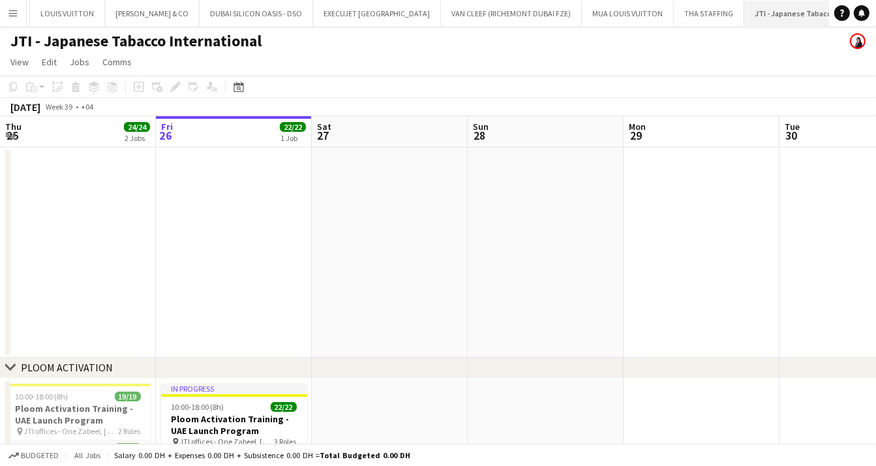
click at [883, 7] on app-icon "Close" at bounding box center [888, 5] width 5 height 5
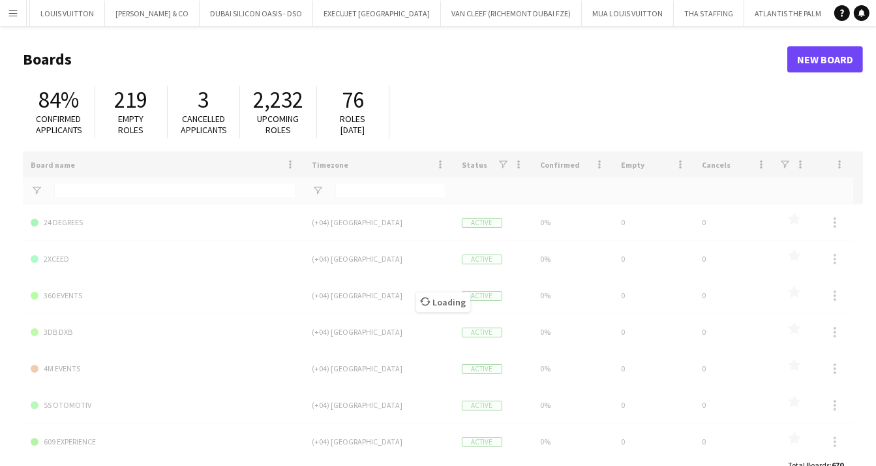
click at [832, 8] on button "GITEX 2020/ 2025 Close" at bounding box center [871, 13] width 78 height 25
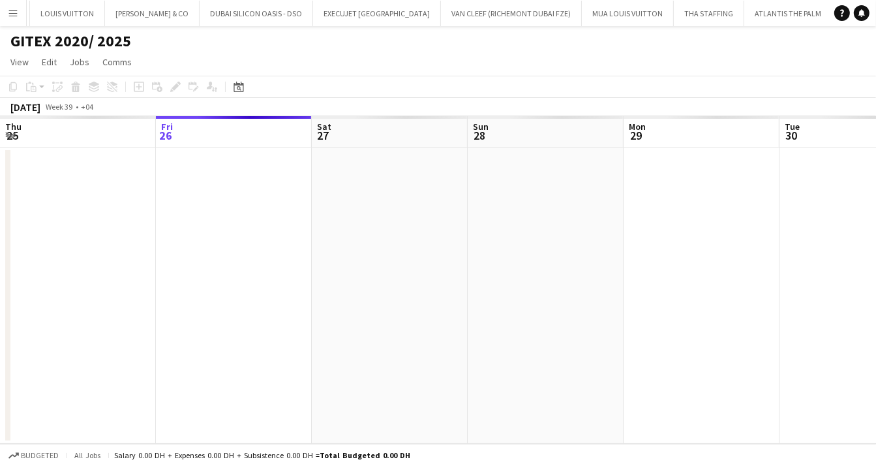
scroll to position [0, 108]
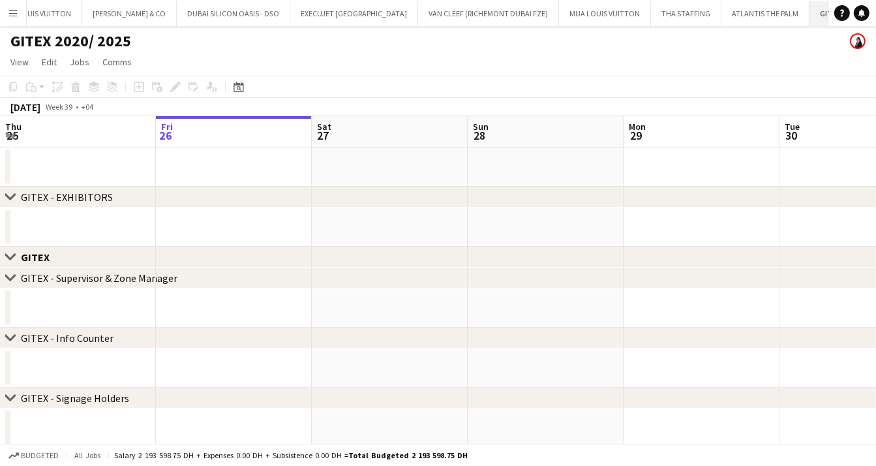
click at [879, 7] on app-icon "Close" at bounding box center [881, 5] width 5 height 5
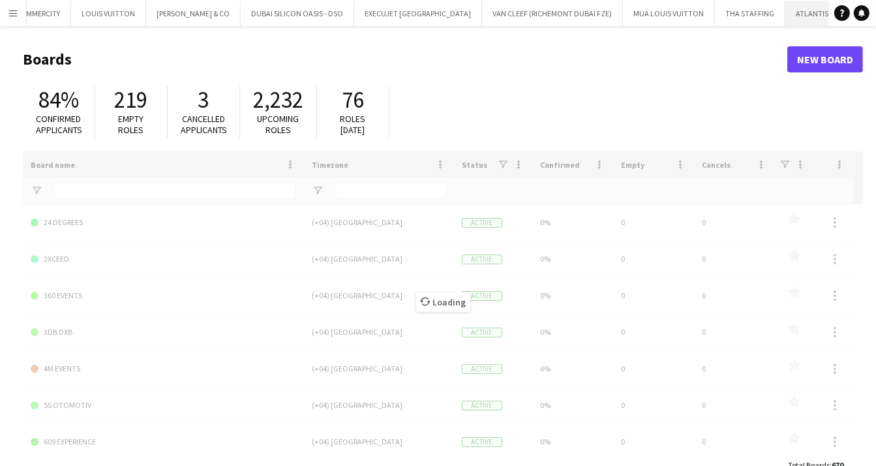
click at [785, 16] on button "ATLANTIS THE PALM Close" at bounding box center [829, 13] width 88 height 25
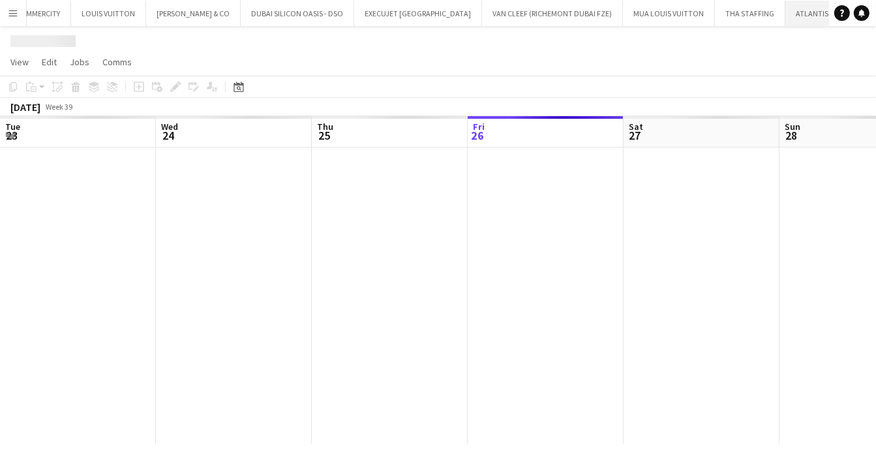
scroll to position [0, 312]
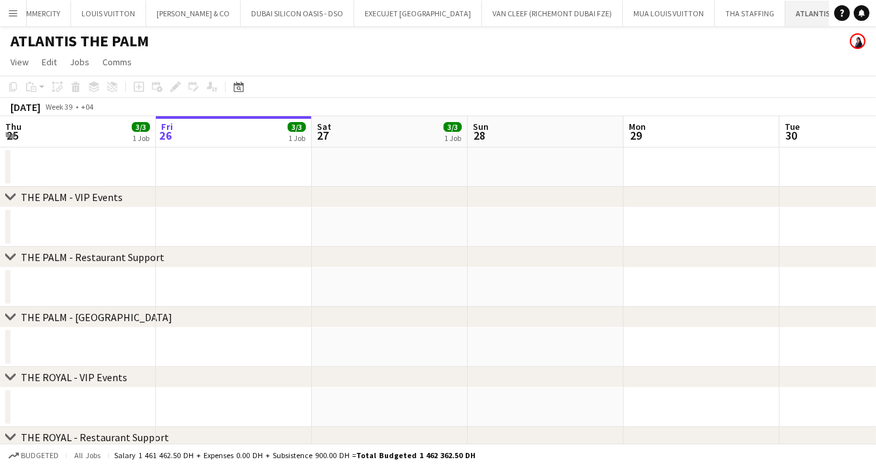
click at [868, 7] on app-icon "Close" at bounding box center [870, 5] width 5 height 5
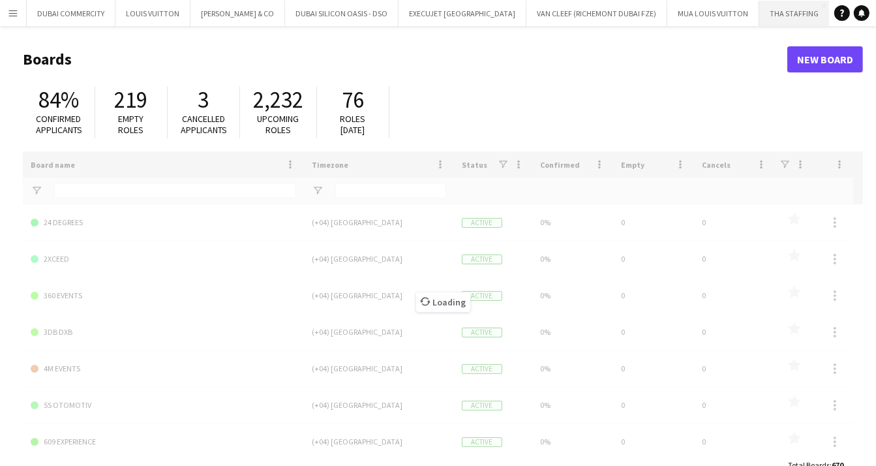
click at [759, 13] on button "THA STAFFING Close" at bounding box center [794, 13] width 70 height 25
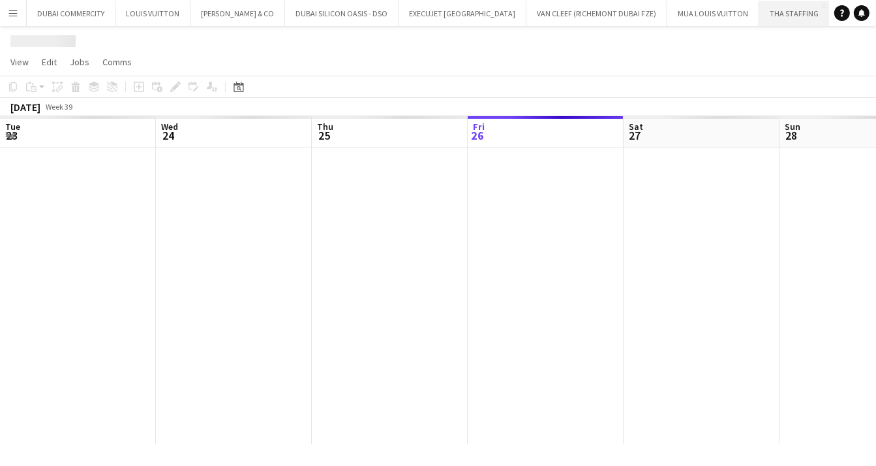
scroll to position [0, 312]
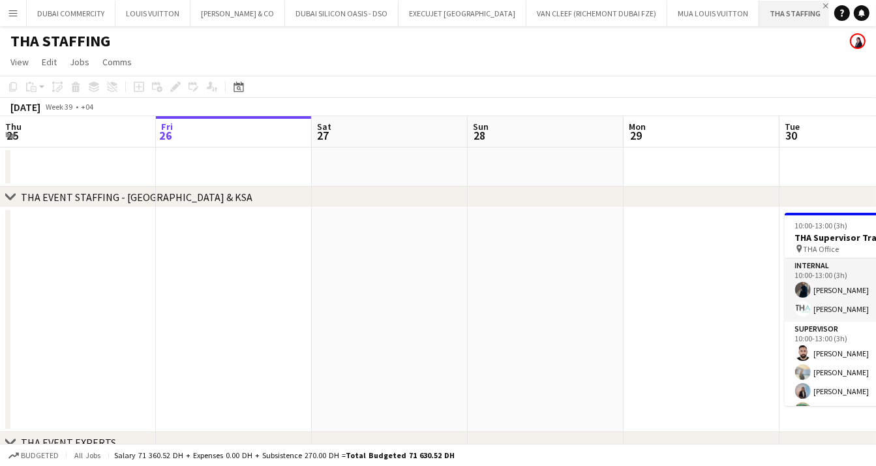
click at [823, 6] on app-icon "Close" at bounding box center [825, 5] width 5 height 5
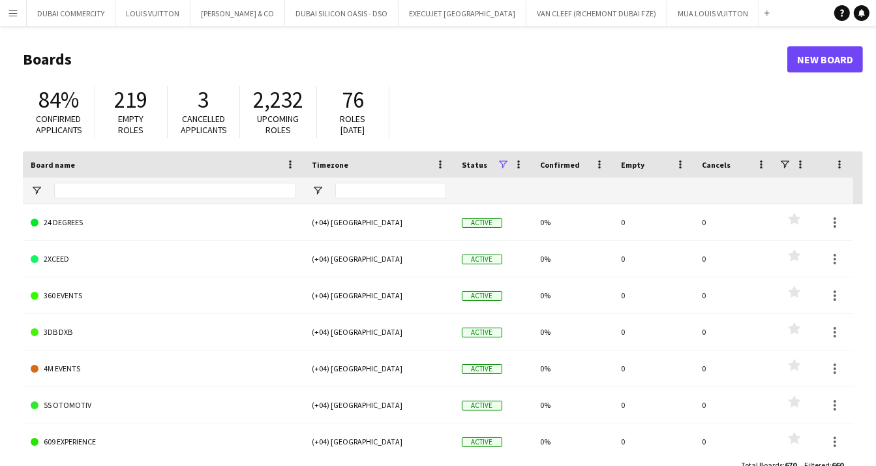
click at [14, 13] on app-icon "Menu" at bounding box center [13, 13] width 10 height 10
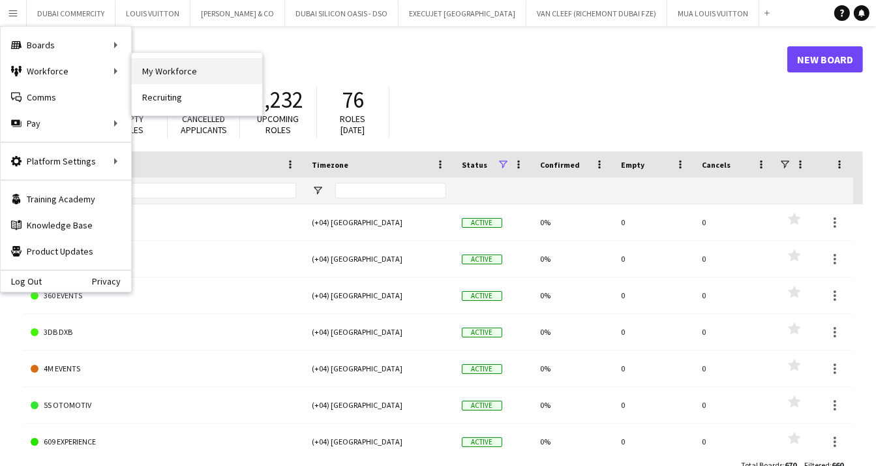
click at [181, 68] on link "My Workforce" at bounding box center [197, 71] width 130 height 26
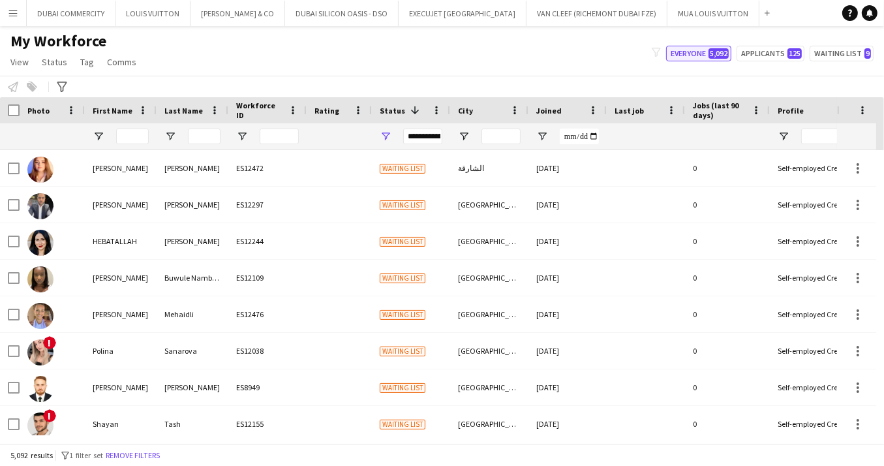
click at [685, 51] on button "Everyone 5,092" at bounding box center [698, 54] width 65 height 16
click at [14, 7] on button "Menu" at bounding box center [13, 13] width 26 height 26
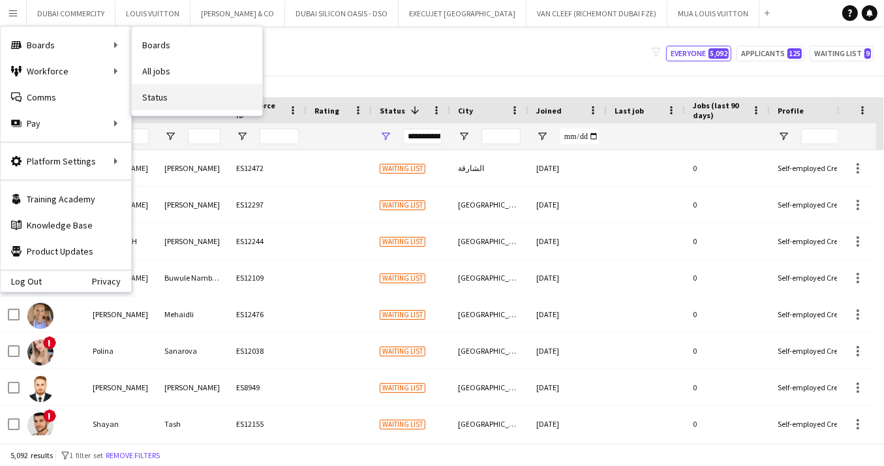
click at [158, 98] on link "Status" at bounding box center [197, 97] width 130 height 26
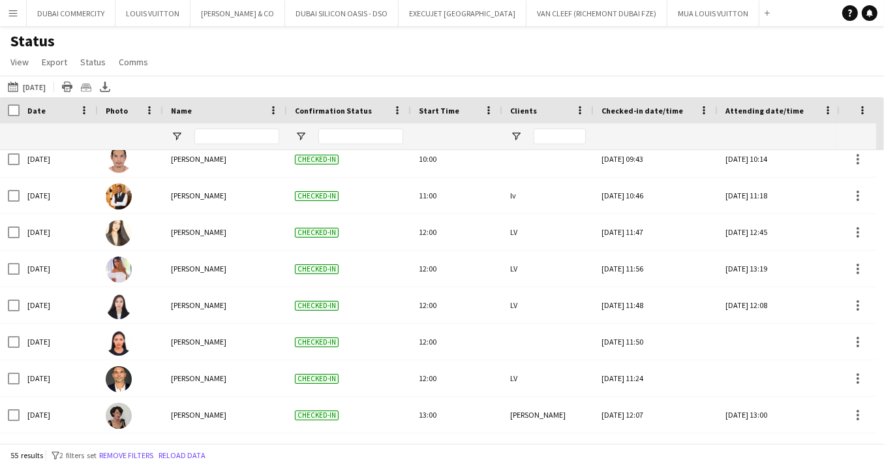
scroll to position [1137, 0]
